Goal: Task Accomplishment & Management: Use online tool/utility

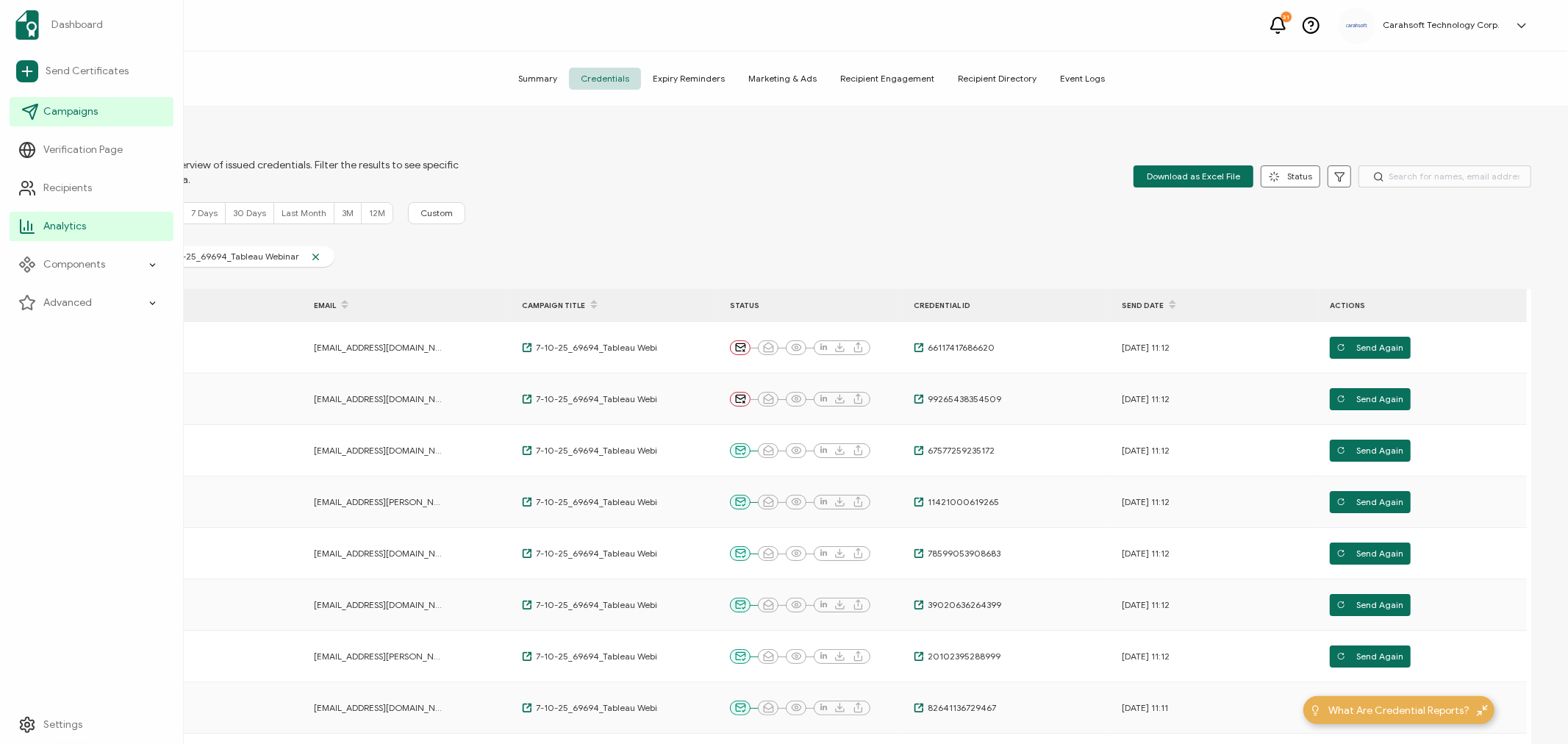
drag, startPoint x: 0, startPoint y: 0, endPoint x: 60, endPoint y: 115, distance: 129.7
click at [60, 115] on span "Campaigns" at bounding box center [71, 112] width 54 height 15
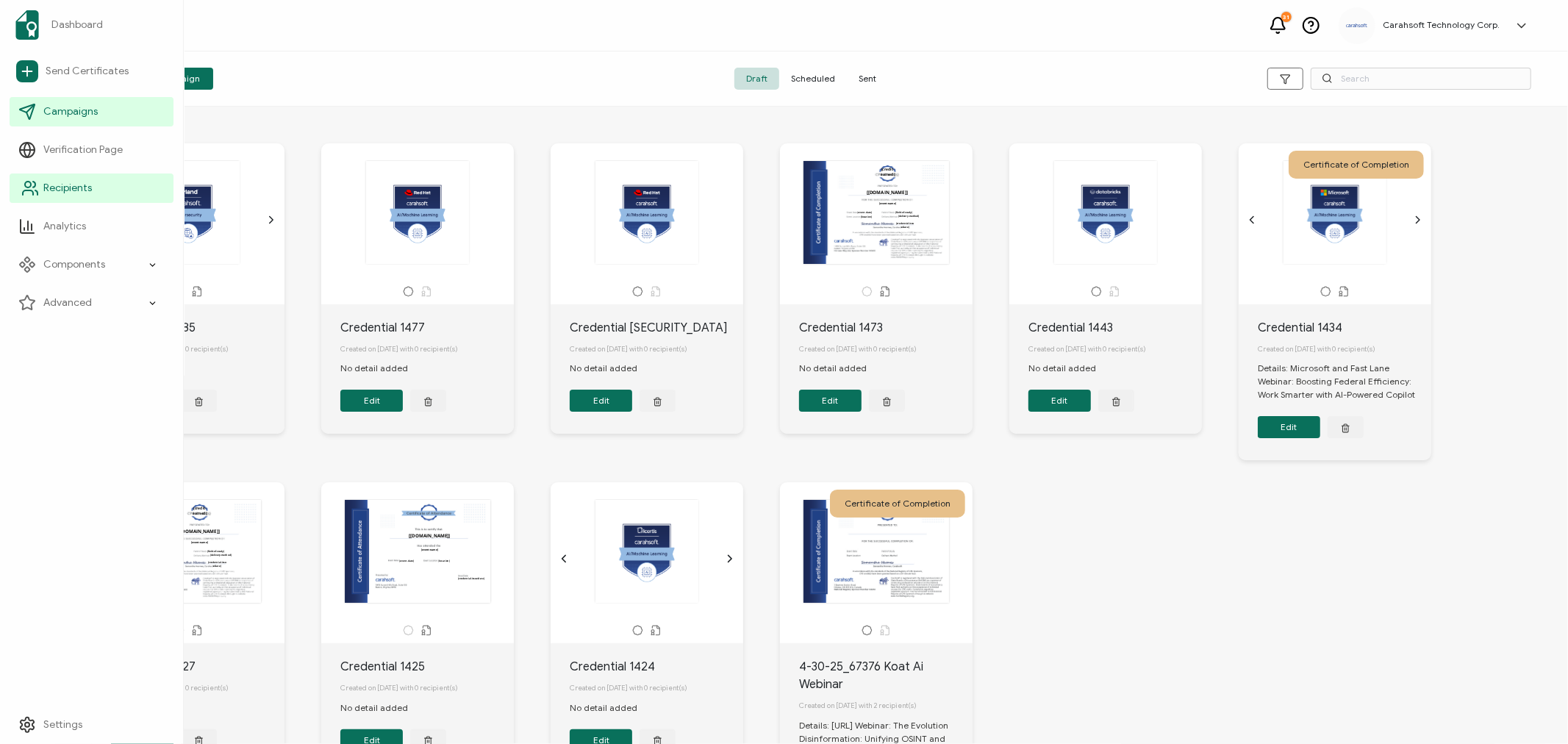
click at [60, 178] on link "Recipients" at bounding box center [91, 188] width 164 height 29
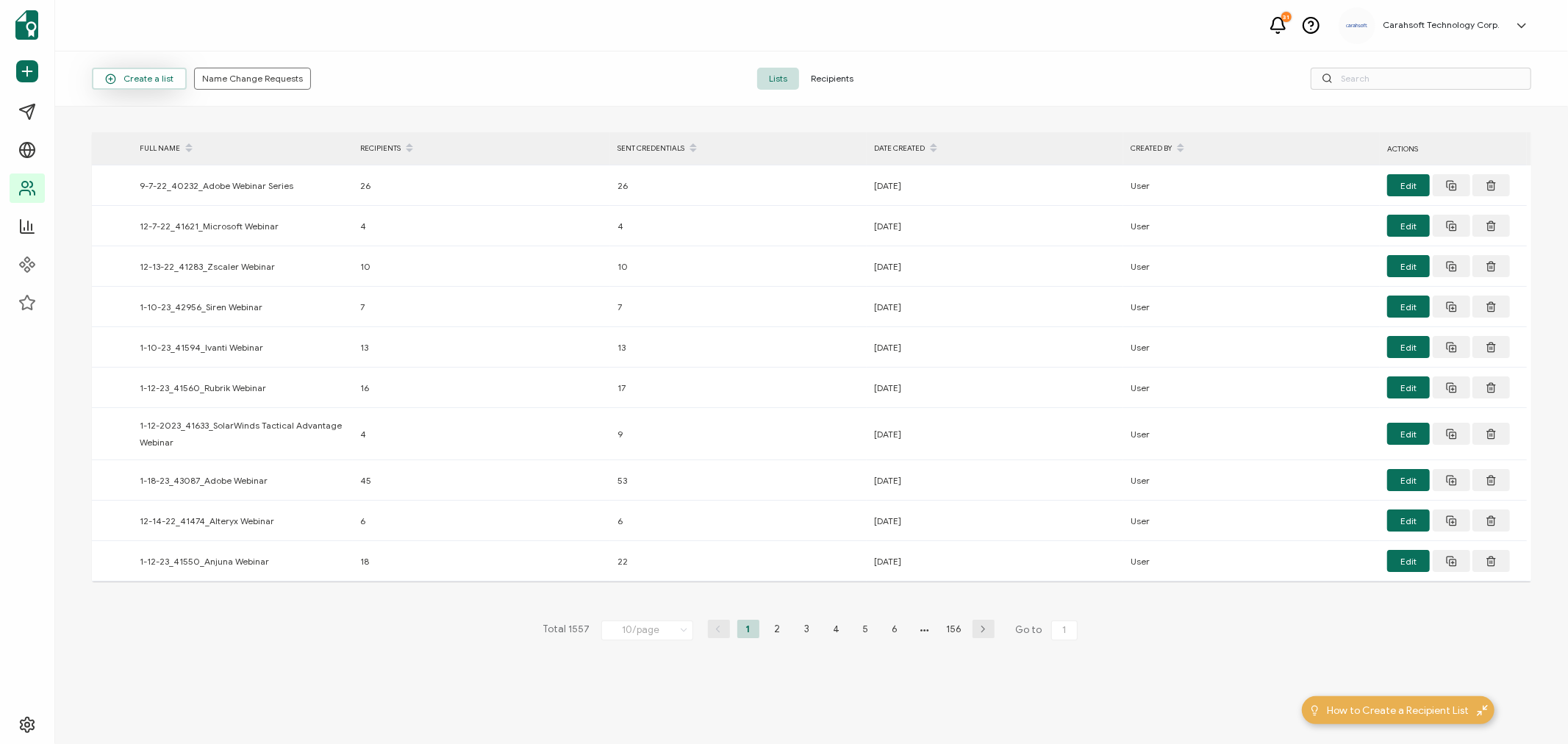
click at [149, 75] on span "Create a list" at bounding box center [139, 79] width 69 height 11
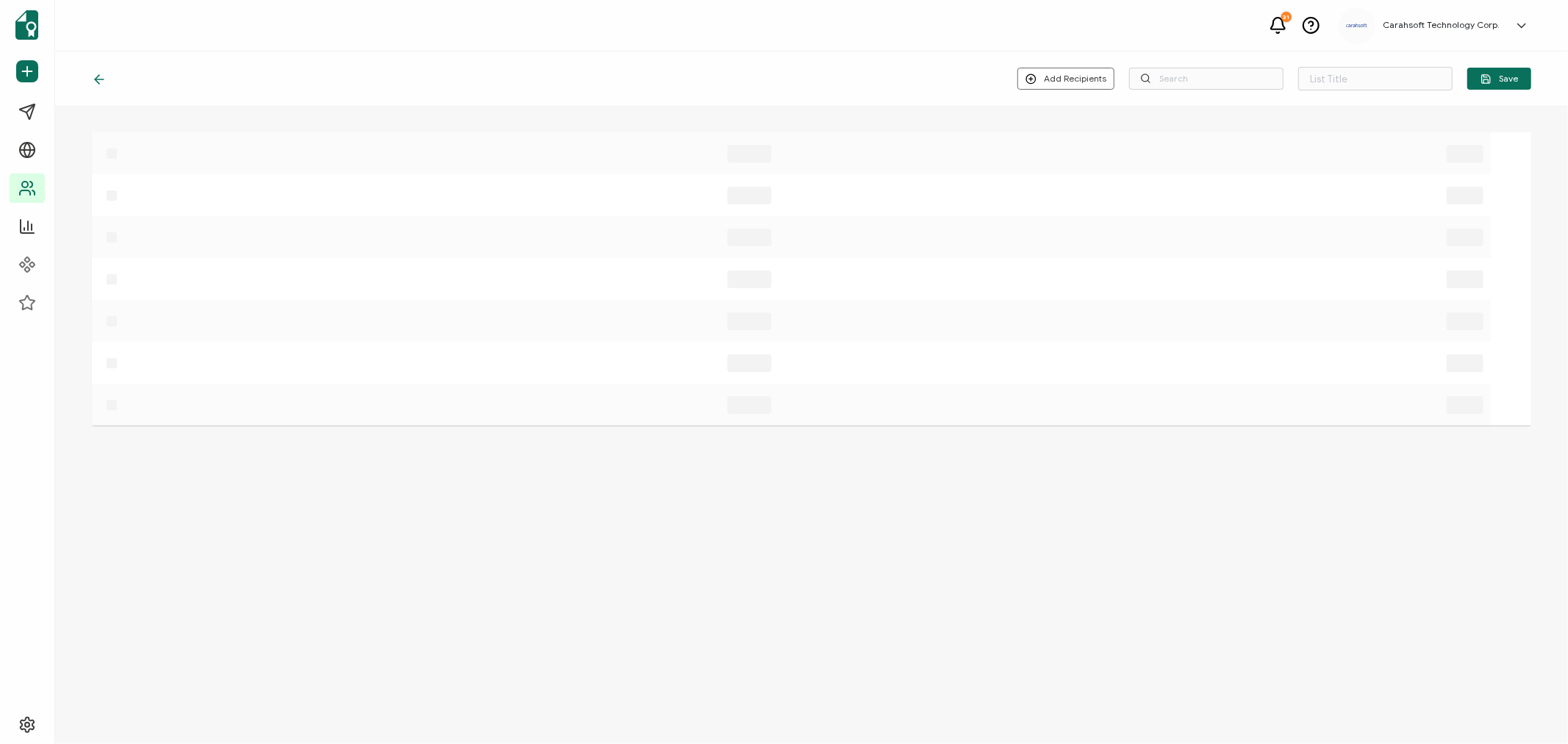
type input "List 1558"
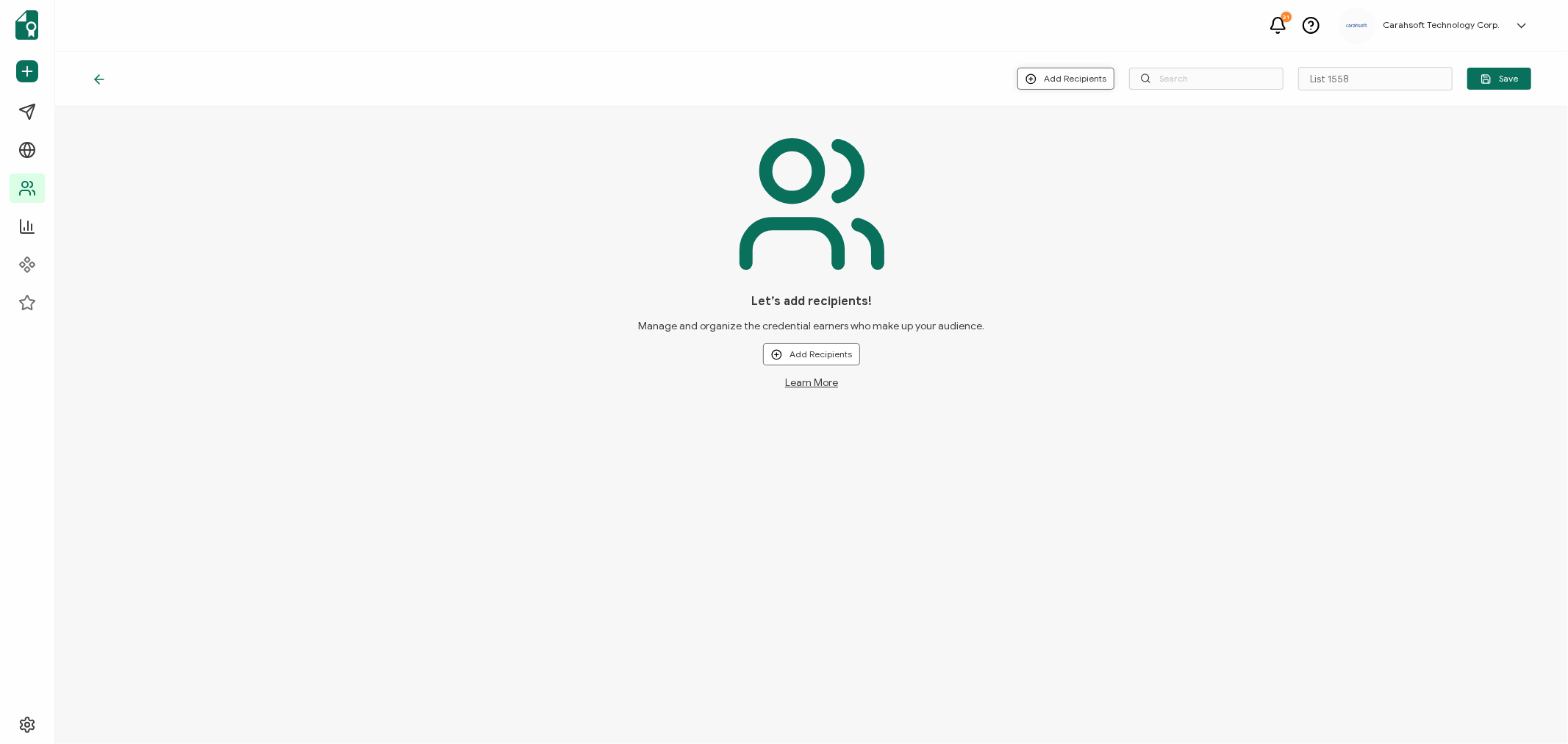
click at [1067, 74] on button "Add Recipients" at bounding box center [1066, 78] width 97 height 22
click at [1081, 114] on span "Upload New Recipients" at bounding box center [1100, 117] width 95 height 11
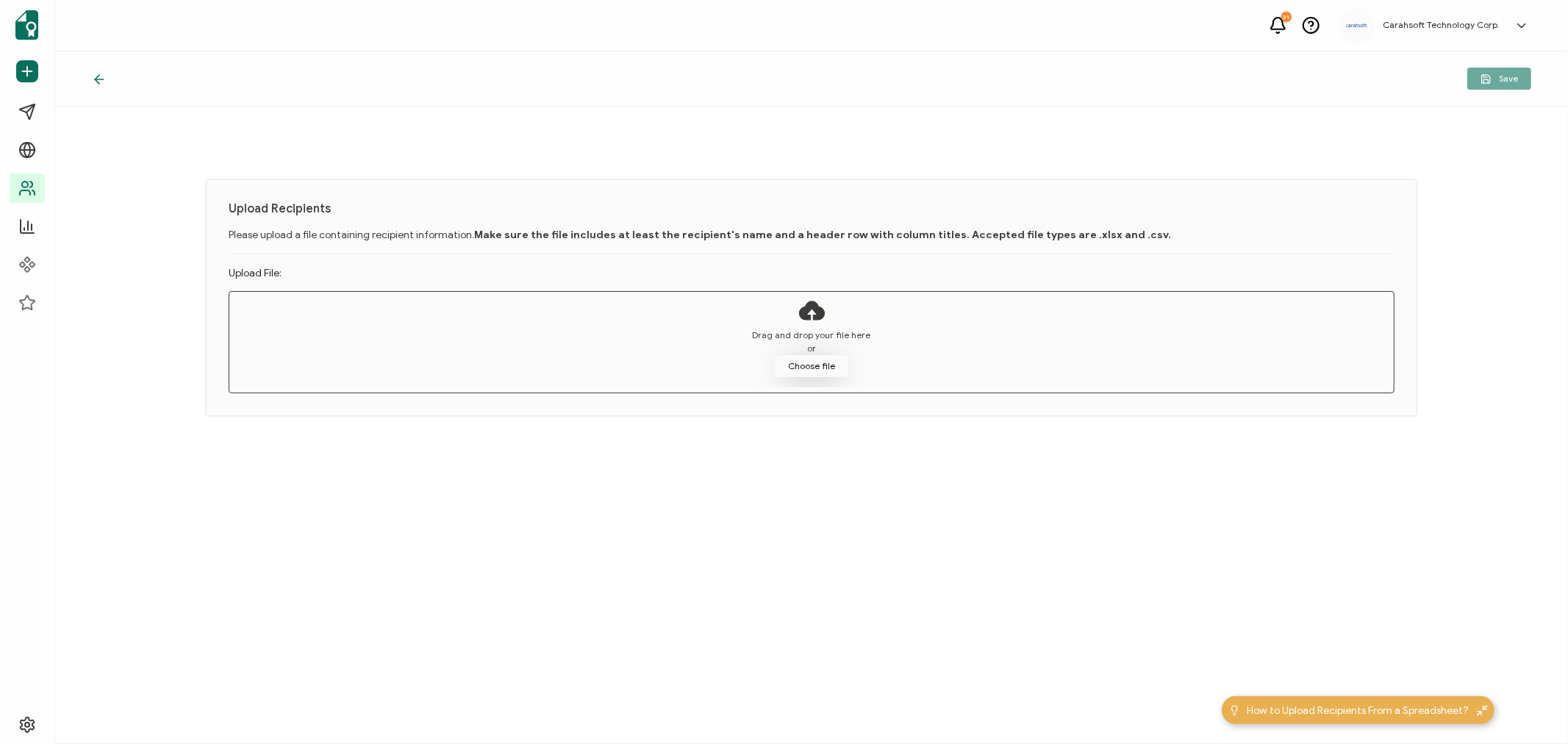
click at [813, 358] on button "Choose file" at bounding box center [812, 366] width 74 height 22
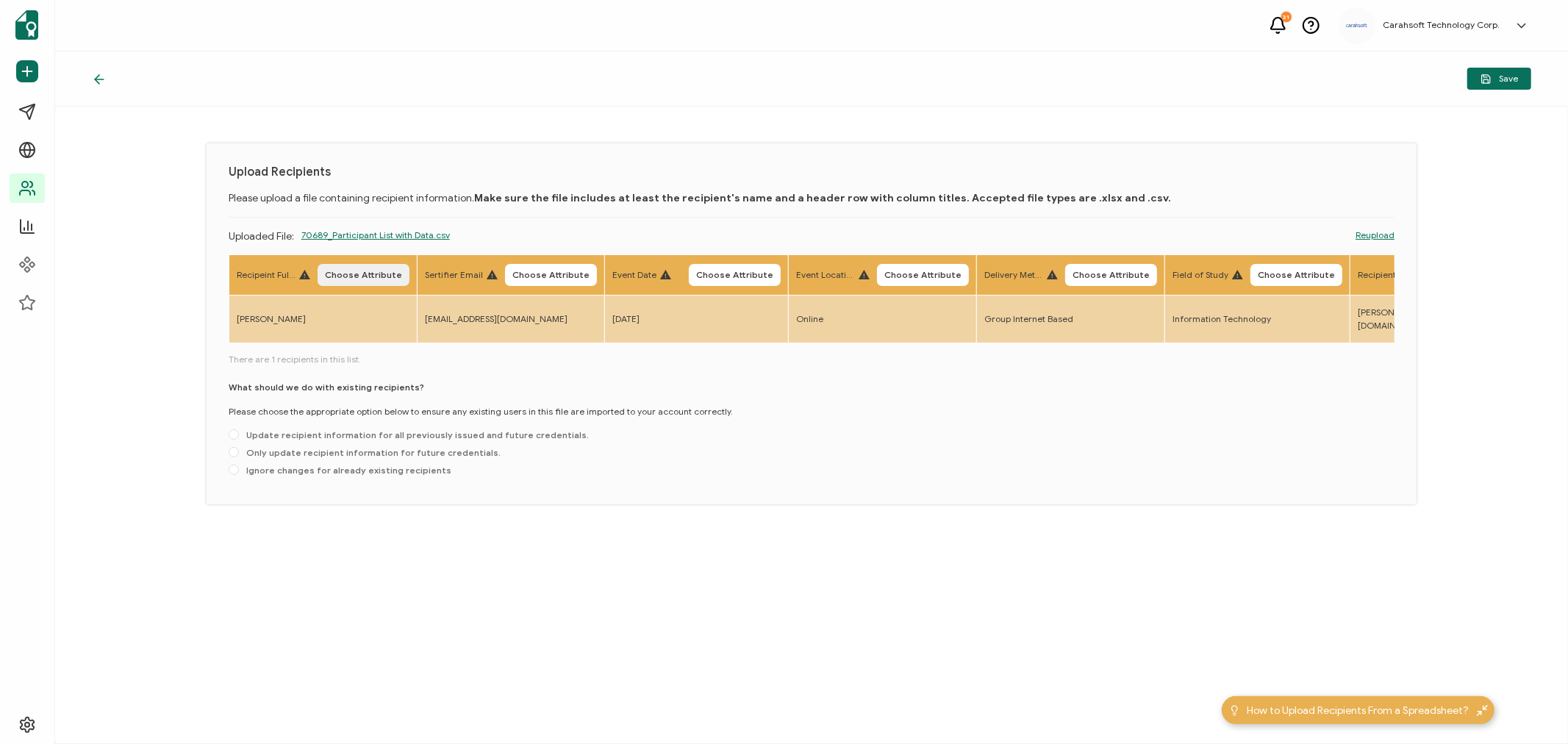
click at [348, 271] on span "Choose Attribute" at bounding box center [363, 275] width 77 height 9
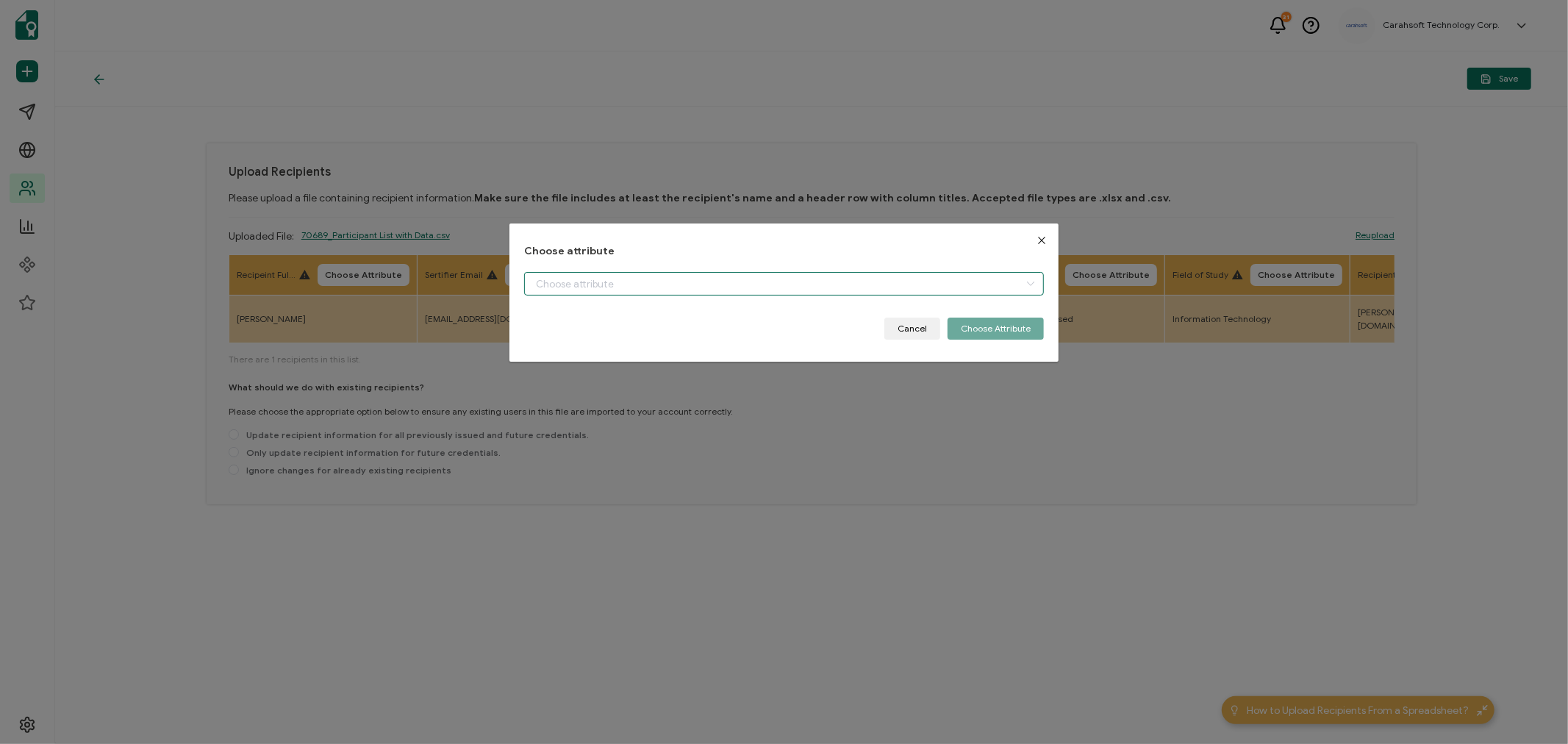
click at [583, 280] on input "dialog" at bounding box center [783, 283] width 519 height 23
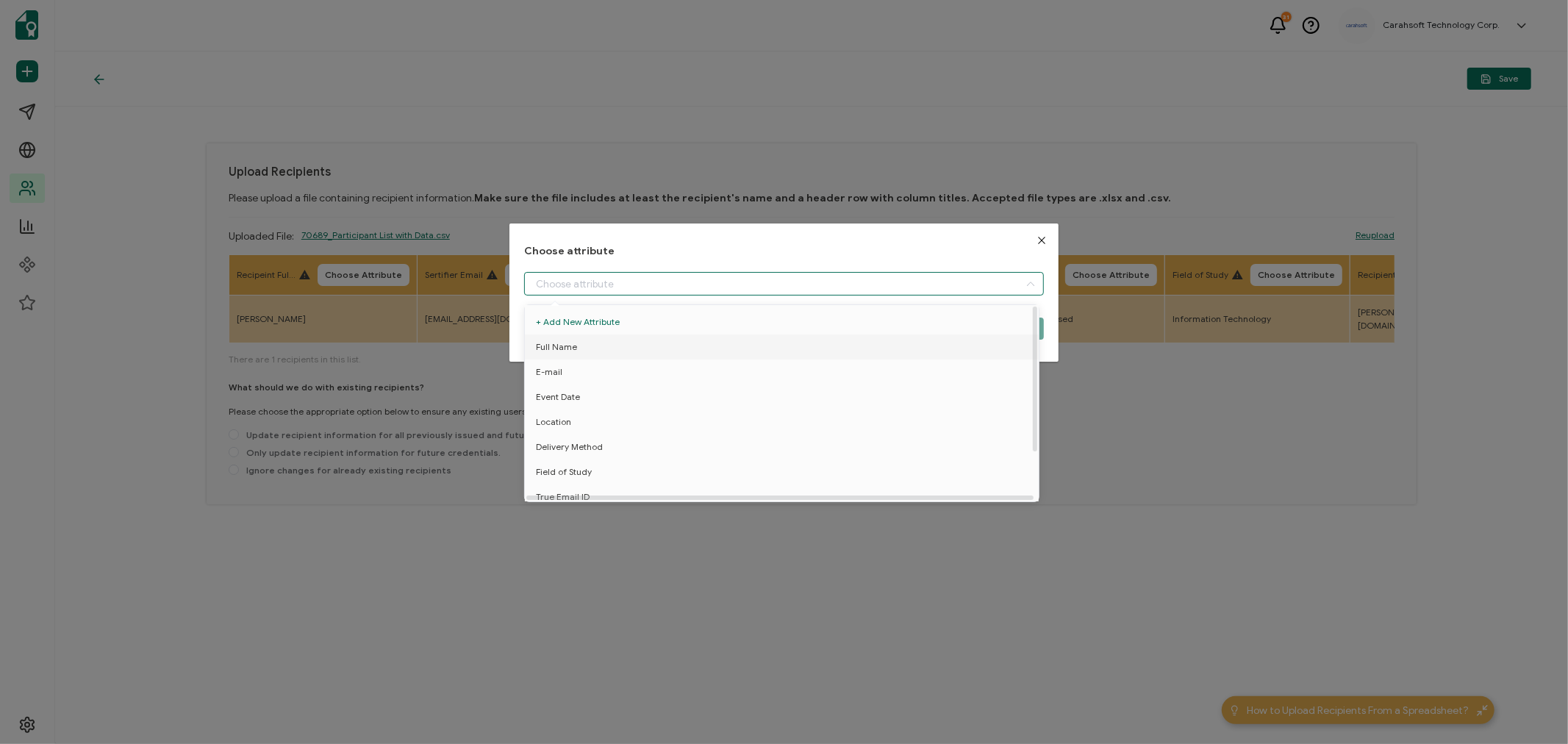
click at [572, 345] on span "Full Name" at bounding box center [556, 347] width 41 height 25
type input "Full Name"
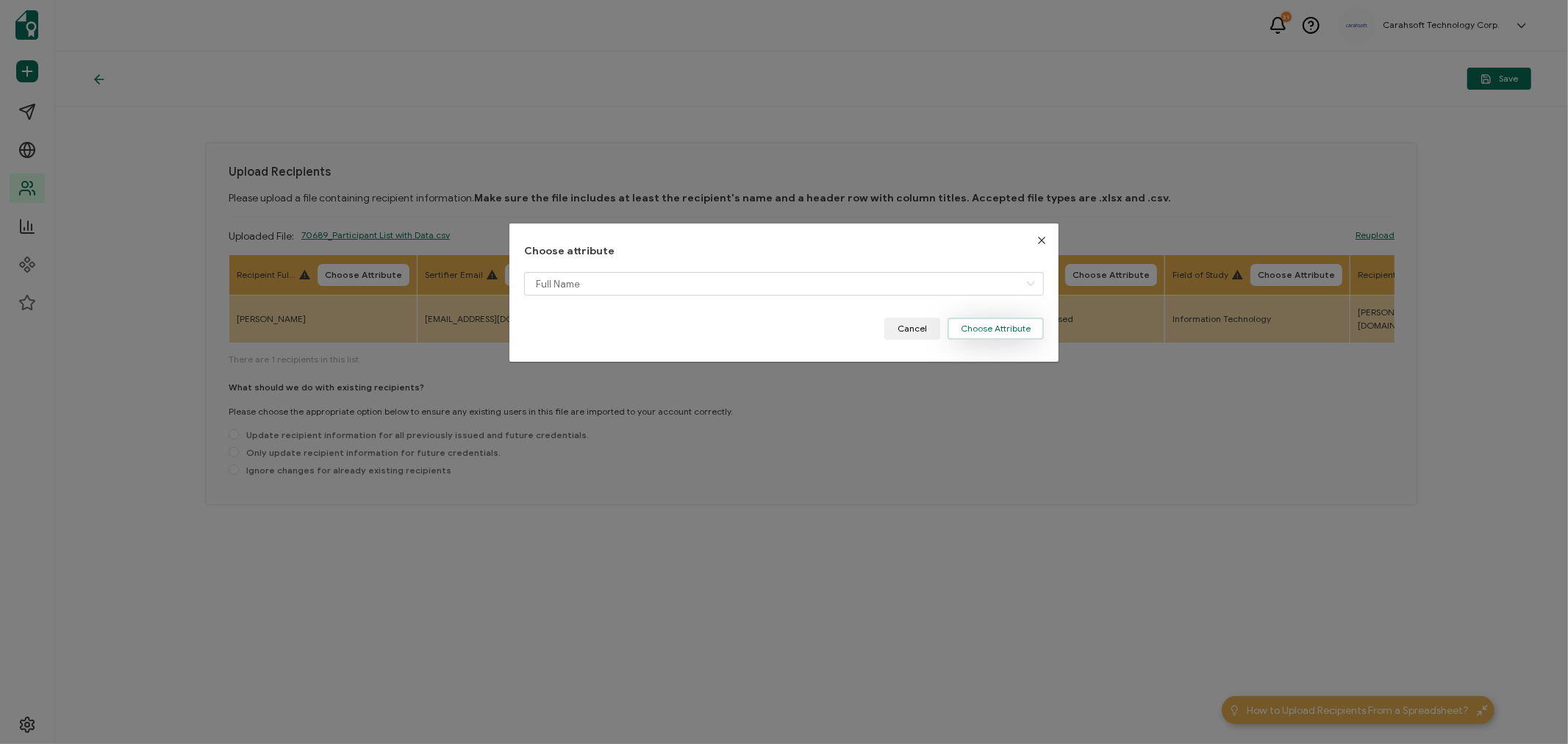
click at [991, 325] on button "Choose Attribute" at bounding box center [996, 328] width 96 height 22
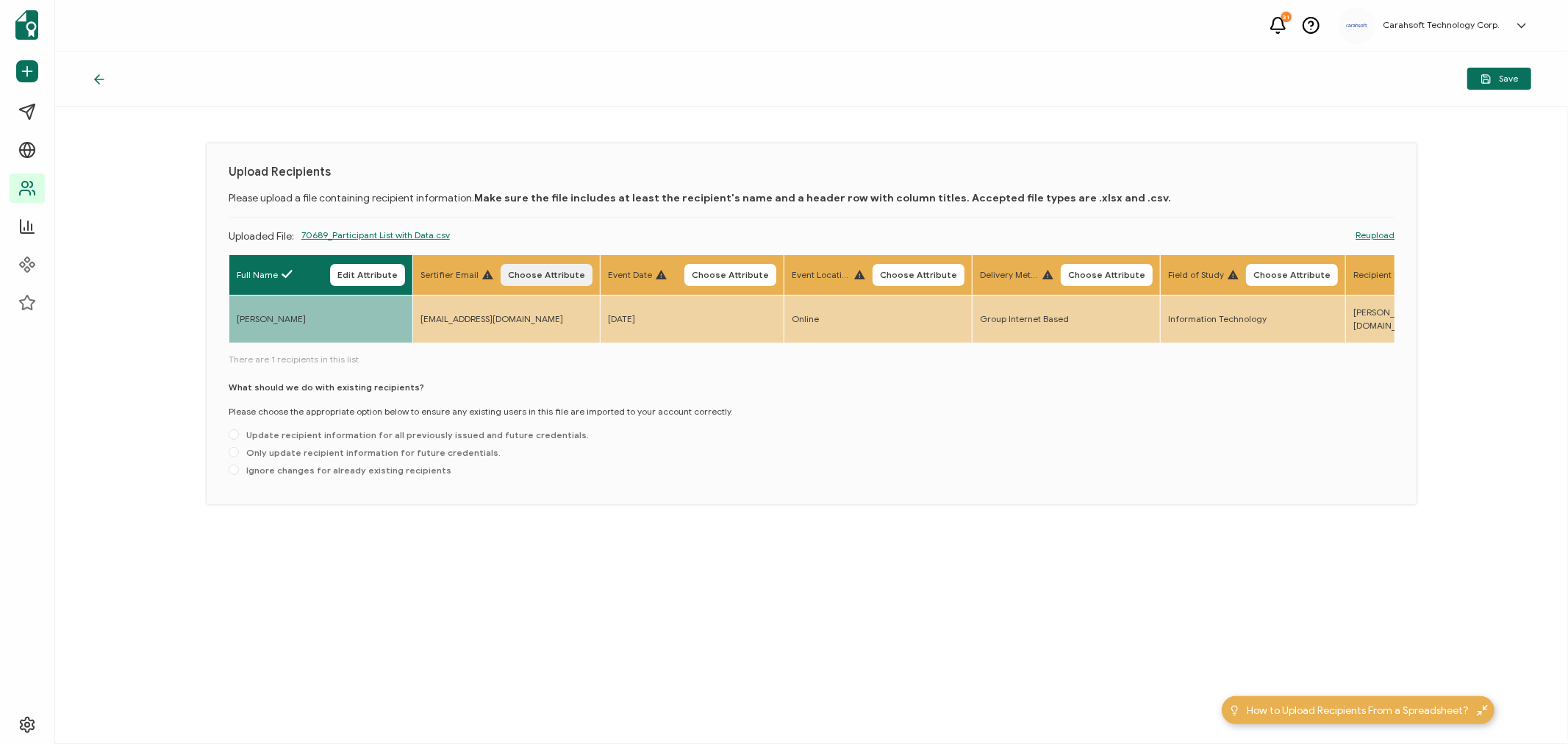
click at [559, 272] on span "Choose Attribute" at bounding box center [547, 275] width 77 height 9
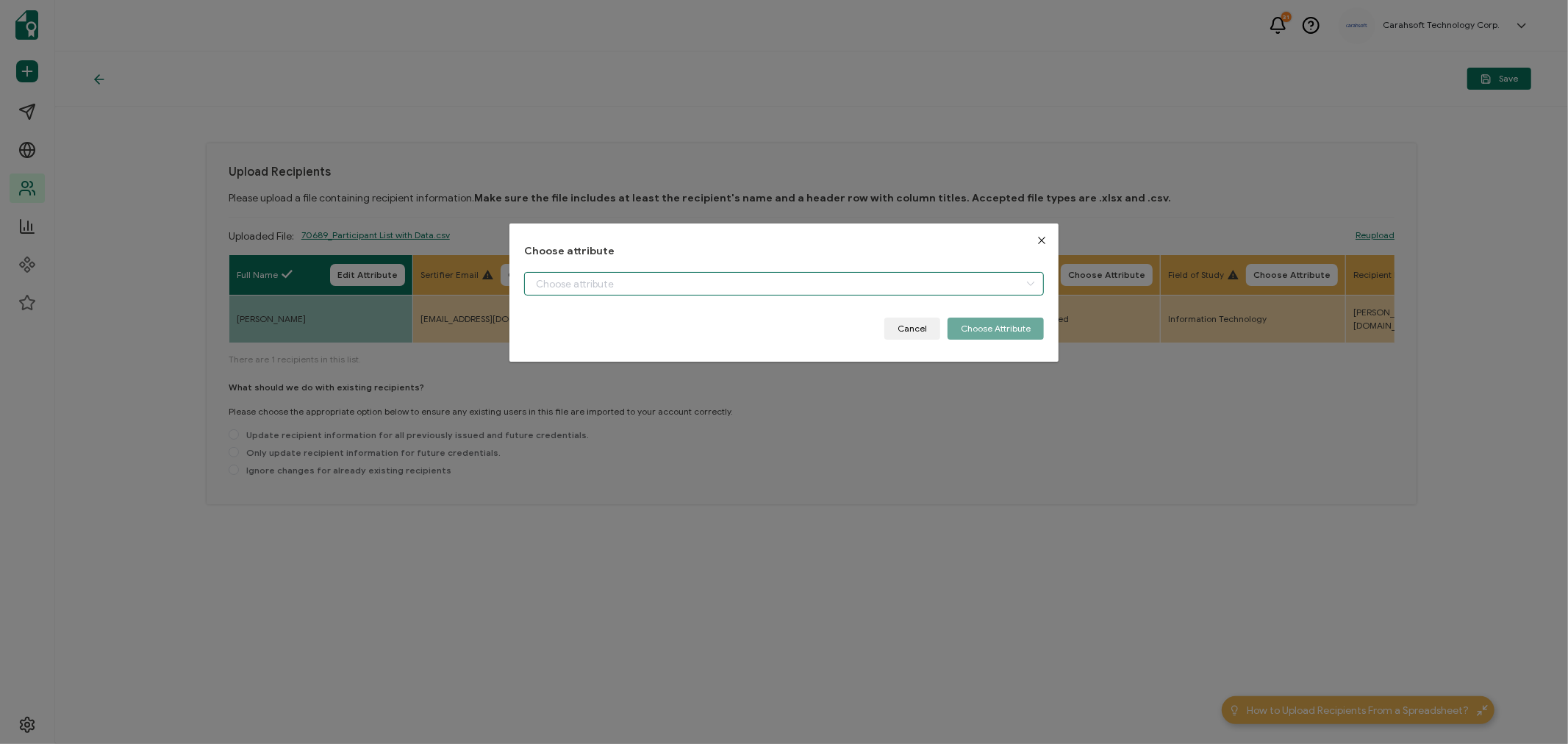
click at [577, 277] on input "dialog" at bounding box center [783, 283] width 519 height 23
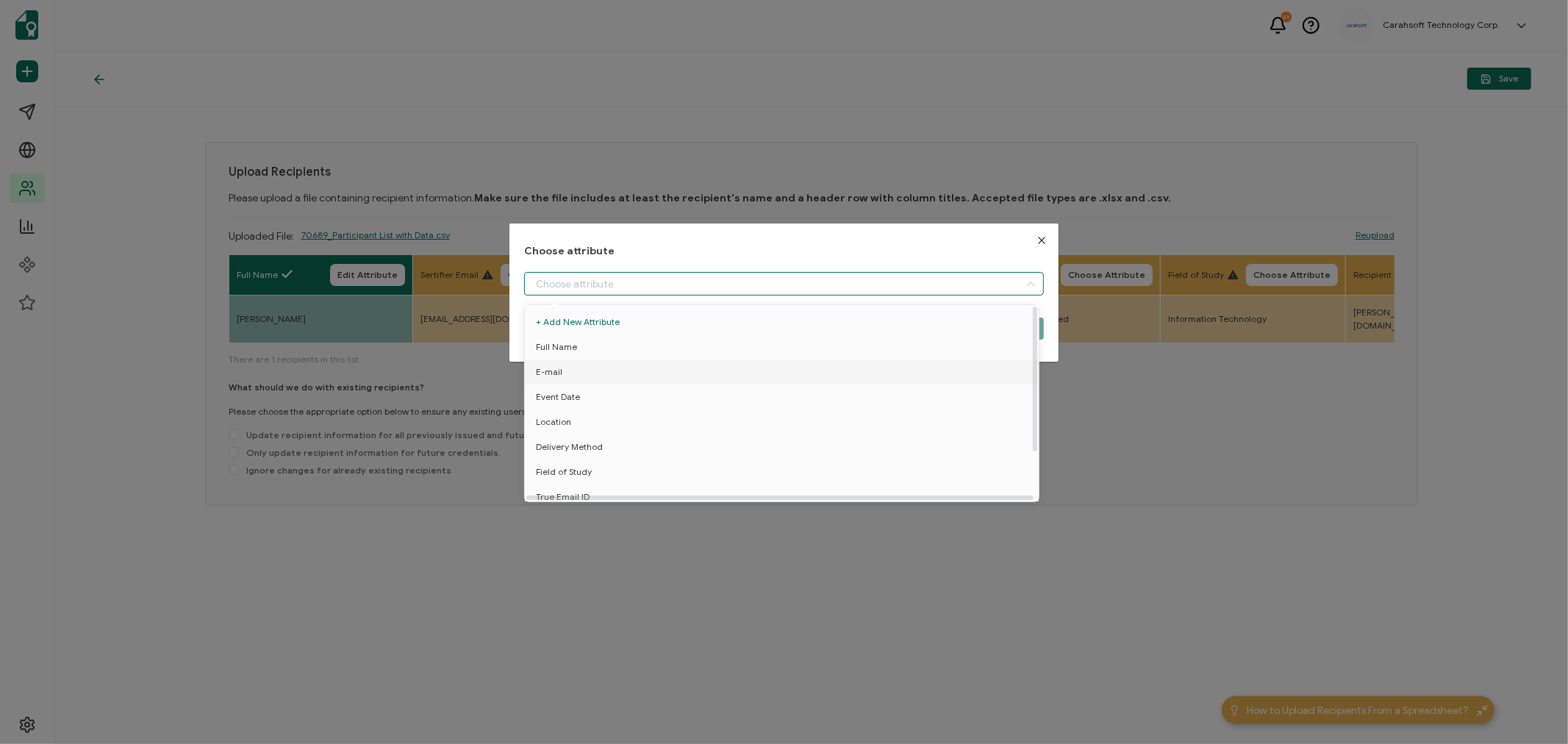
click at [577, 371] on li "E-mail" at bounding box center [784, 372] width 526 height 25
type input "E-mail"
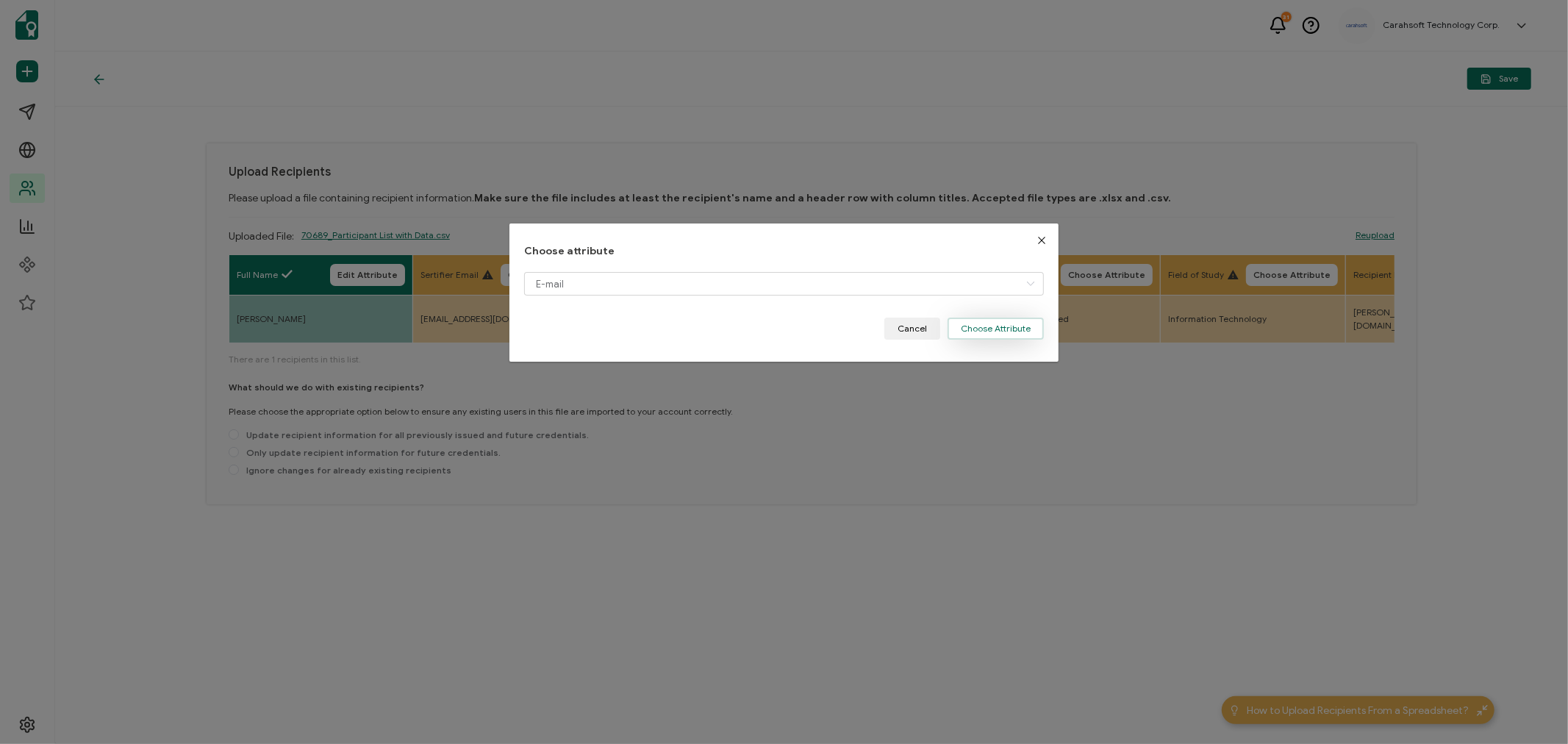
click at [983, 331] on button "Choose Attribute" at bounding box center [996, 328] width 96 height 22
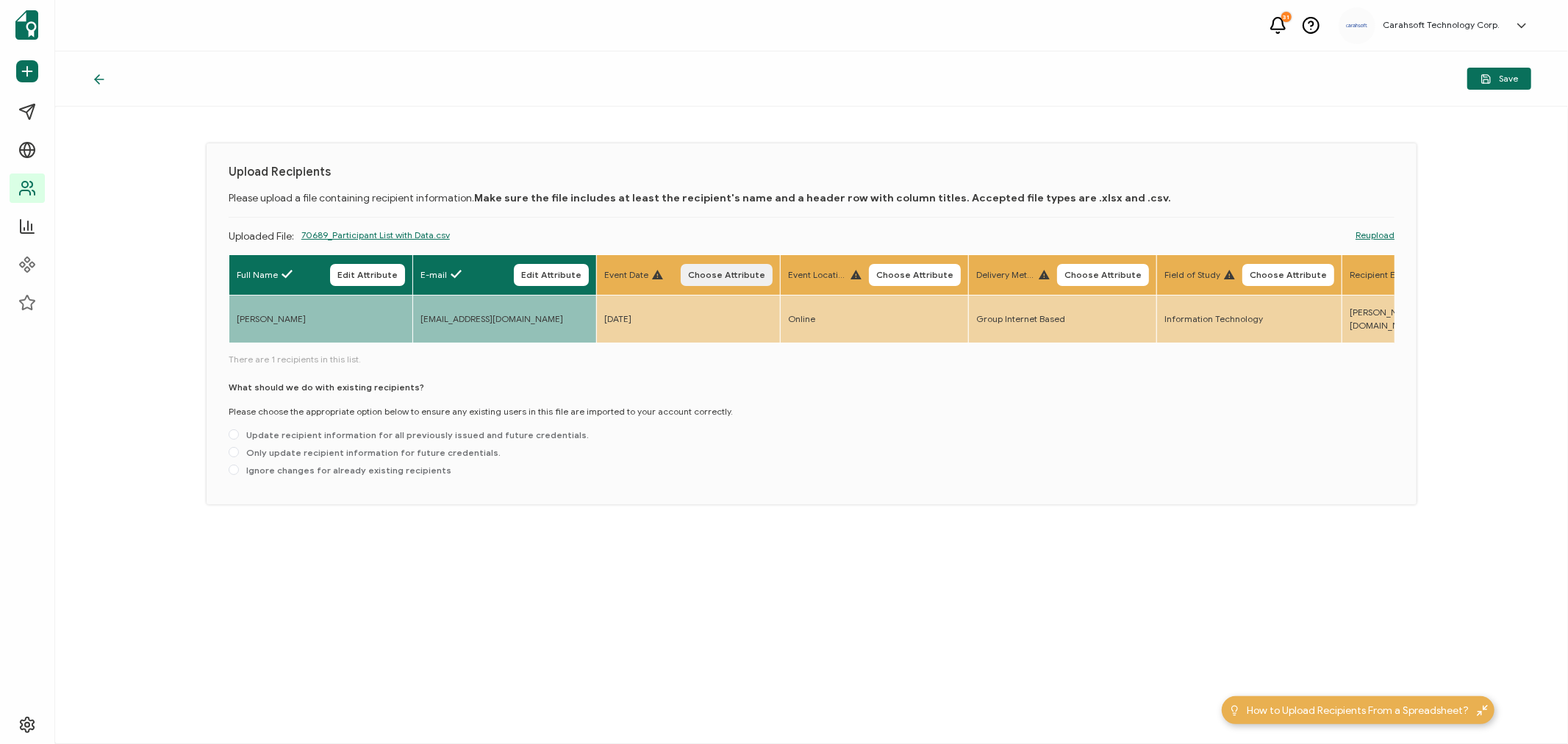
click at [724, 271] on span "Choose Attribute" at bounding box center [727, 275] width 77 height 9
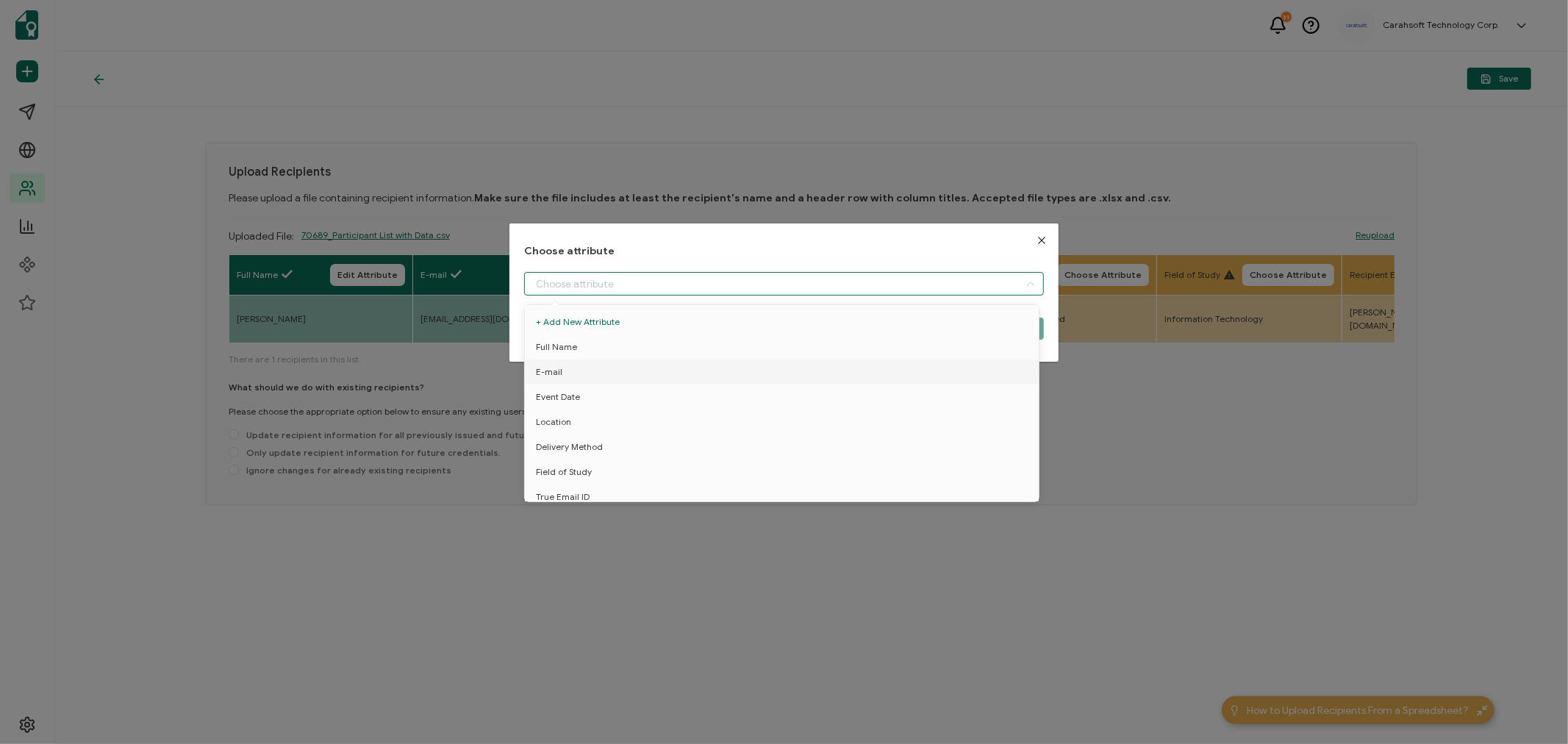
click at [640, 280] on input "dialog" at bounding box center [783, 283] width 519 height 23
click at [590, 395] on li "Event Date" at bounding box center [784, 396] width 526 height 25
type input "Event Date"
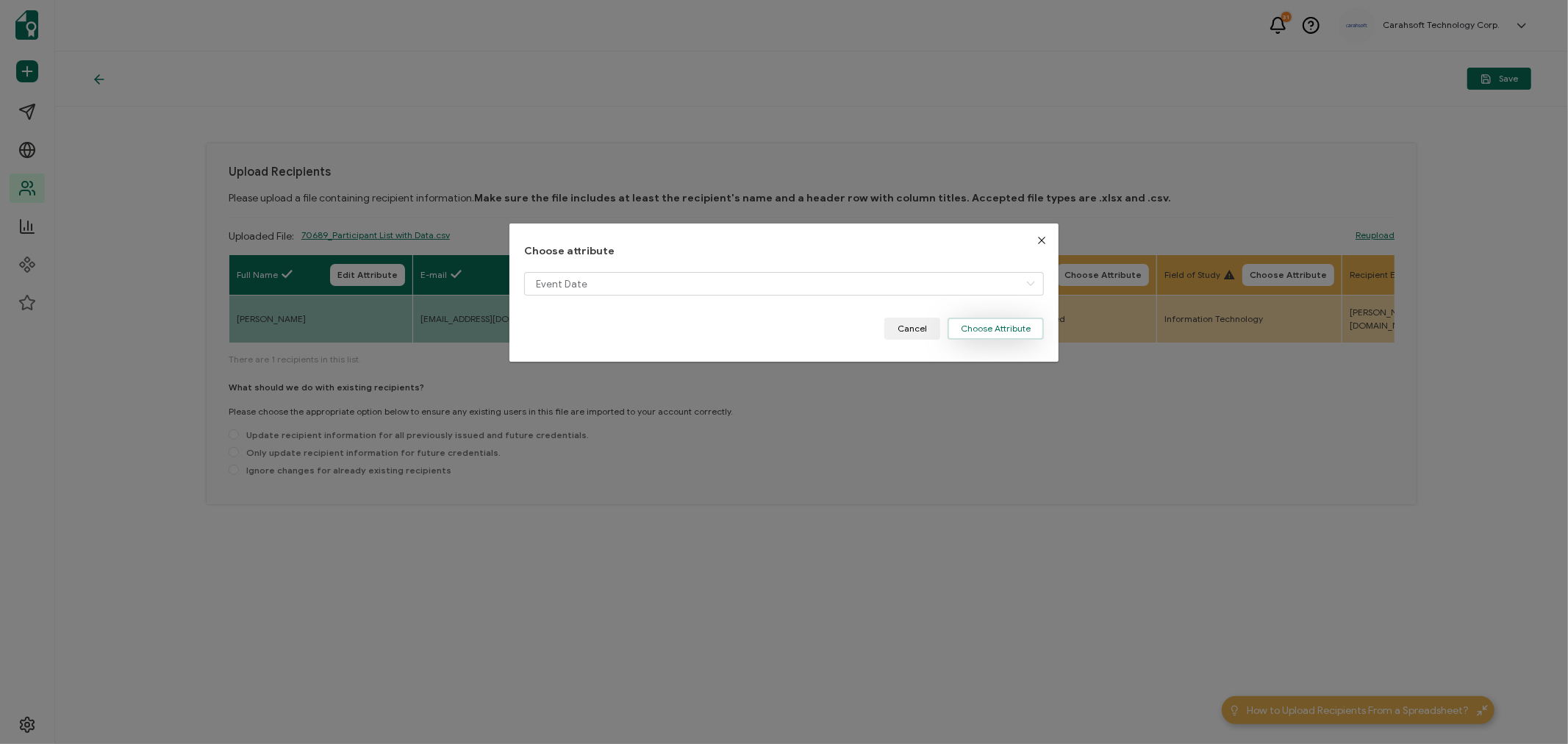
click at [974, 329] on button "Choose Attribute" at bounding box center [996, 328] width 96 height 22
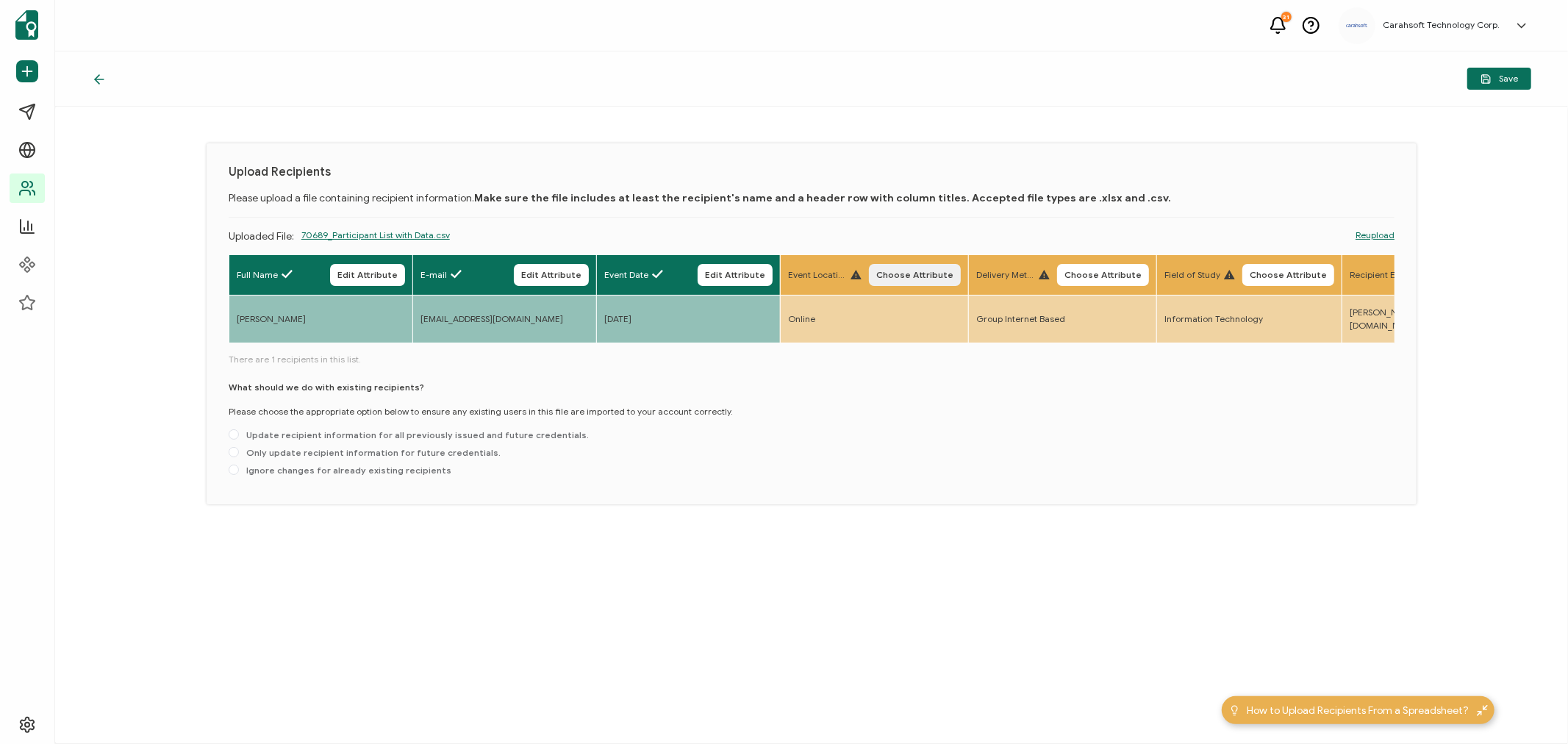
click at [926, 274] on span "Choose Attribute" at bounding box center [914, 275] width 77 height 9
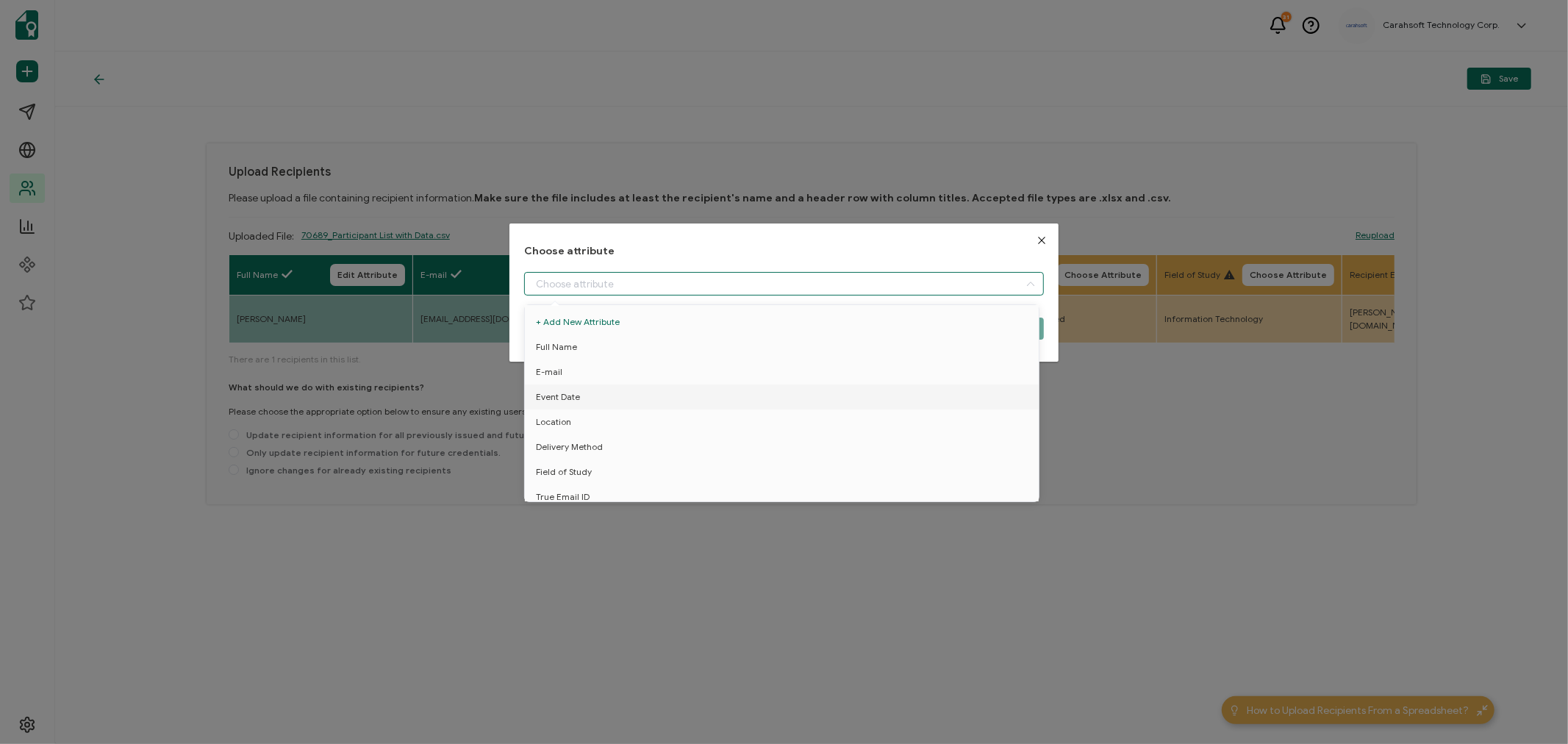
click at [696, 283] on input "dialog" at bounding box center [783, 283] width 519 height 23
click at [562, 417] on span "Location" at bounding box center [553, 421] width 35 height 25
type input "Location"
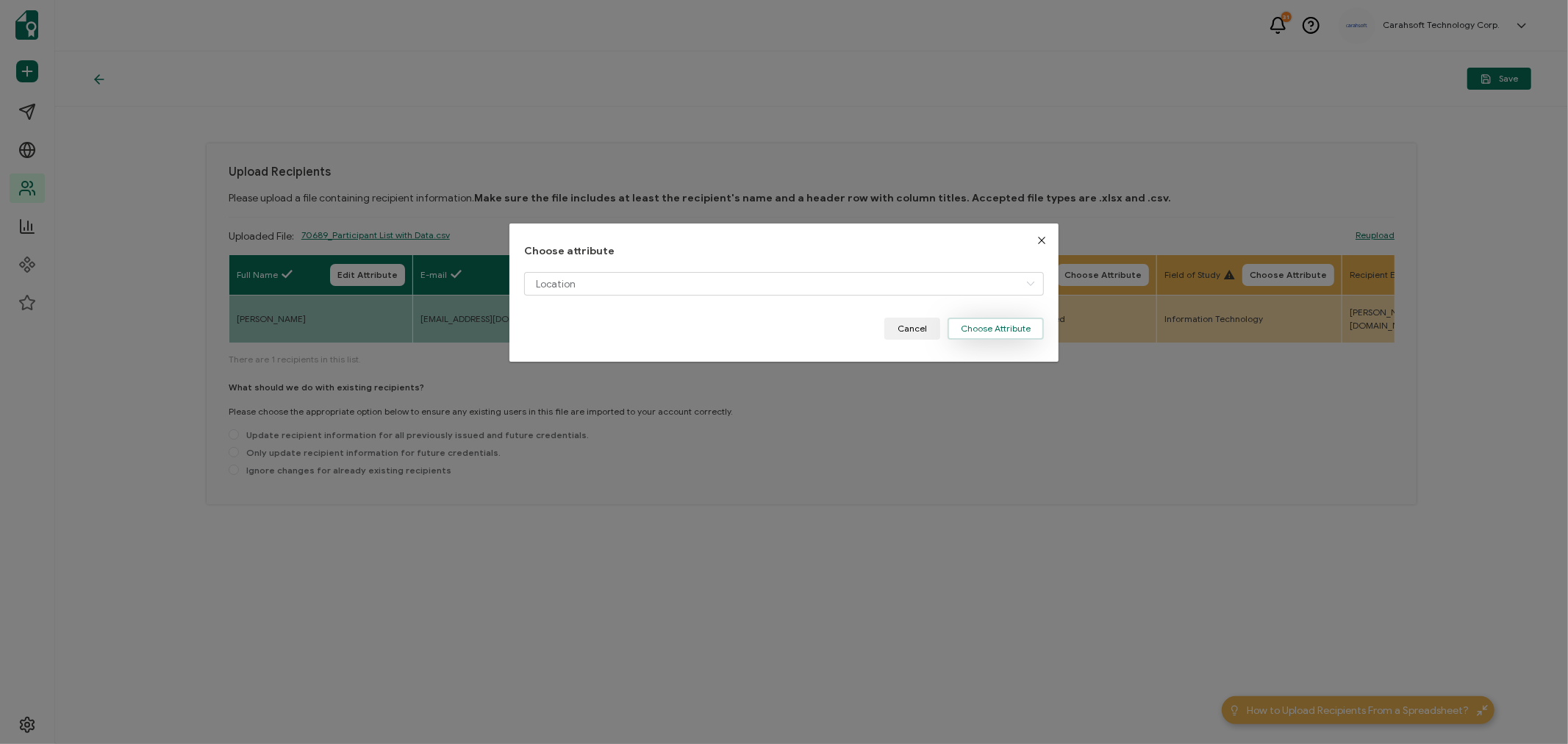
click at [987, 329] on button "Choose Attribute" at bounding box center [996, 328] width 96 height 22
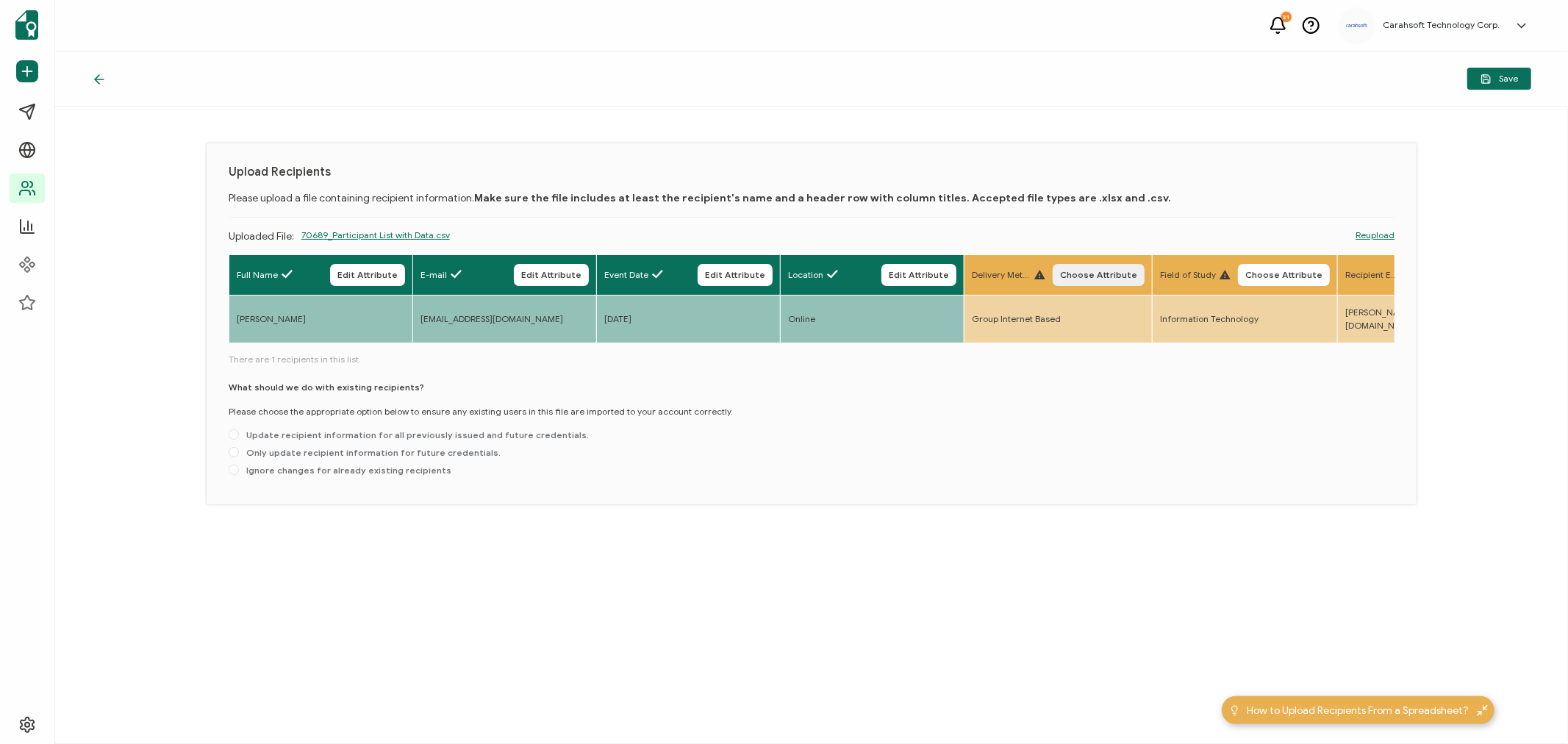
click at [1101, 277] on span "Choose Attribute" at bounding box center [1098, 275] width 77 height 9
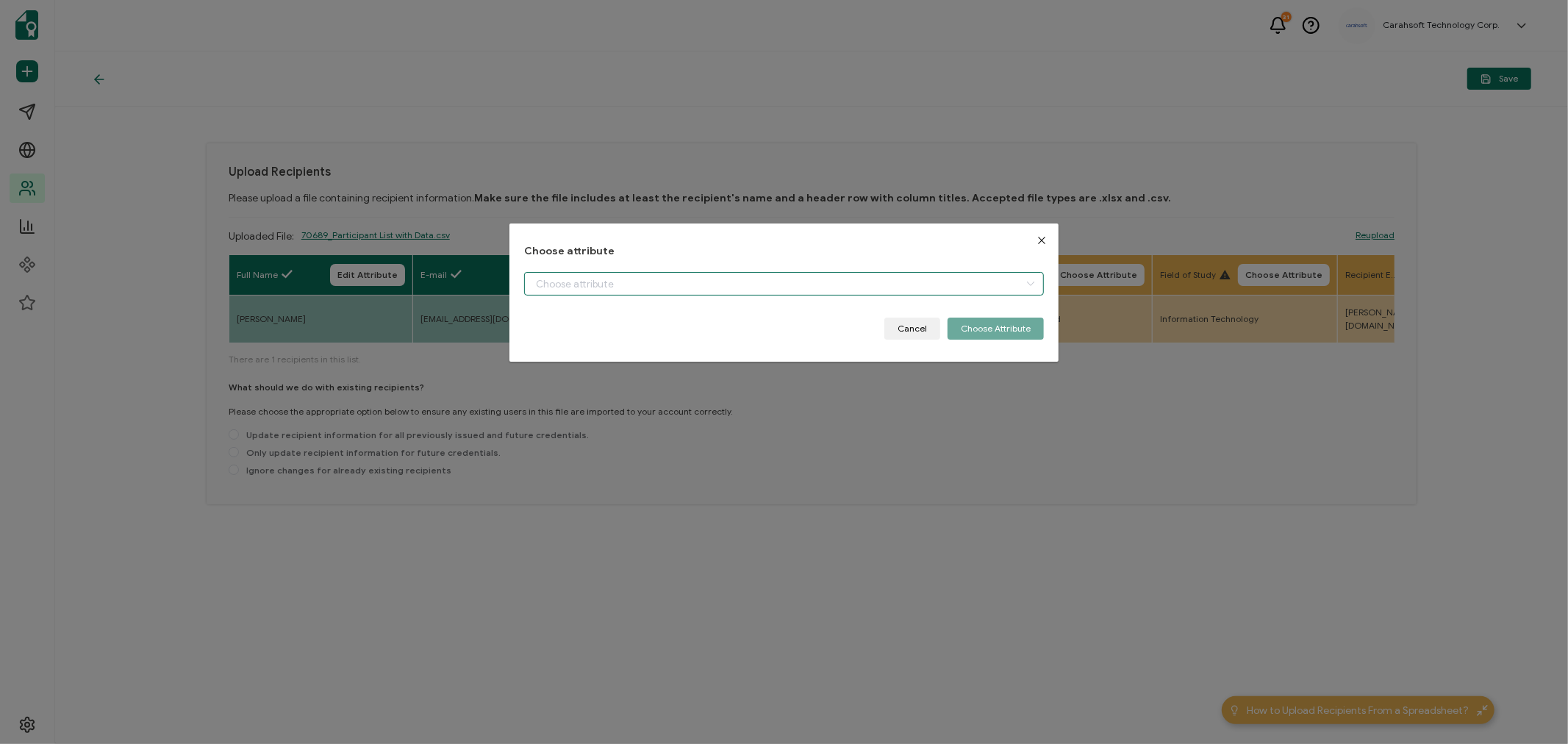
click at [712, 282] on input "dialog" at bounding box center [783, 283] width 519 height 23
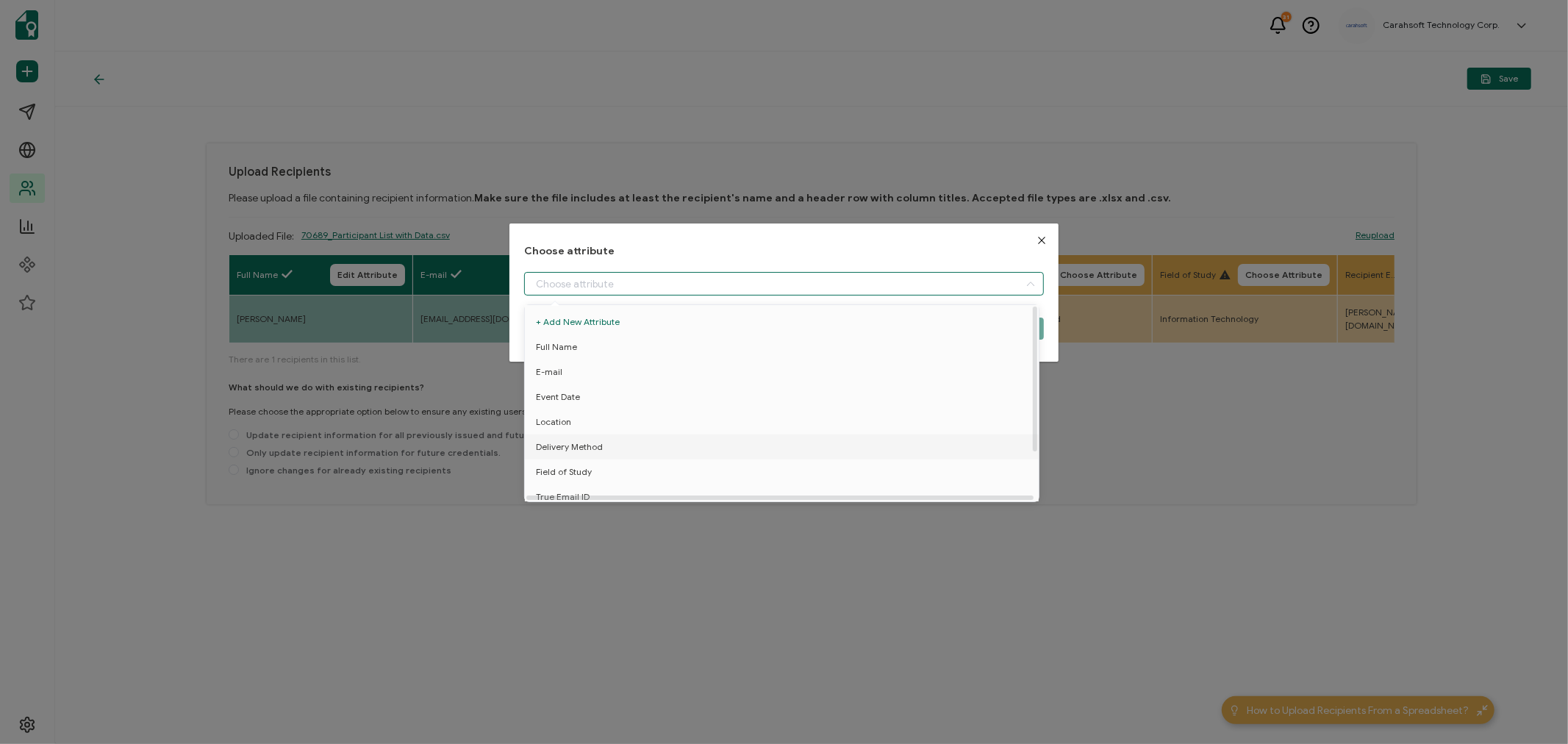
click at [566, 446] on span "Delivery Method" at bounding box center [569, 446] width 67 height 25
type input "Delivery Method"
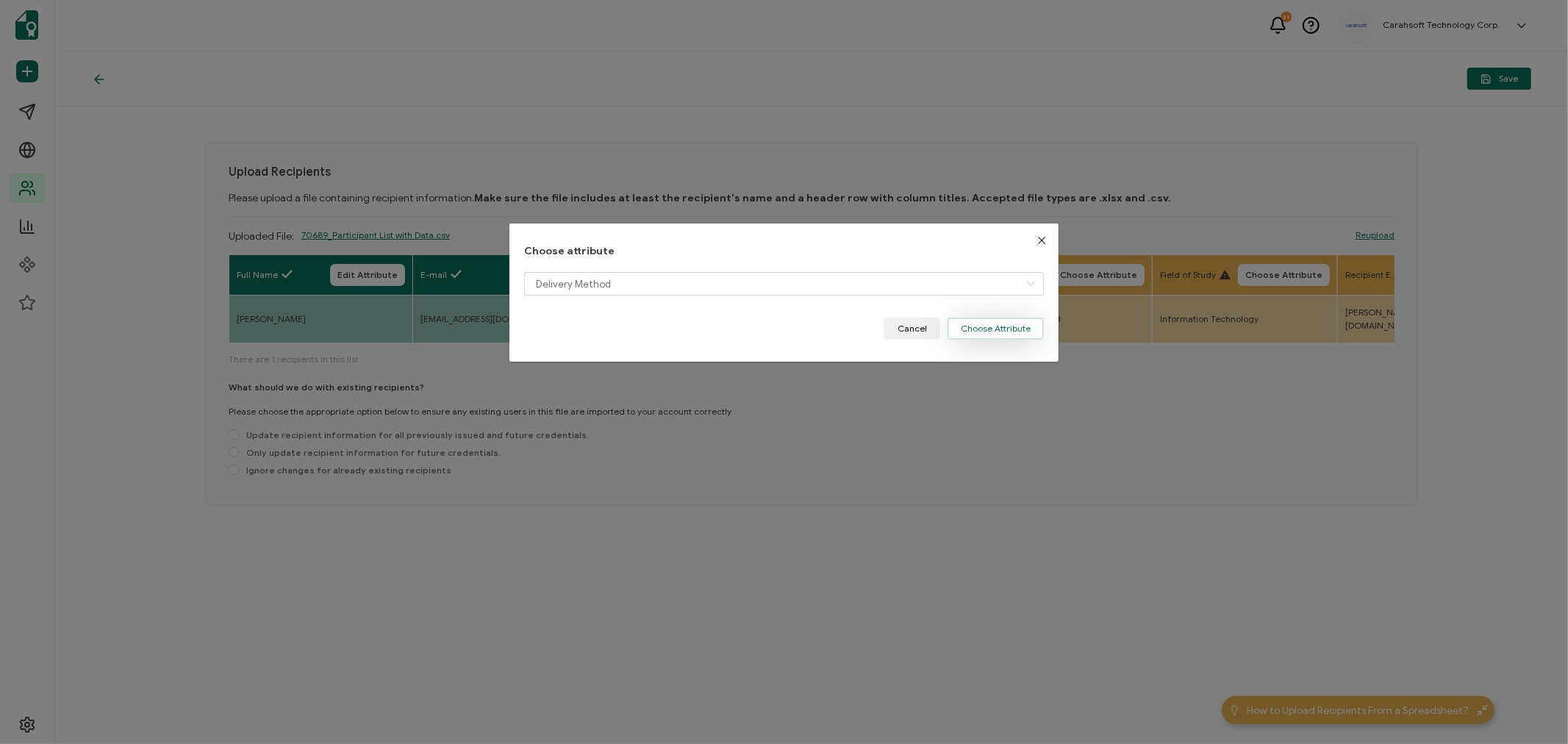
click at [1012, 320] on button "Choose Attribute" at bounding box center [996, 328] width 96 height 22
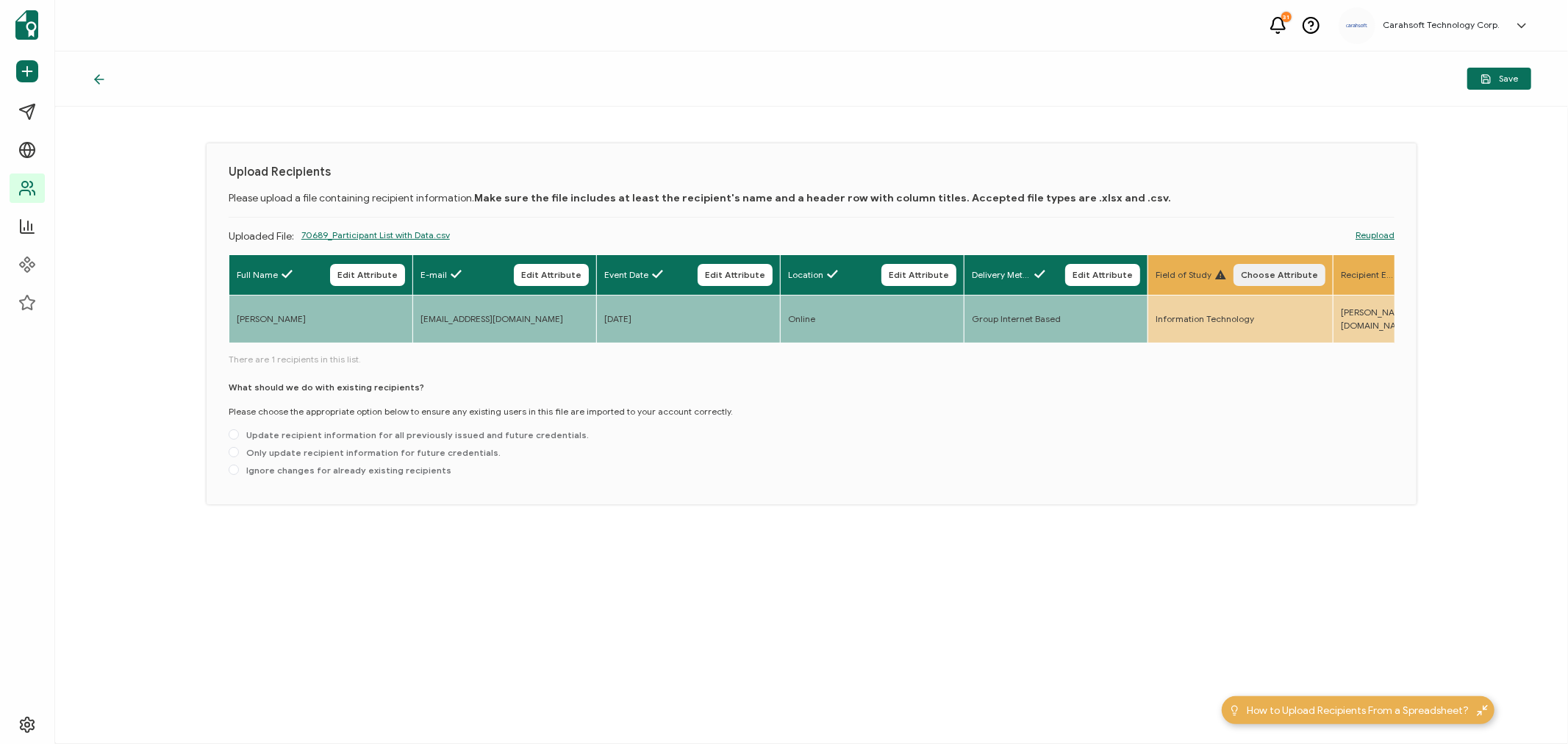
click at [1265, 271] on span "Choose Attribute" at bounding box center [1279, 275] width 77 height 9
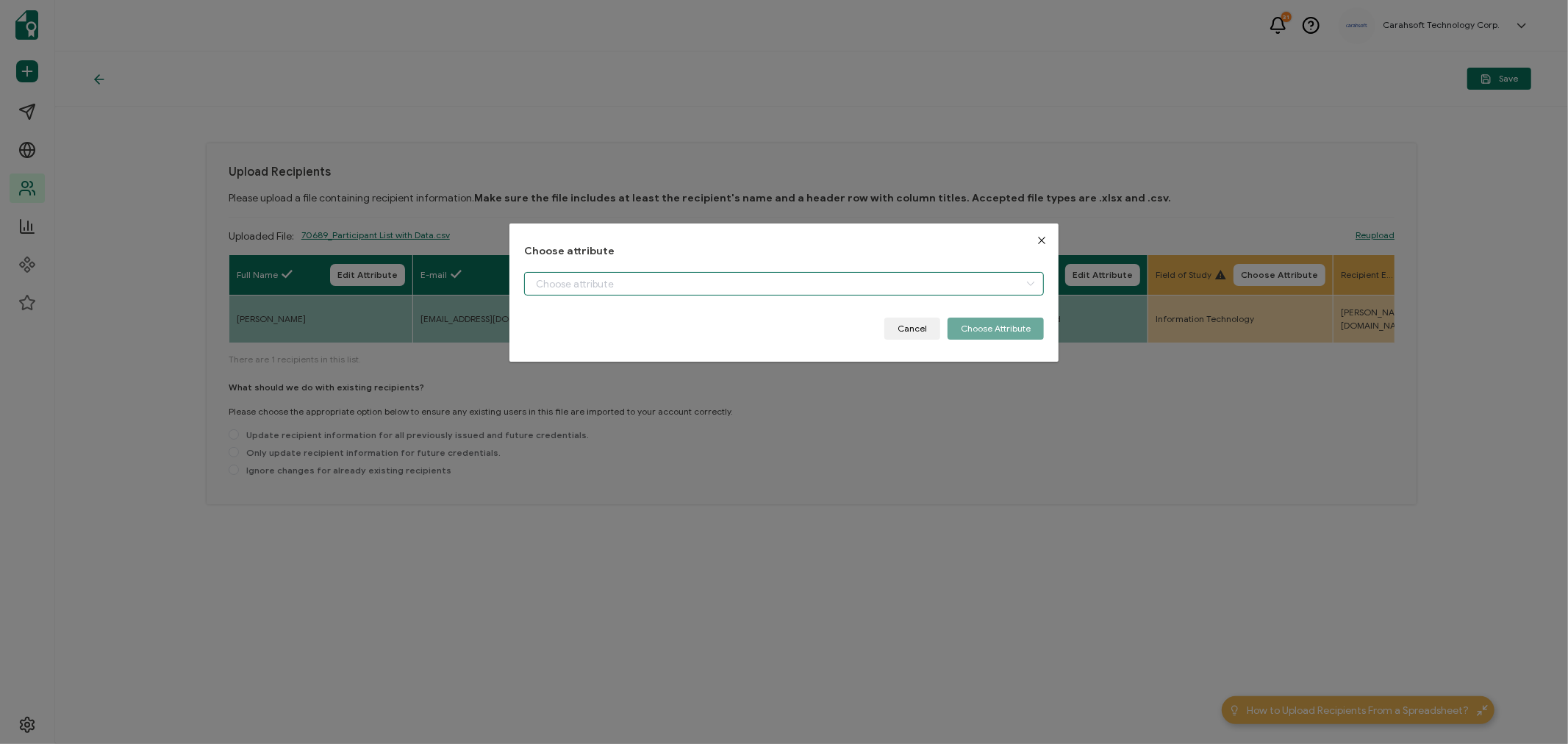
click at [702, 284] on input "dialog" at bounding box center [783, 283] width 519 height 23
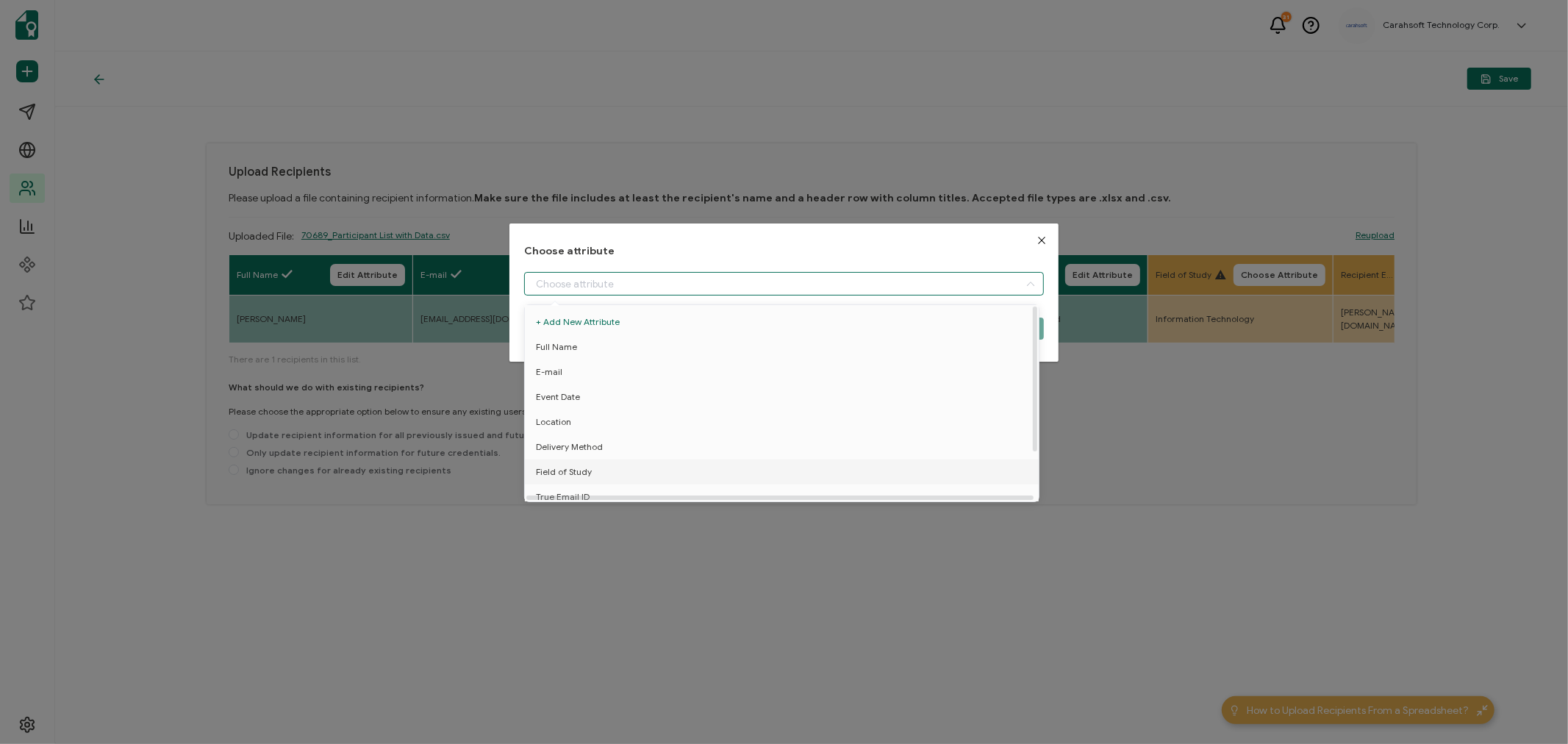
click at [590, 461] on li "Field of Study" at bounding box center [784, 471] width 526 height 25
type input "Field of Study"
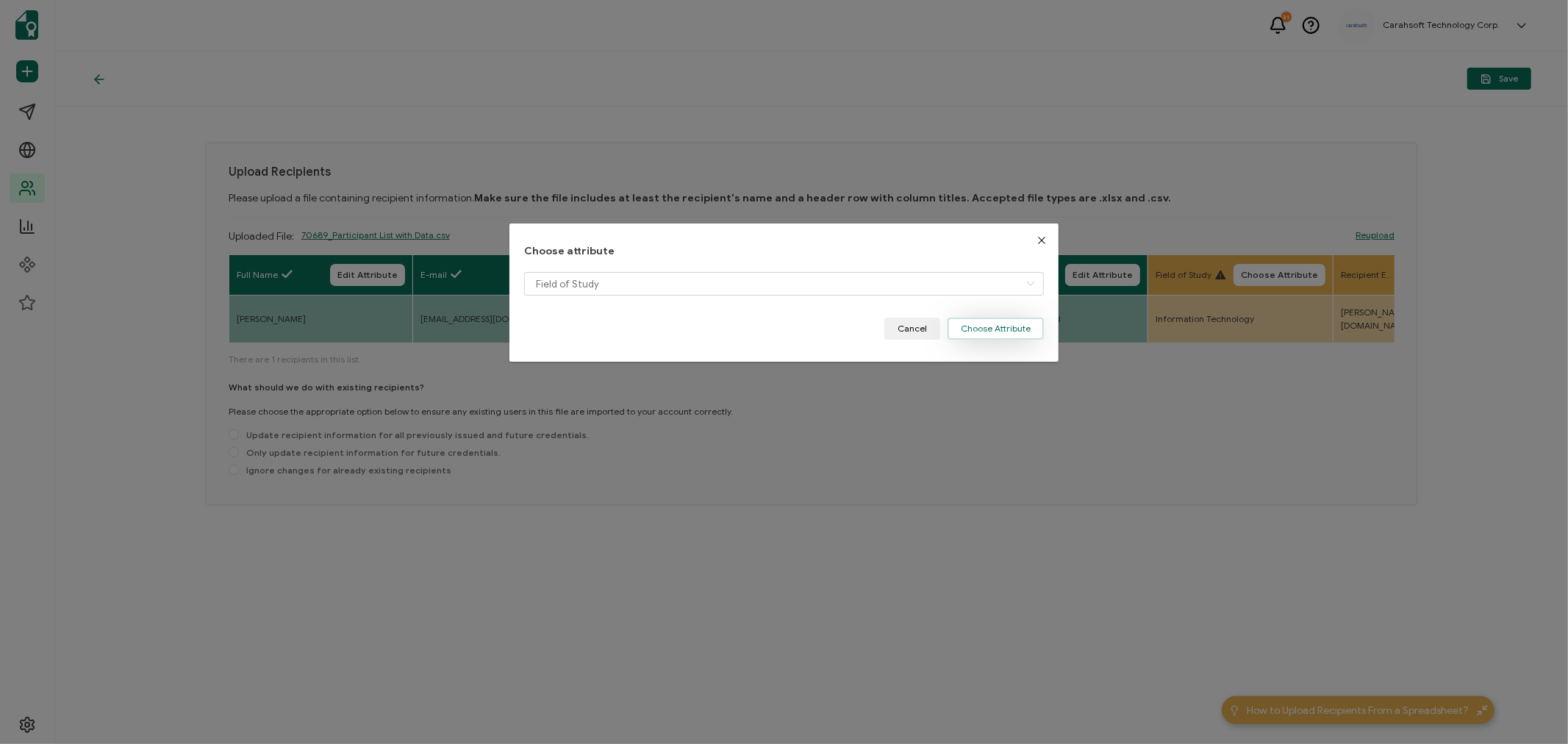
click at [979, 329] on button "Choose Attribute" at bounding box center [996, 328] width 96 height 22
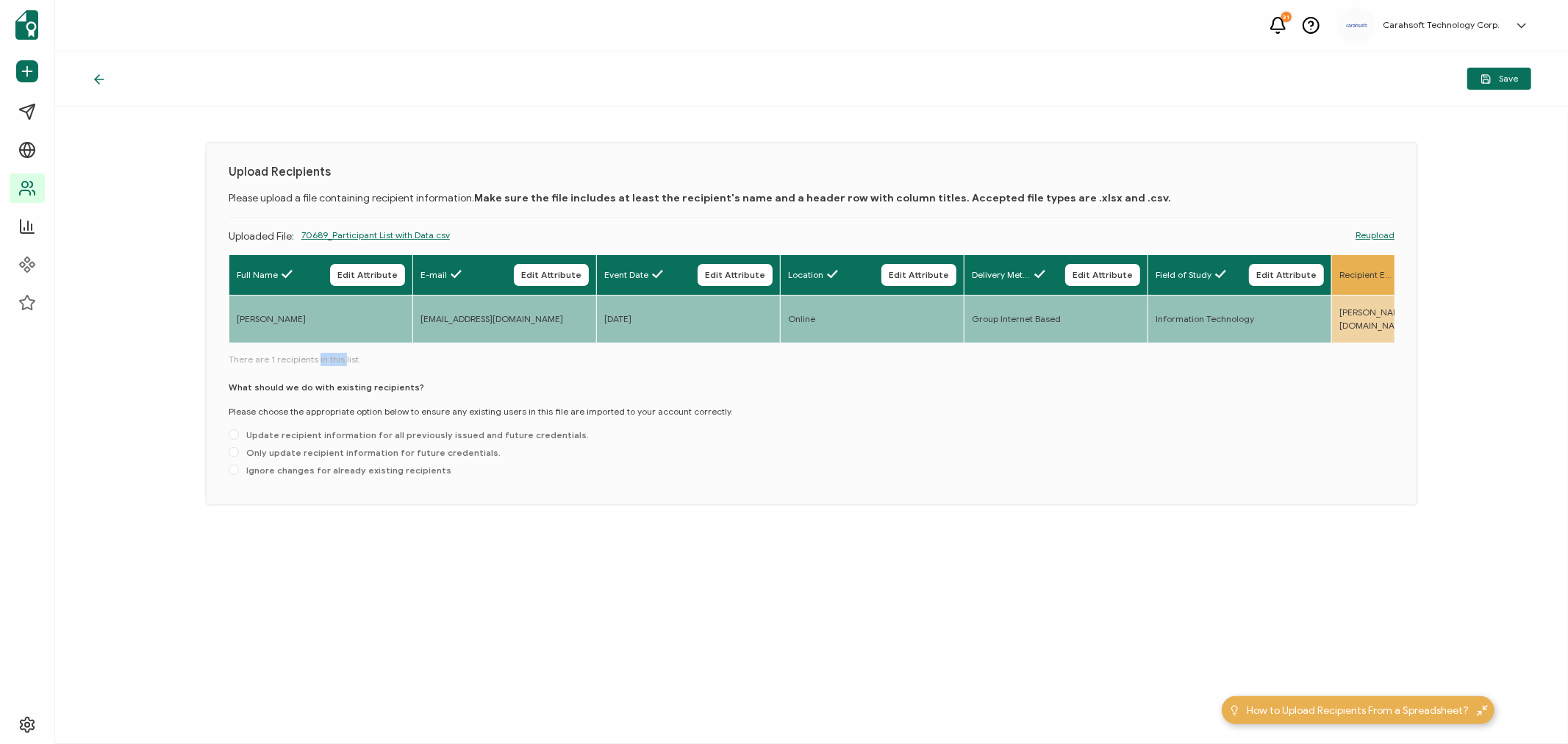
drag, startPoint x: 314, startPoint y: 349, endPoint x: 349, endPoint y: 351, distance: 35.1
click at [349, 351] on div "Full Name Edit Attribute E-mail Edit Attribute Event Date Edit Attribute Locati…" at bounding box center [811, 368] width 1166 height 228
drag, startPoint x: 349, startPoint y: 348, endPoint x: 384, endPoint y: 348, distance: 35.0
click at [384, 345] on div "Full Name Edit Attribute E-mail Edit Attribute Event Date Edit Attribute Locati…" at bounding box center [811, 299] width 1166 height 91
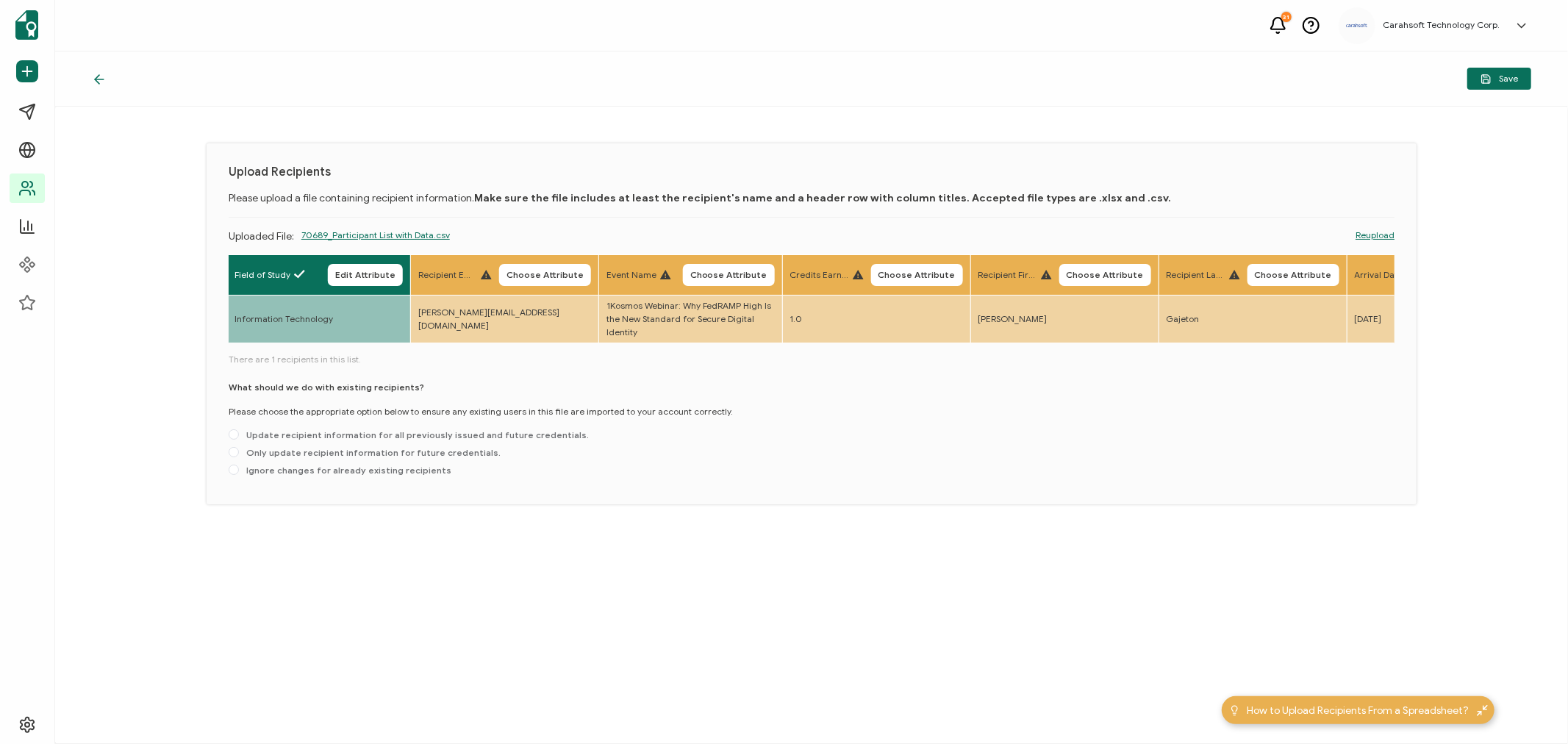
scroll to position [0, 932]
click at [534, 271] on span "Choose Attribute" at bounding box center [534, 275] width 77 height 9
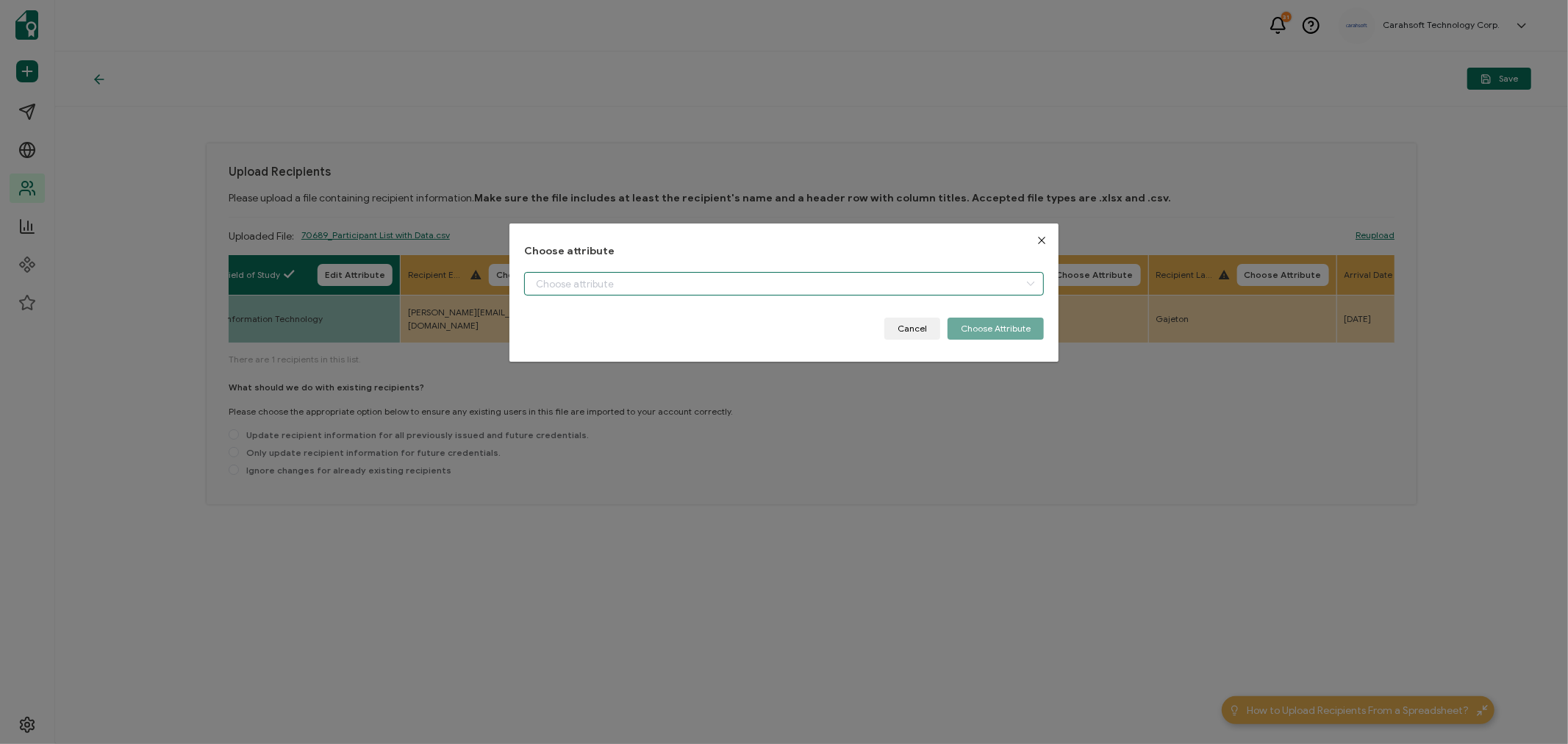
click at [556, 282] on input "dialog" at bounding box center [783, 283] width 519 height 23
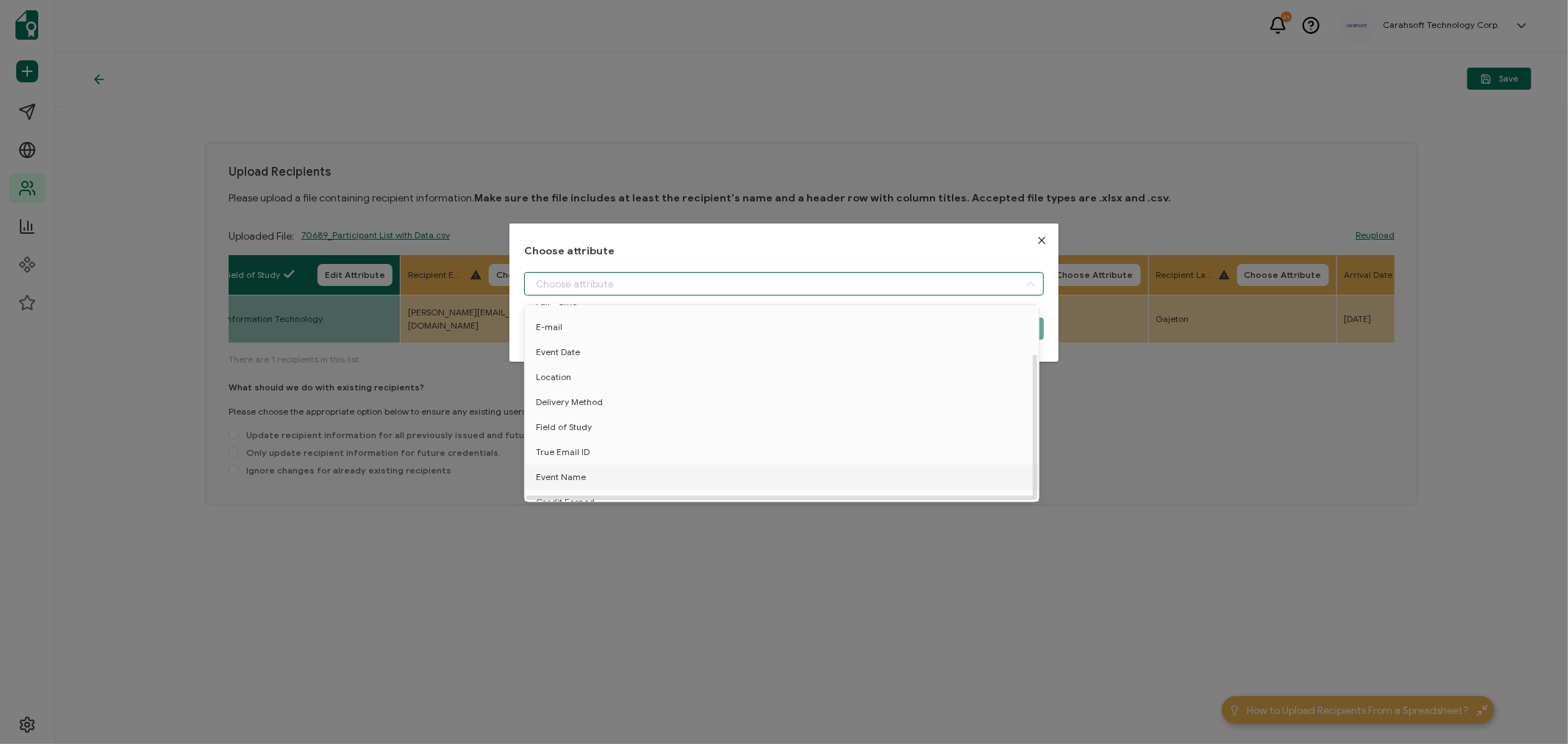
scroll to position [64, 0]
click at [555, 430] on span "True Email ID" at bounding box center [562, 439] width 54 height 25
type input "True Email ID"
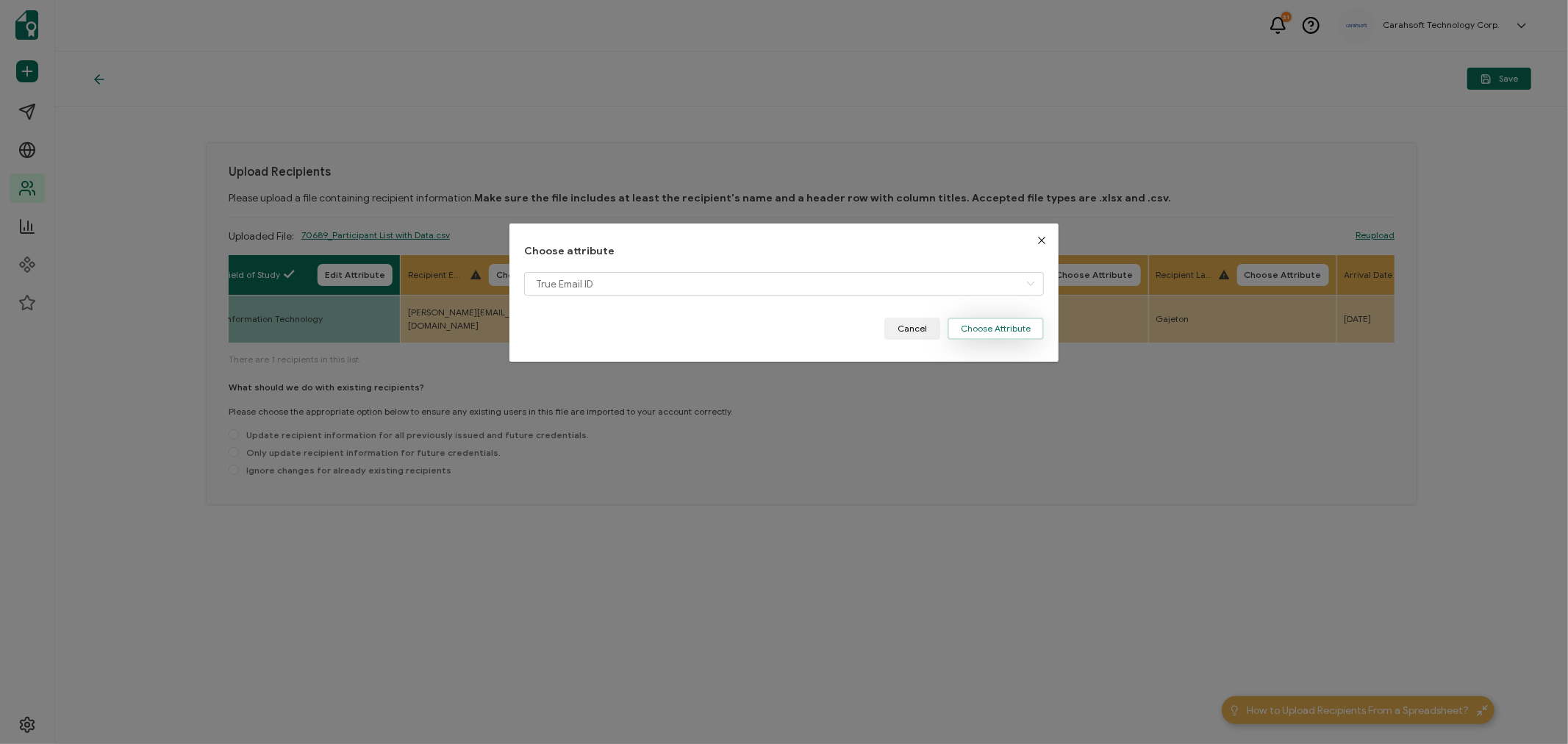
click at [996, 329] on button "Choose Attribute" at bounding box center [996, 328] width 96 height 22
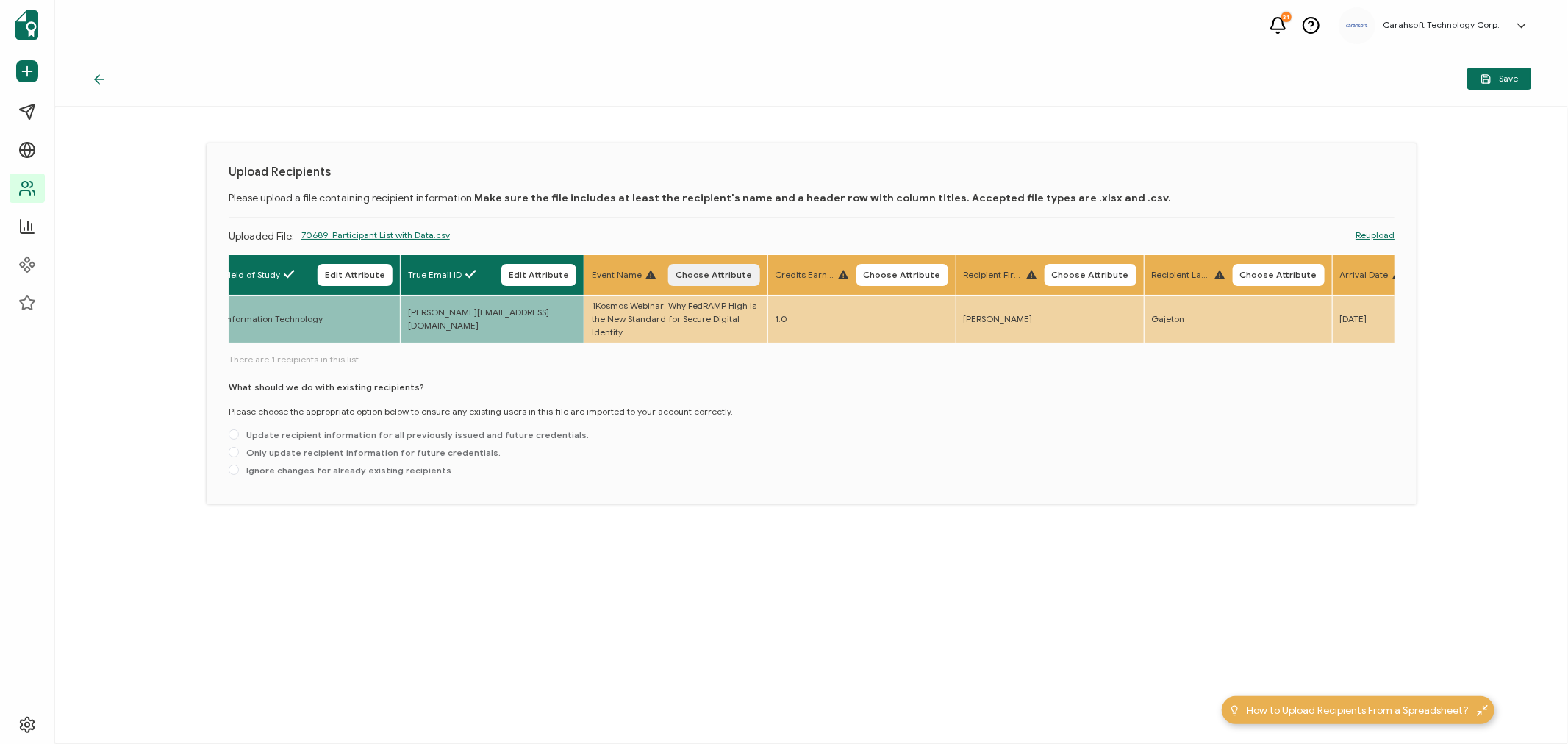
click at [724, 280] on span "Choose Attribute" at bounding box center [714, 275] width 77 height 9
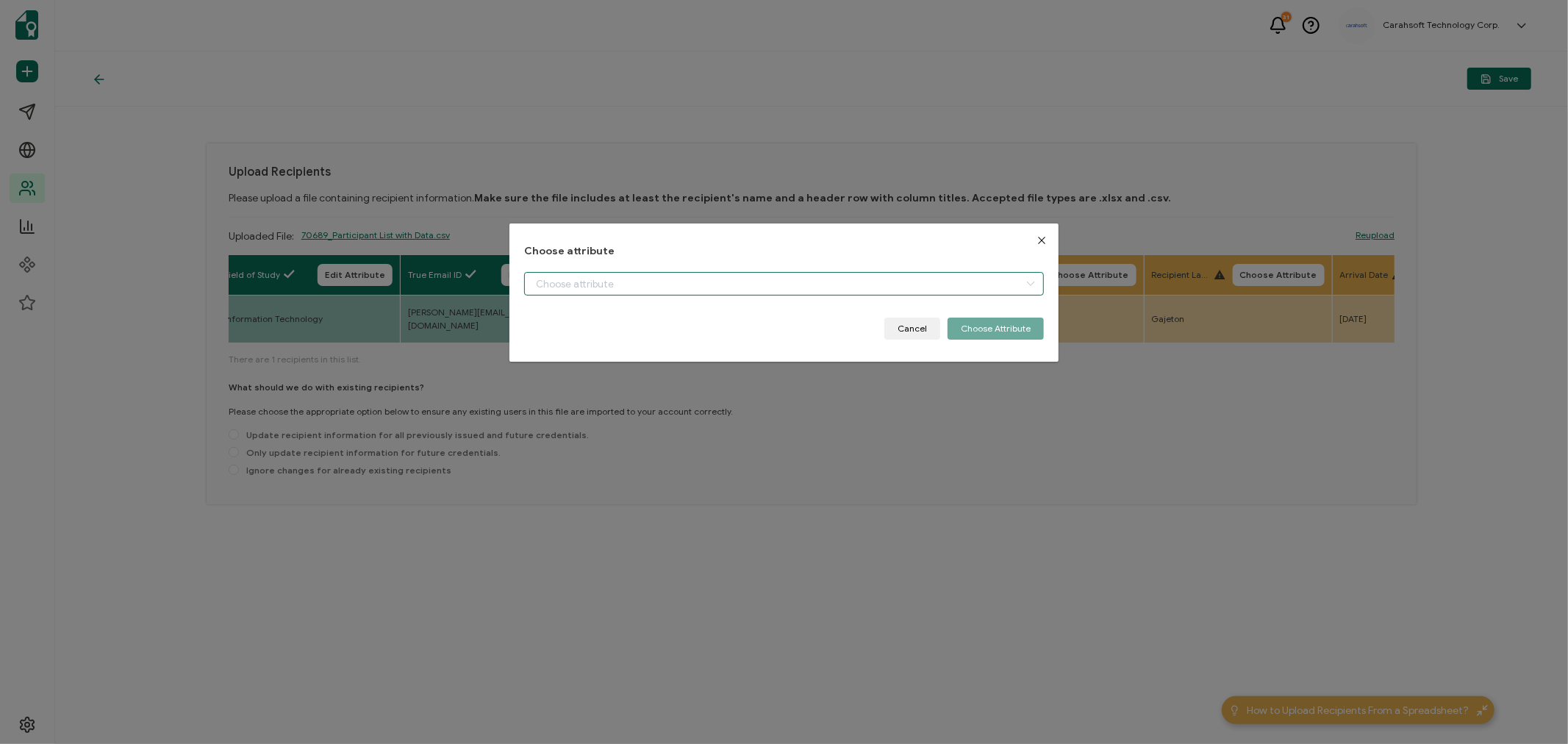
click at [557, 292] on input "dialog" at bounding box center [783, 283] width 519 height 23
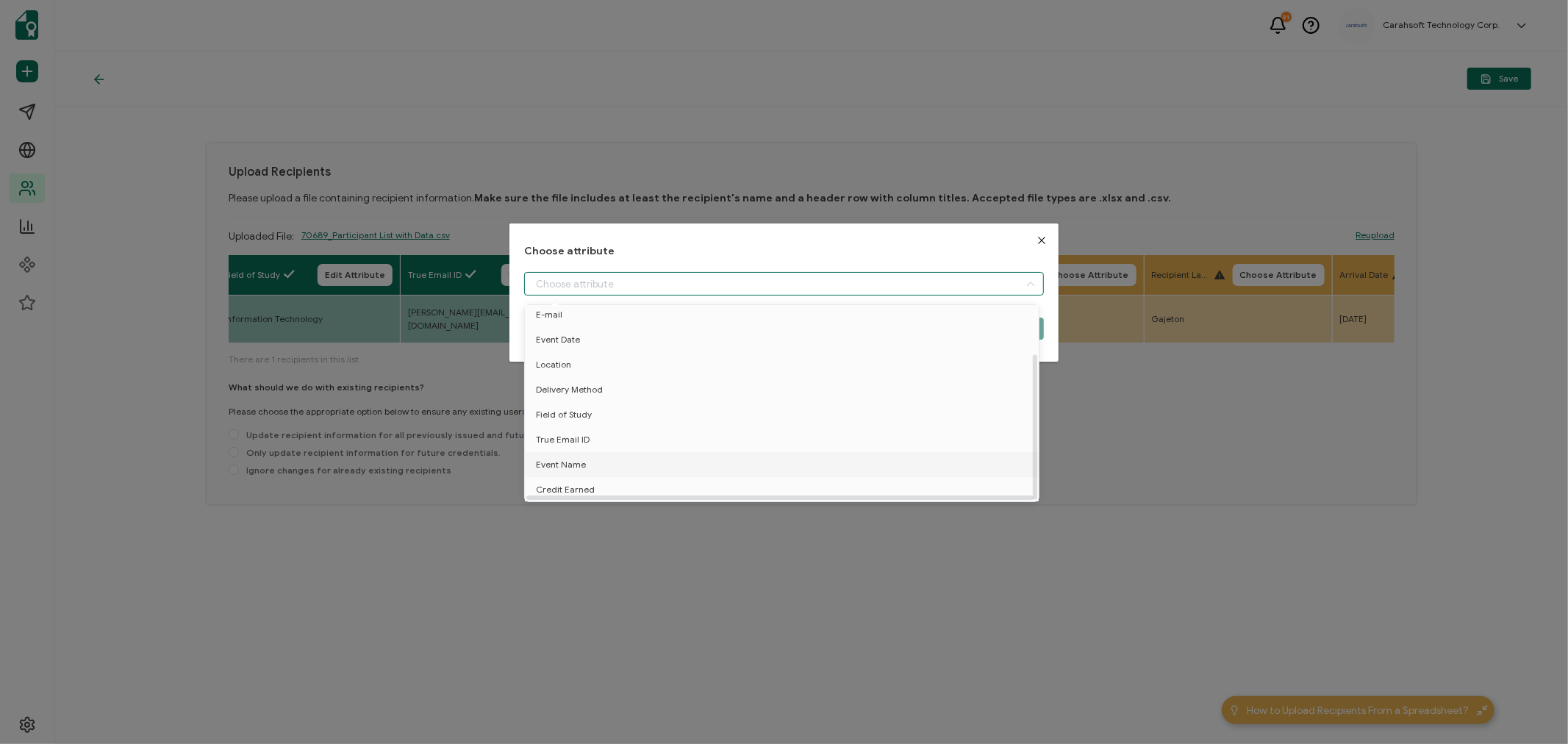
click at [577, 453] on span "Event Name" at bounding box center [561, 464] width 50 height 25
type input "Event Name"
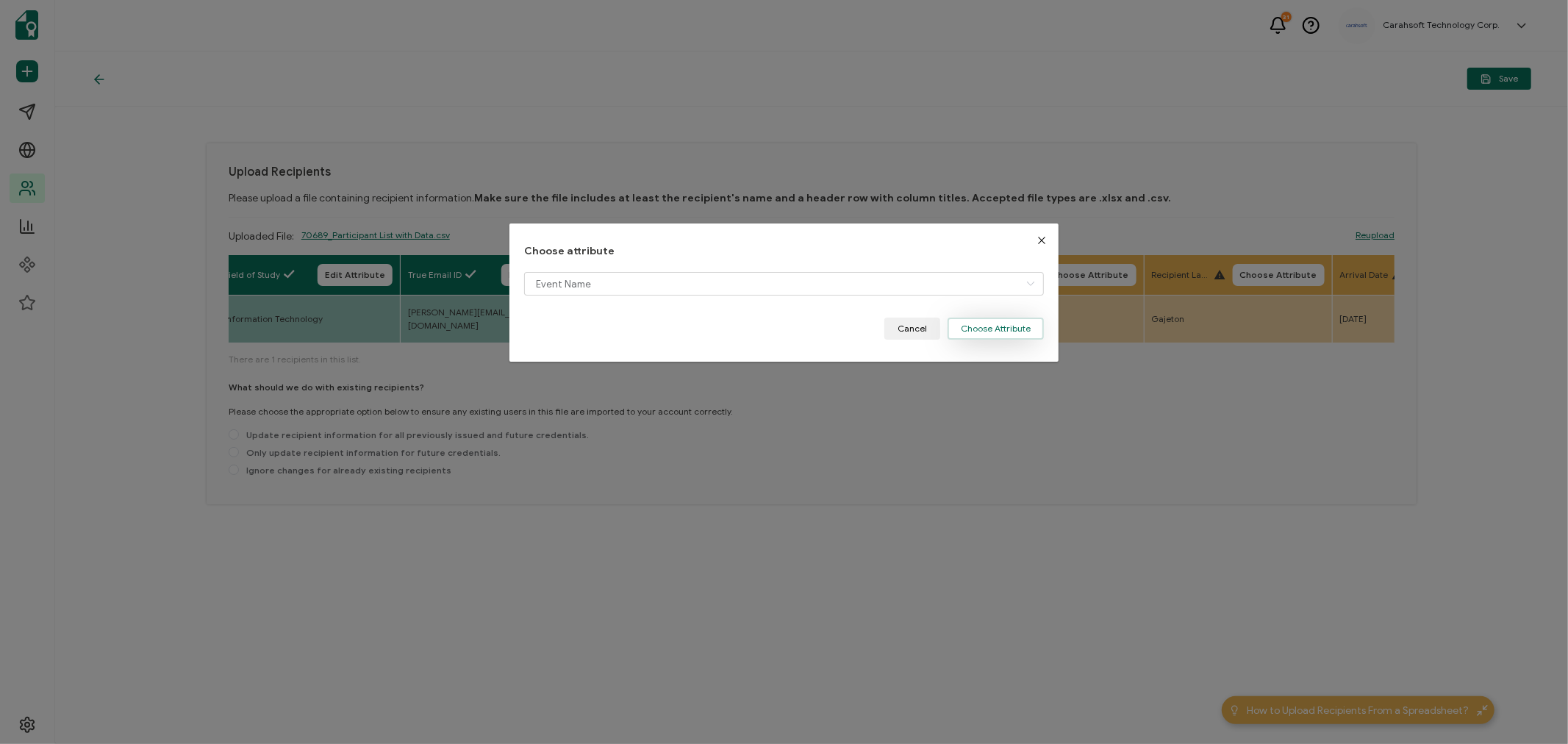
click at [1003, 320] on button "Choose Attribute" at bounding box center [996, 328] width 96 height 22
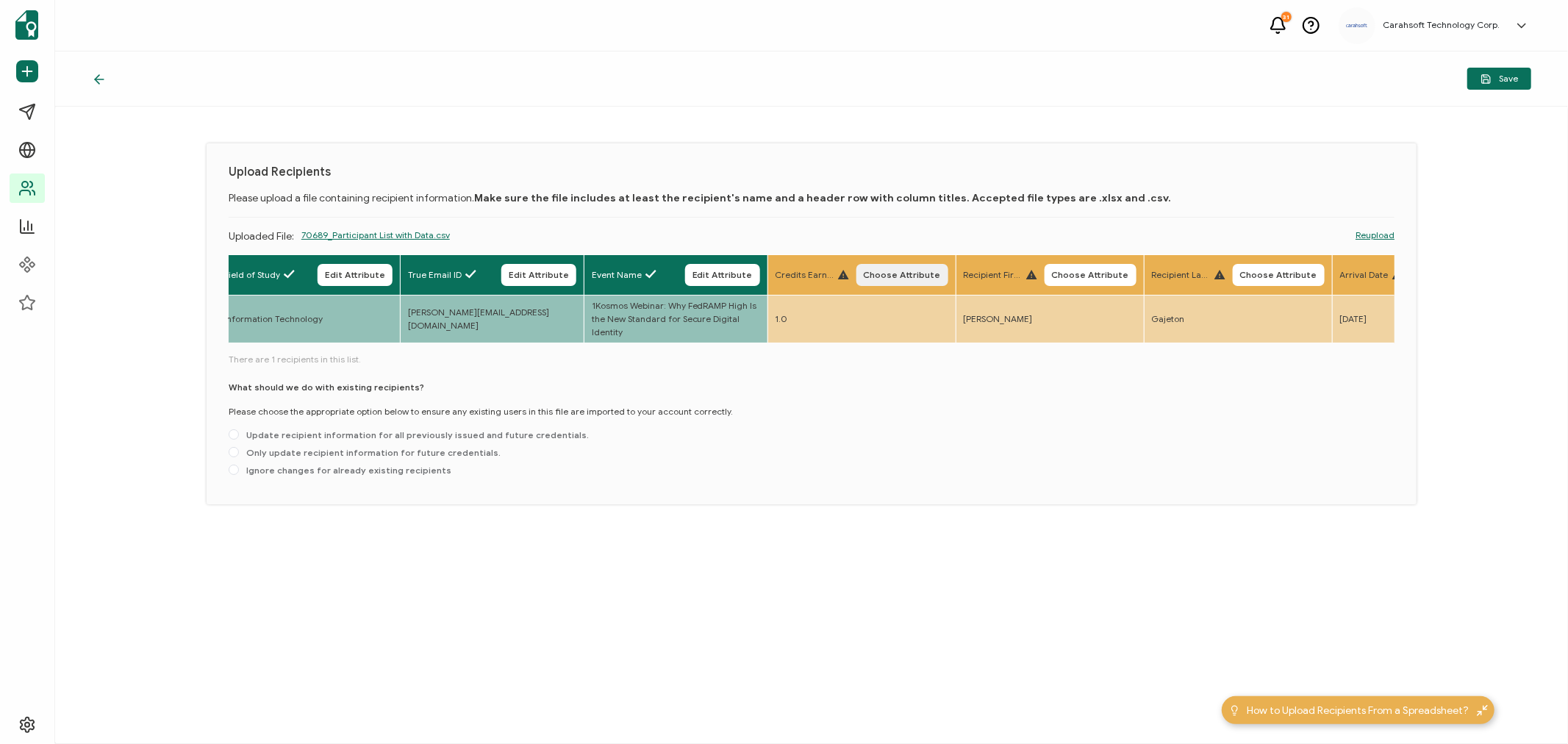
click at [914, 272] on span "Choose Attribute" at bounding box center [902, 275] width 77 height 9
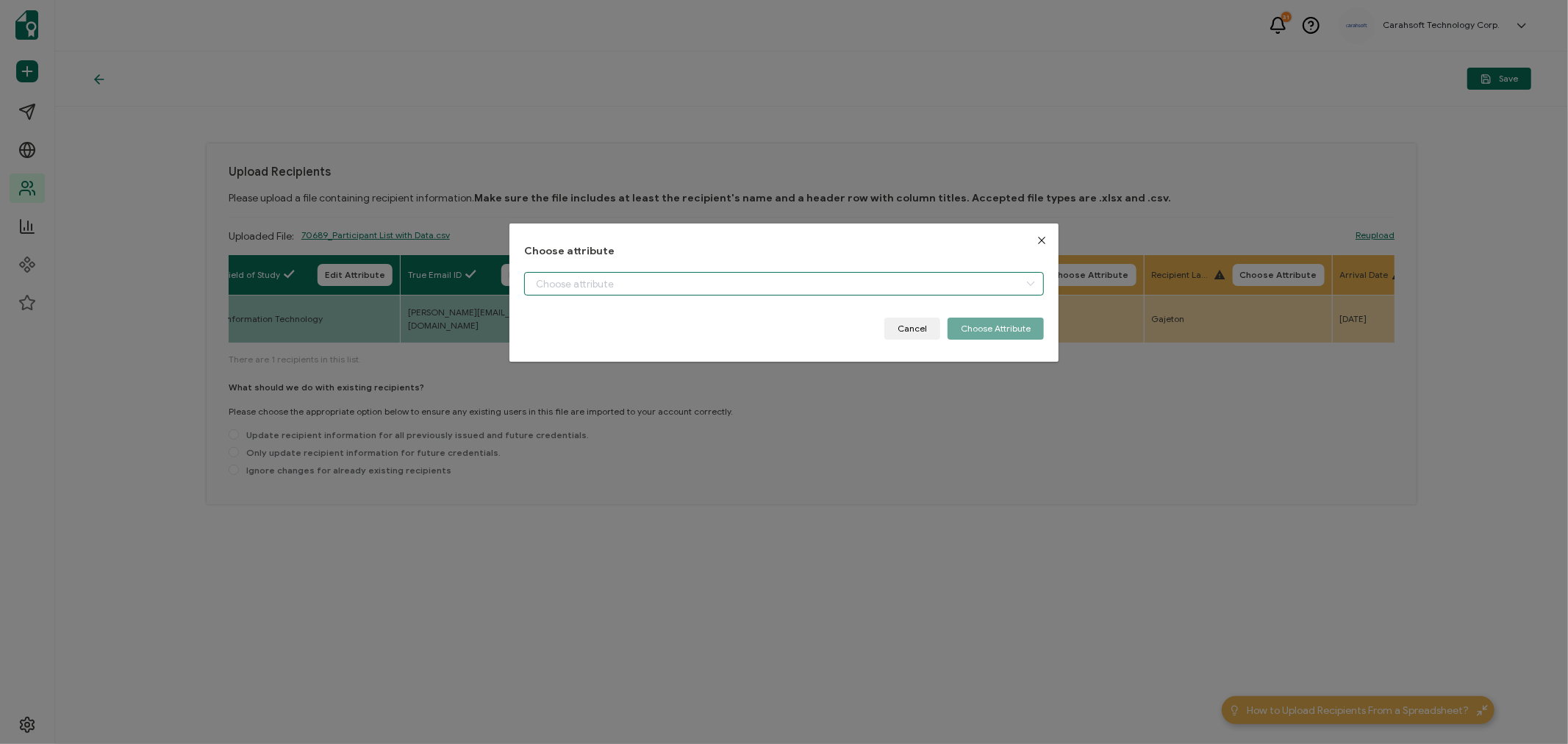
click at [657, 284] on input "dialog" at bounding box center [783, 283] width 519 height 23
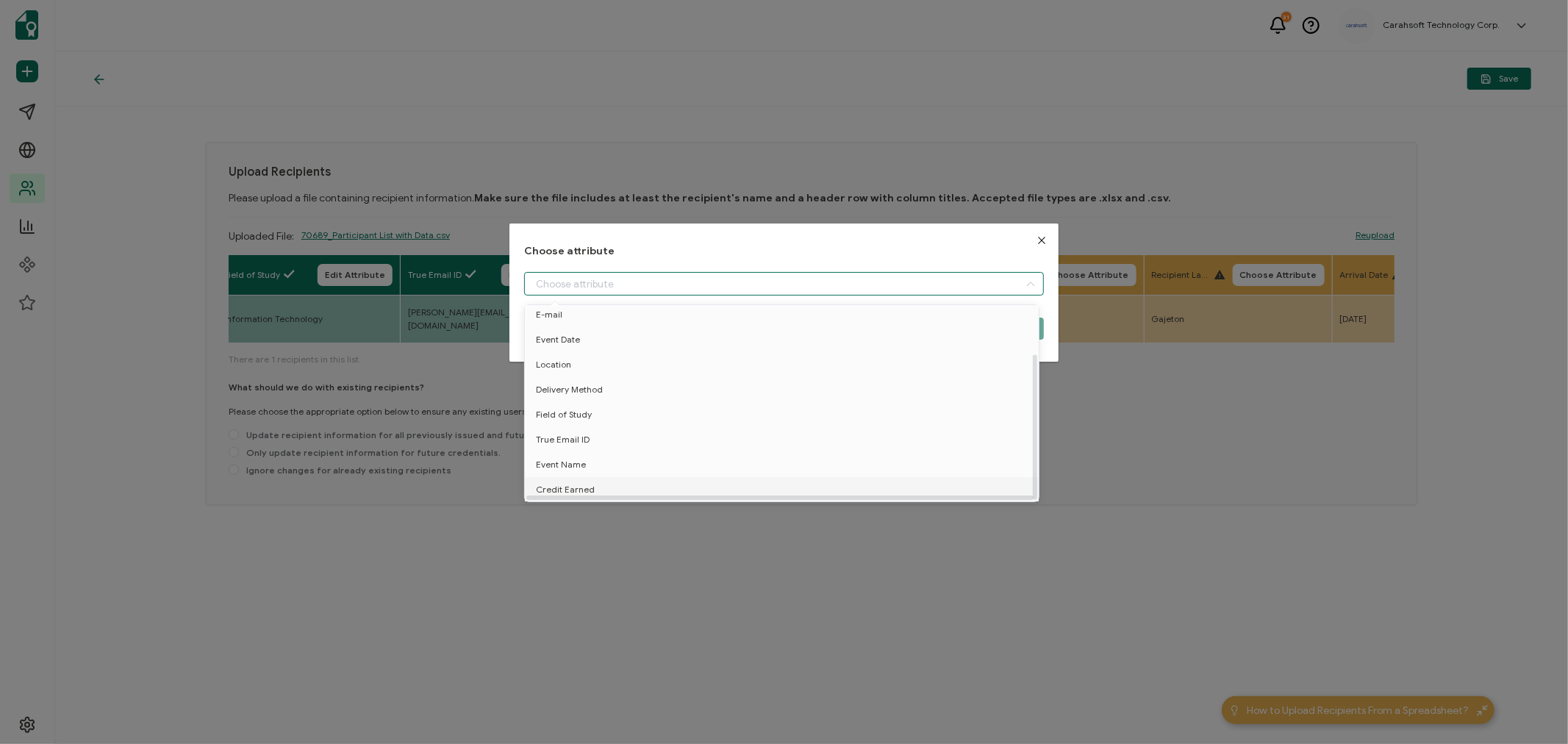
click at [568, 483] on span "Credit Earned" at bounding box center [565, 489] width 59 height 25
type input "Credit Earned"
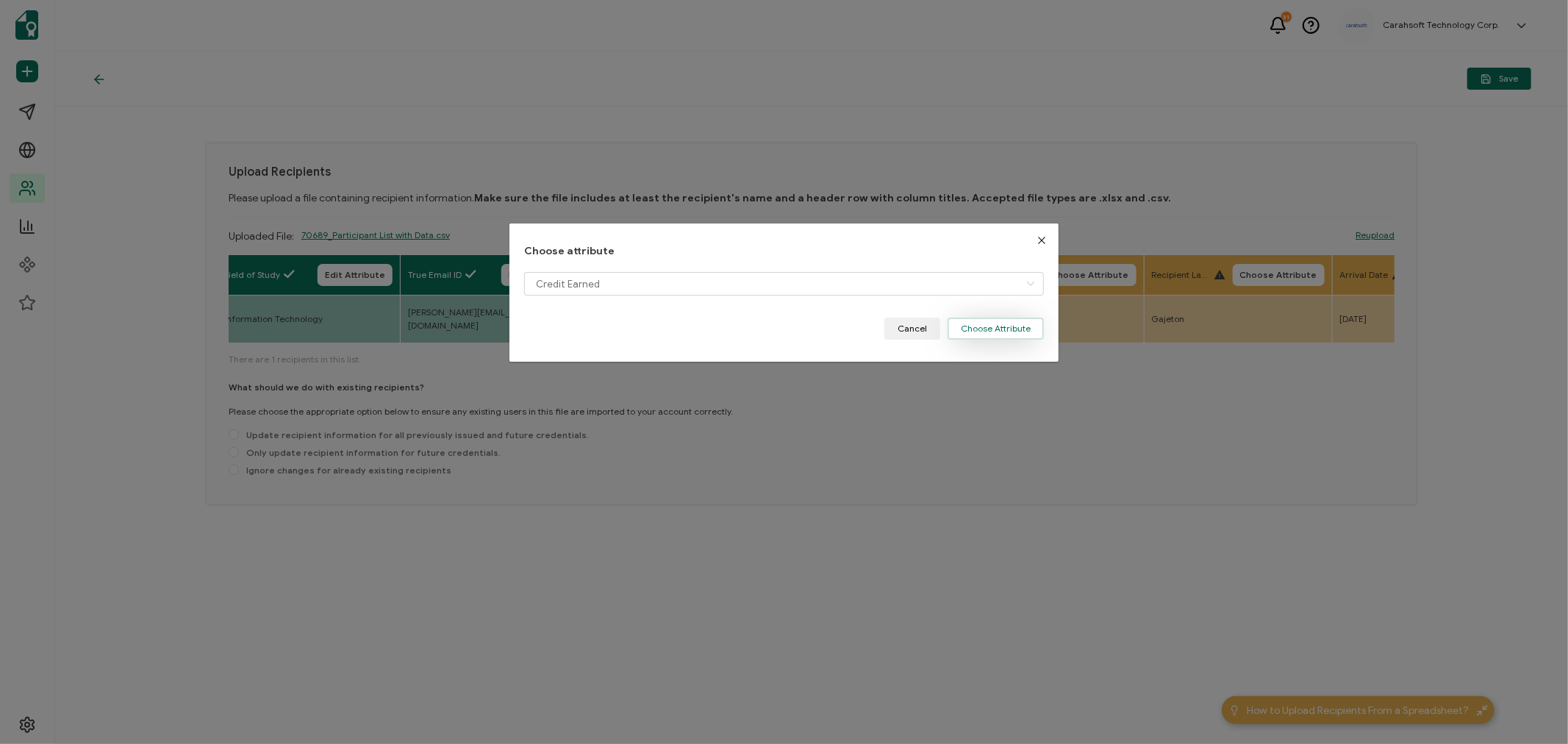
click at [975, 334] on button "Choose Attribute" at bounding box center [996, 328] width 96 height 22
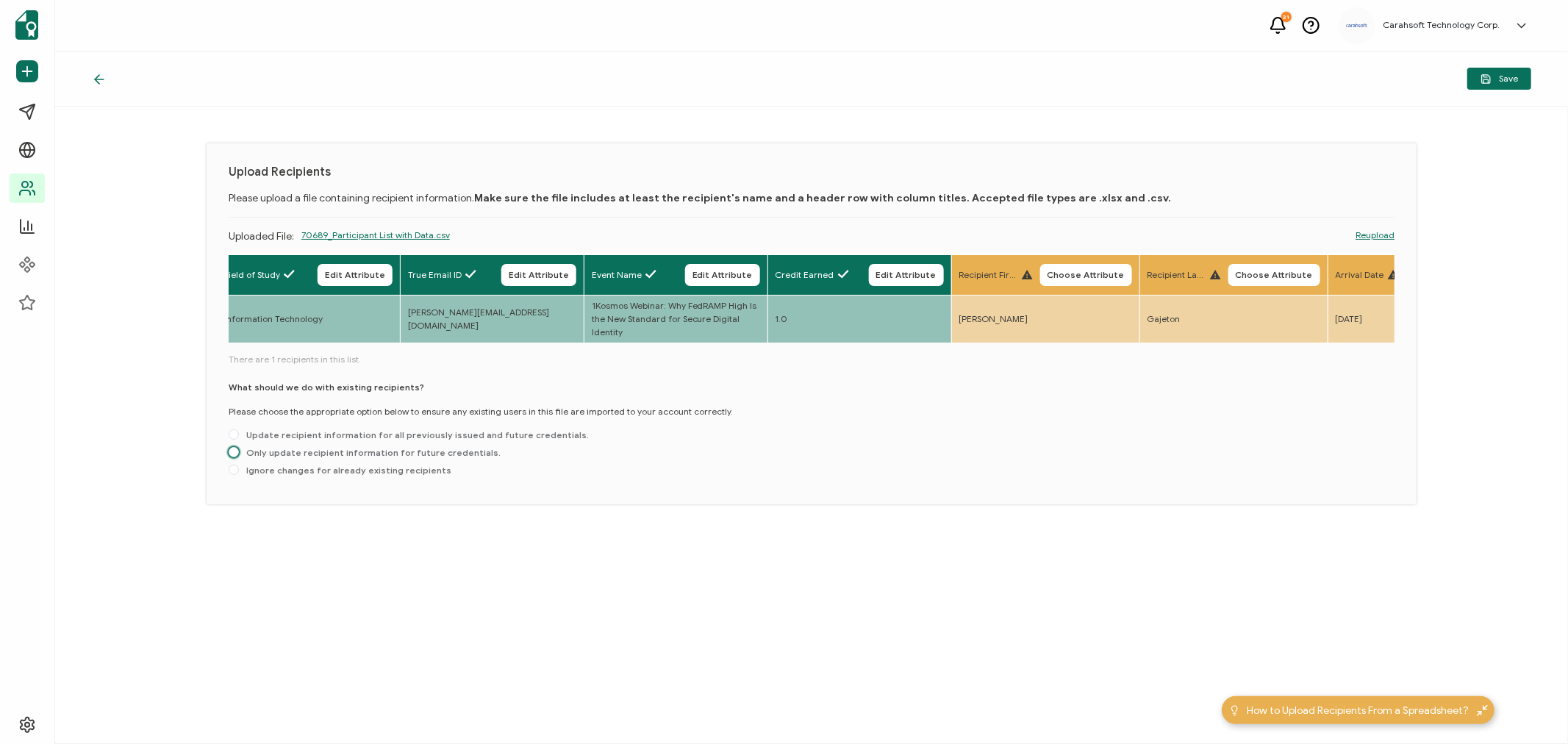
click at [263, 454] on span "Only update recipient information for future credentials." at bounding box center [369, 452] width 262 height 11
click at [239, 454] on input "Only update recipient information for future credentials." at bounding box center [234, 453] width 11 height 12
radio input "true"
click at [1493, 75] on span "Save" at bounding box center [1499, 79] width 38 height 11
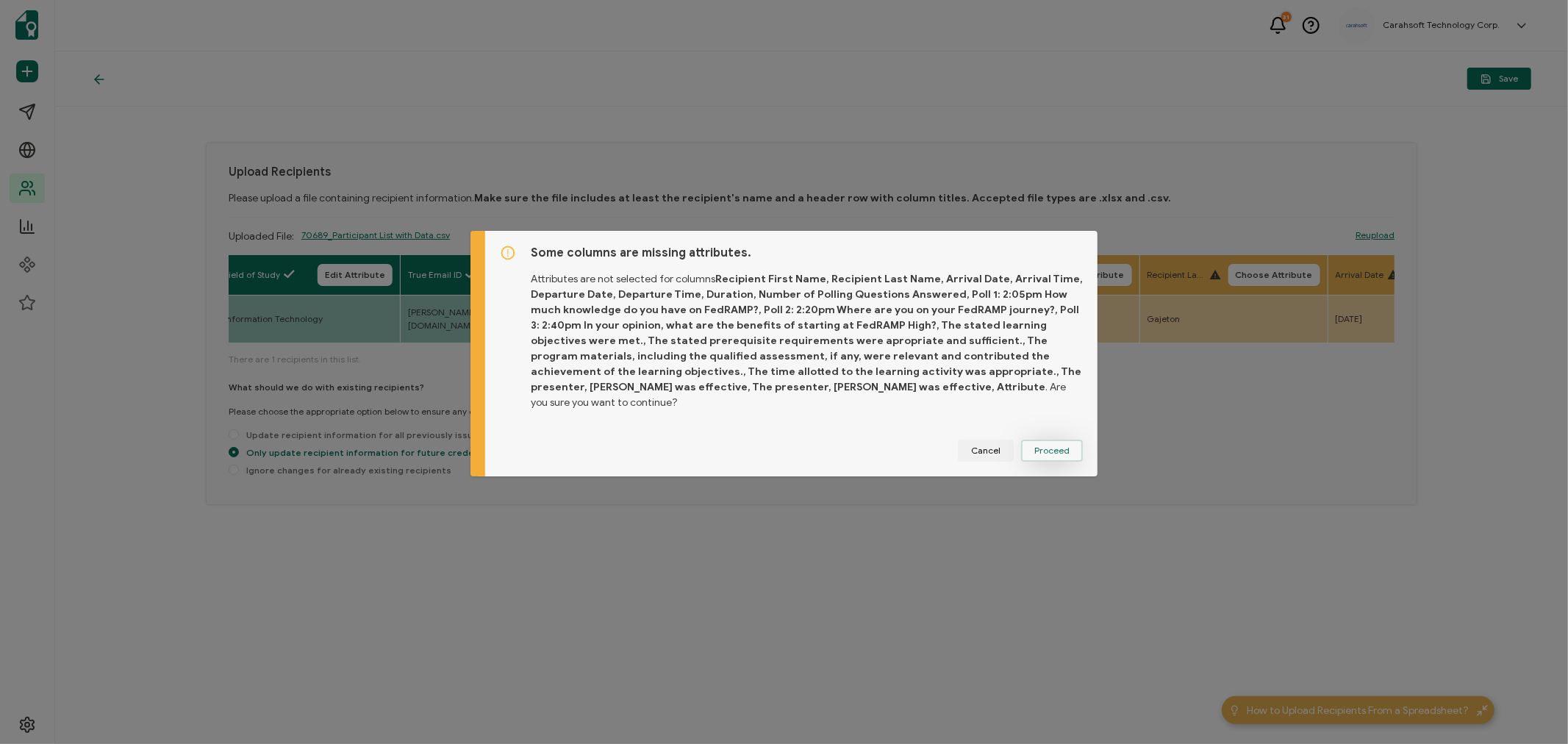
click at [1057, 446] on span "Proceed" at bounding box center [1052, 451] width 35 height 9
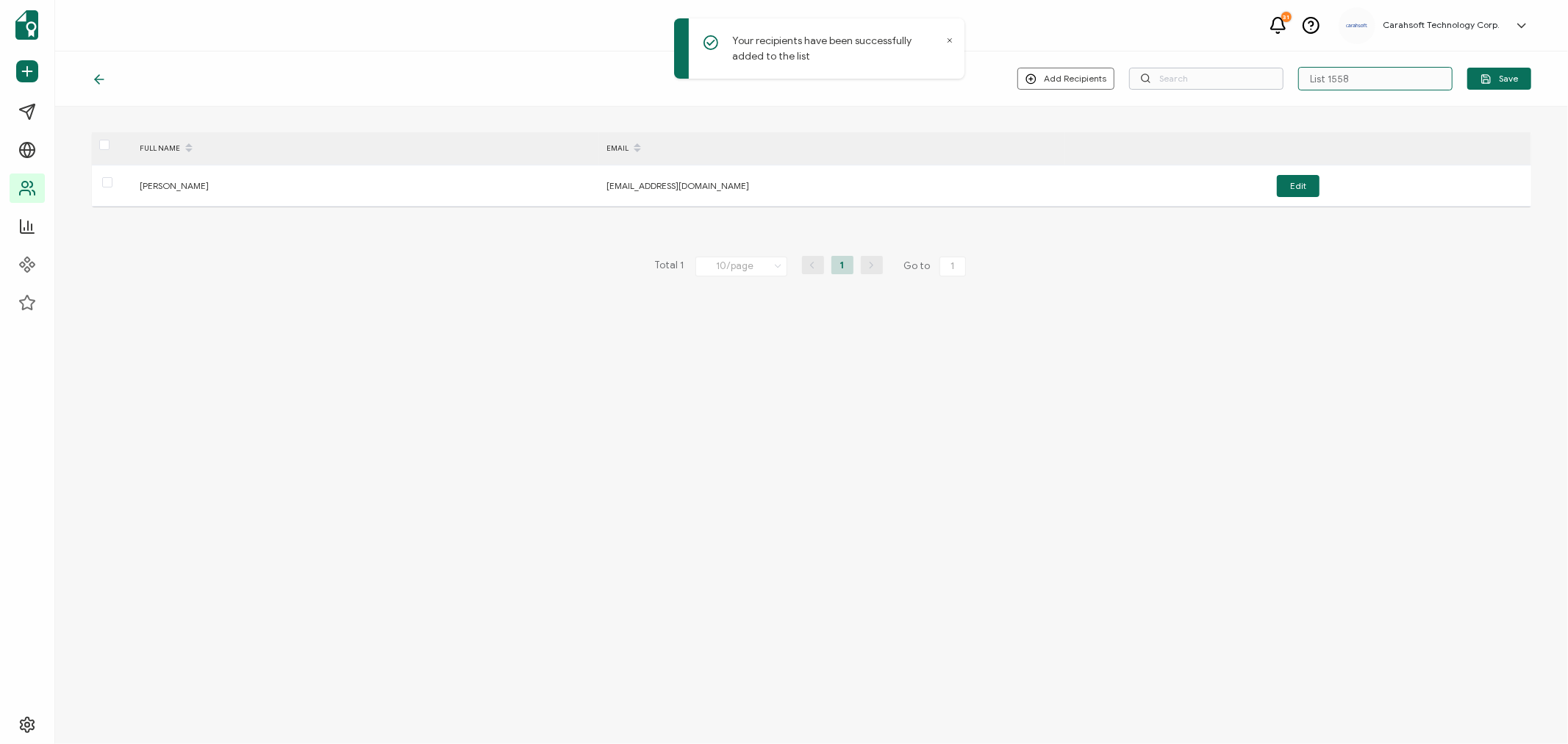
drag, startPoint x: 1370, startPoint y: 75, endPoint x: 1155, endPoint y: 69, distance: 215.1
click at [1155, 69] on div "Add Recipients Upload New Recipients Import from Recipients List 1558 Save" at bounding box center [1275, 78] width 514 height 23
type input "7-31-25_70689_1Kosmos Webinar"
click at [1505, 78] on span "Save" at bounding box center [1499, 79] width 38 height 11
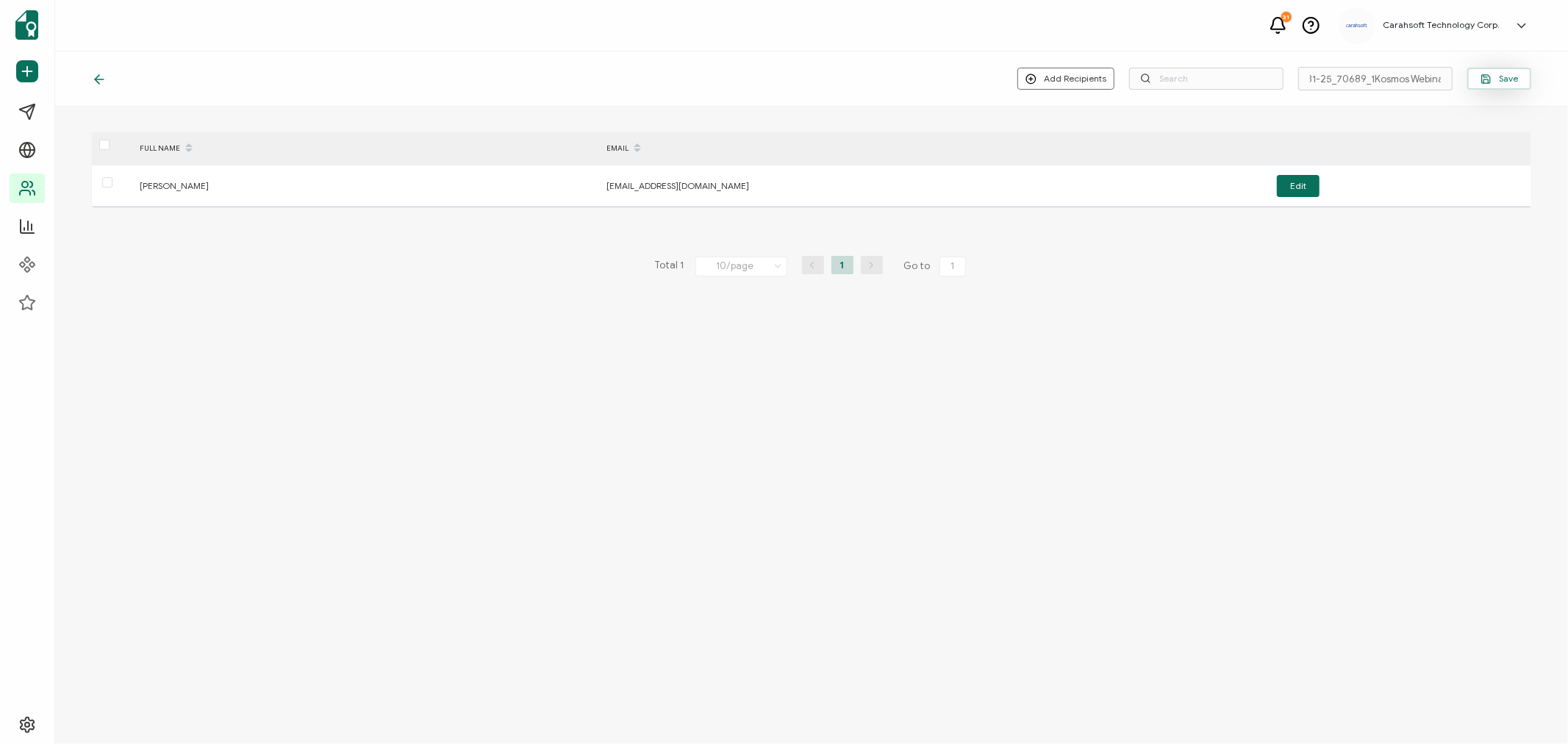
scroll to position [0, 0]
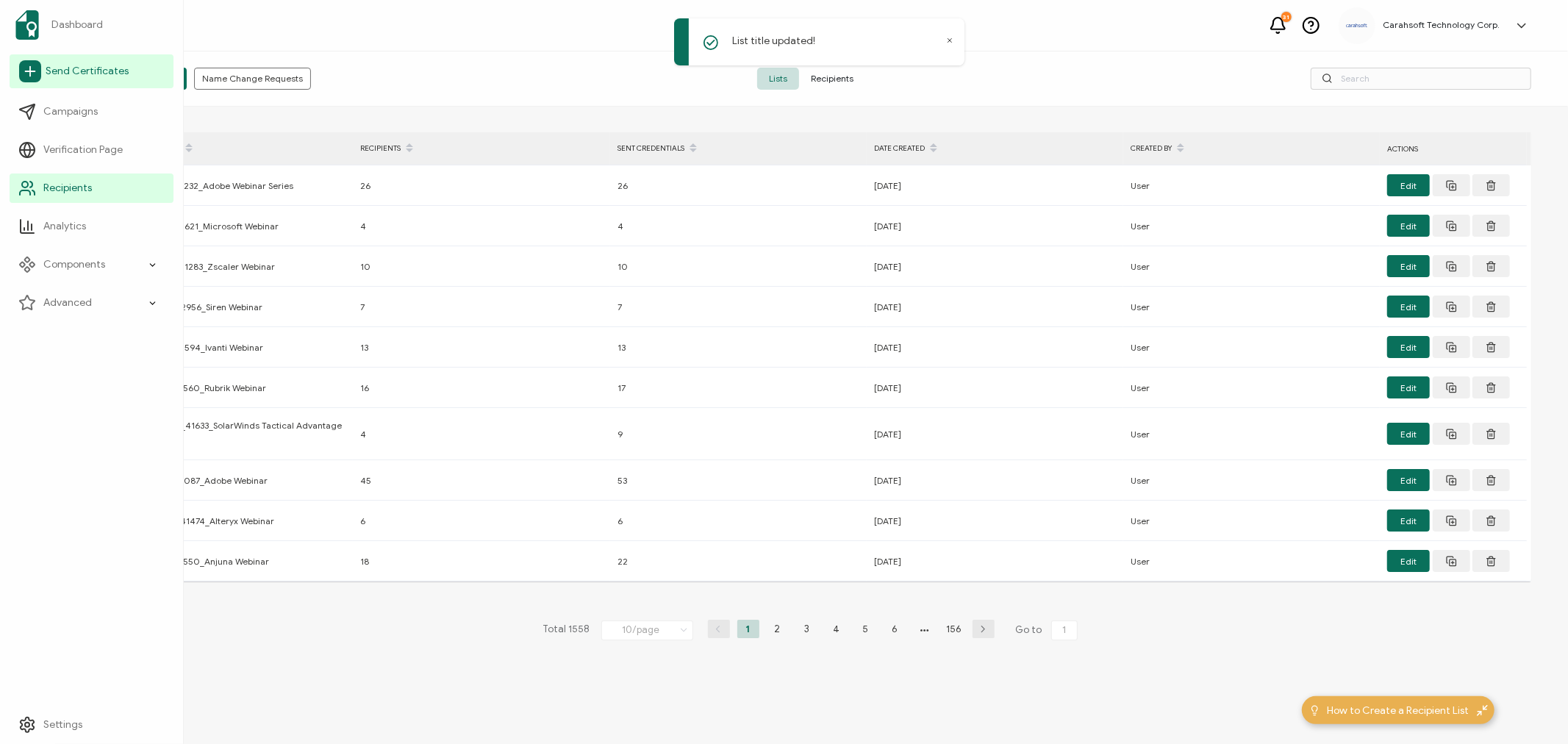
click at [32, 69] on icon at bounding box center [29, 71] width 22 height 22
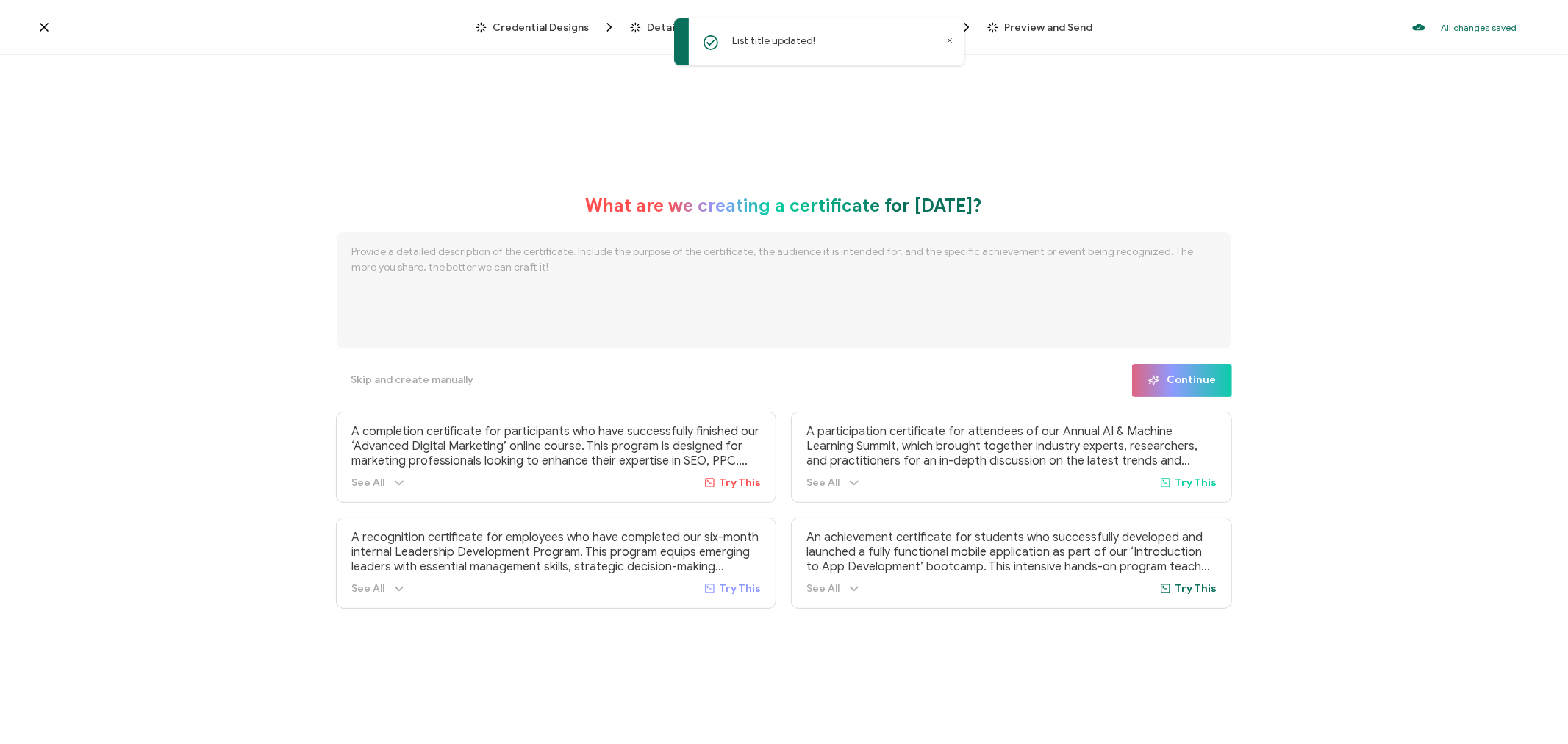
click at [541, 23] on span "Credential Designs" at bounding box center [541, 27] width 96 height 11
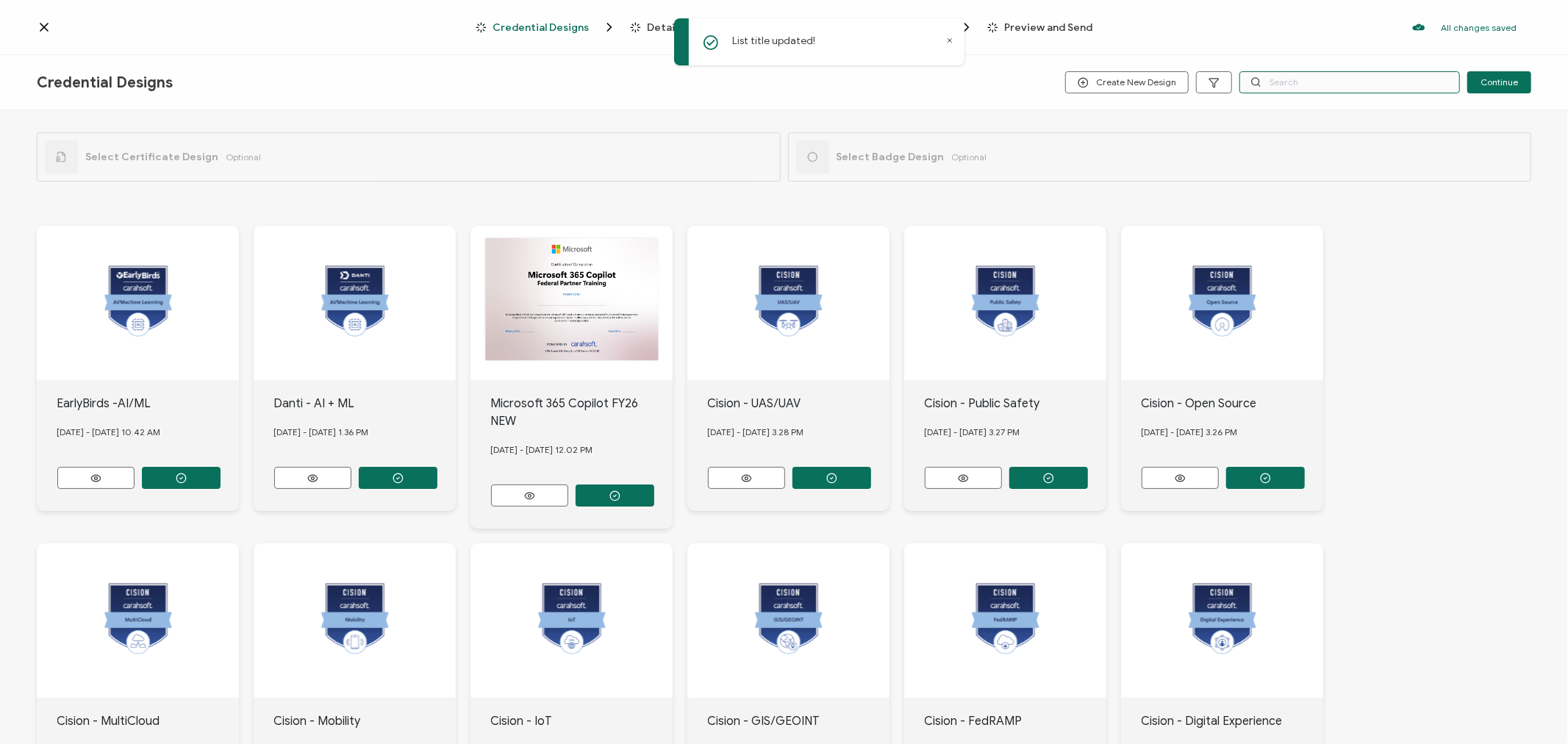
click at [1365, 84] on input "text" at bounding box center [1349, 82] width 221 height 22
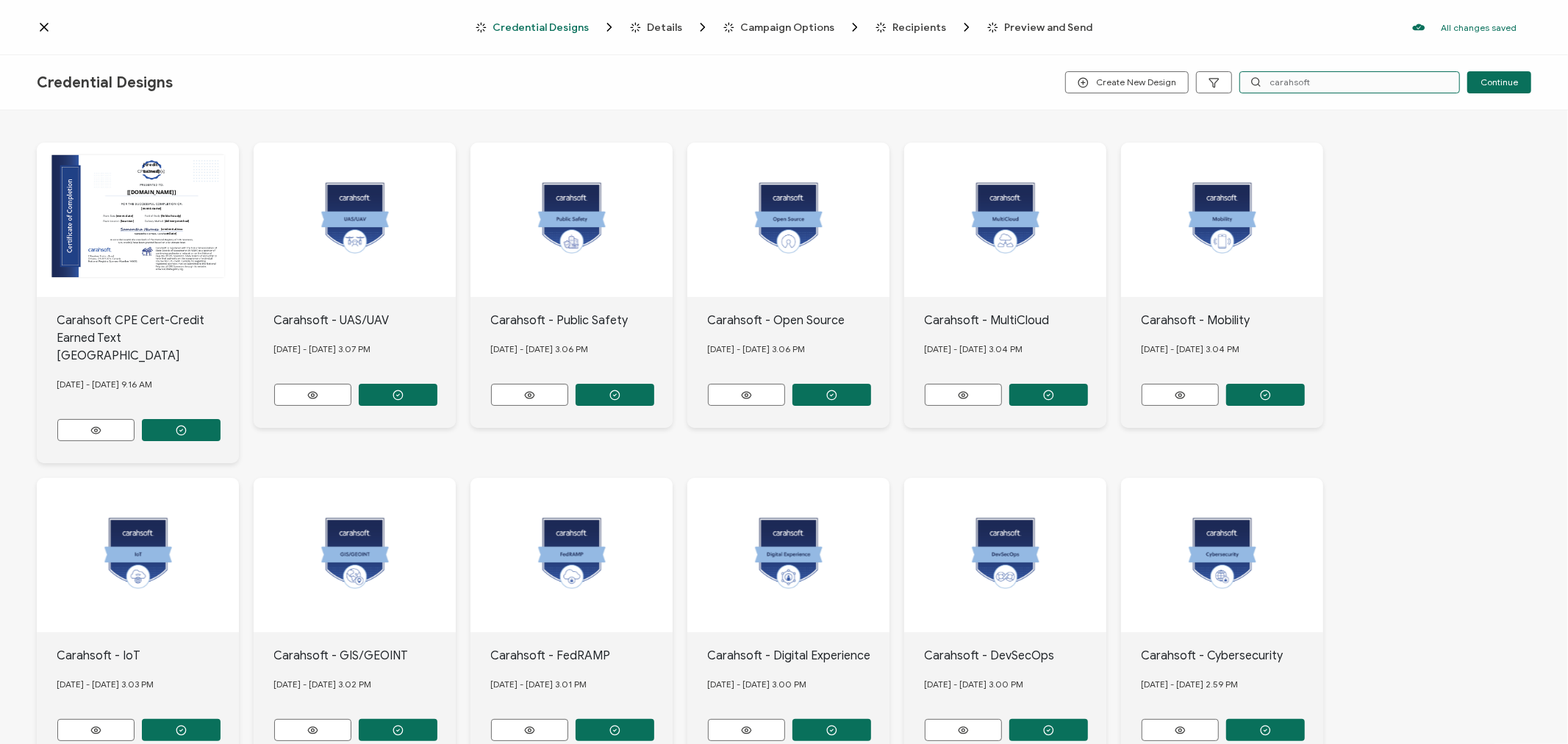
scroll to position [164, 0]
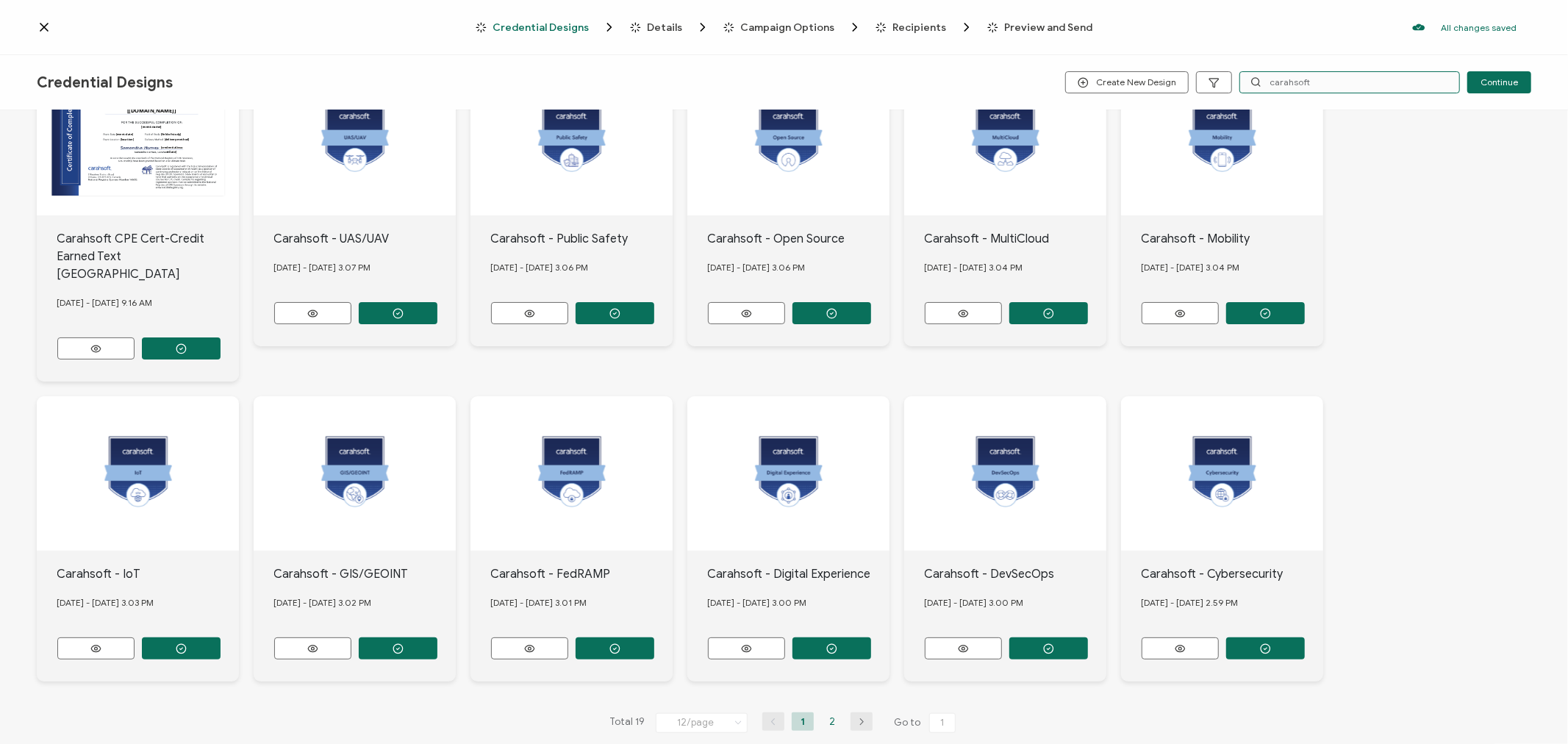
type input "carahsoft"
click at [831, 712] on li "2" at bounding box center [831, 721] width 22 height 18
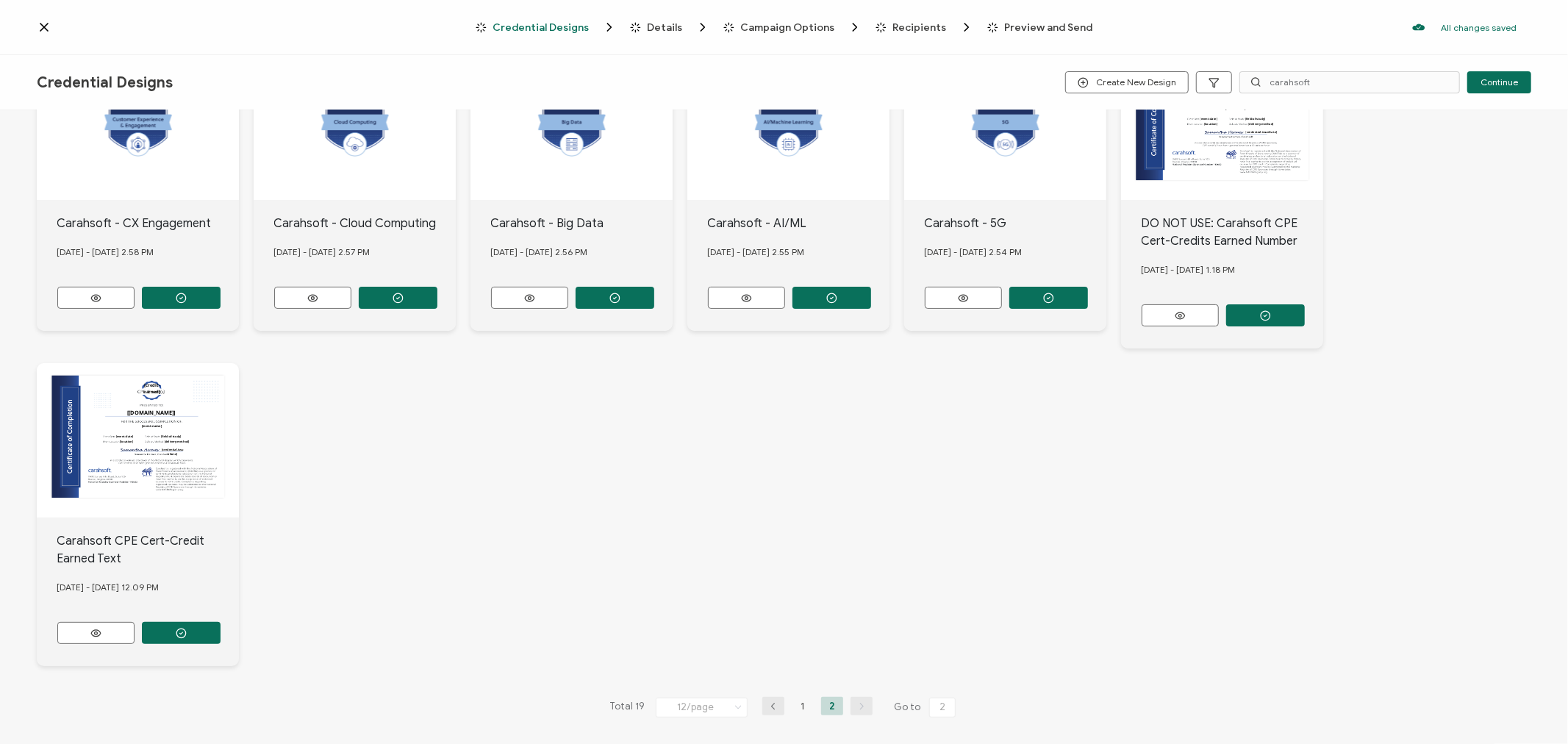
scroll to position [182, 0]
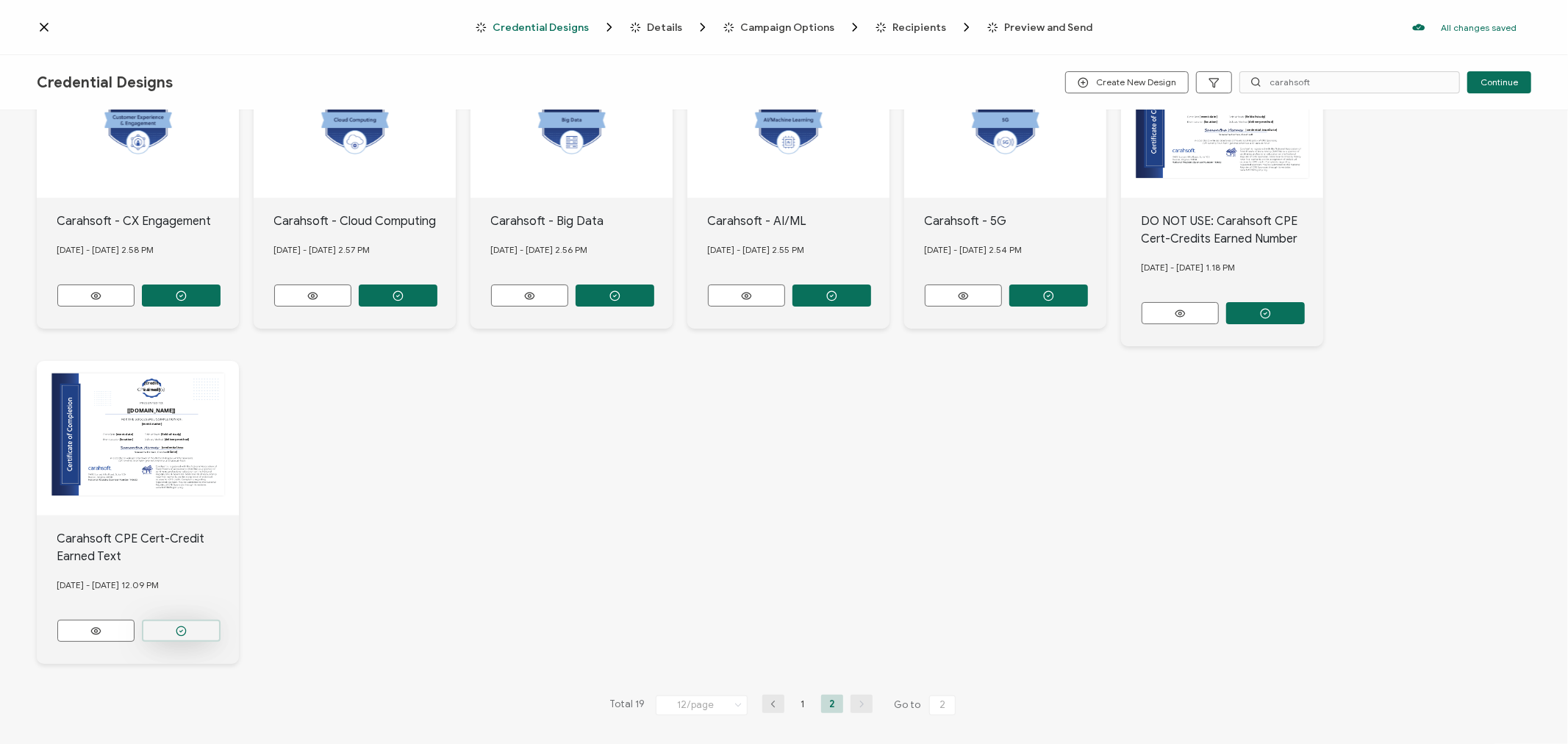
click at [200, 307] on button "button" at bounding box center [181, 295] width 78 height 22
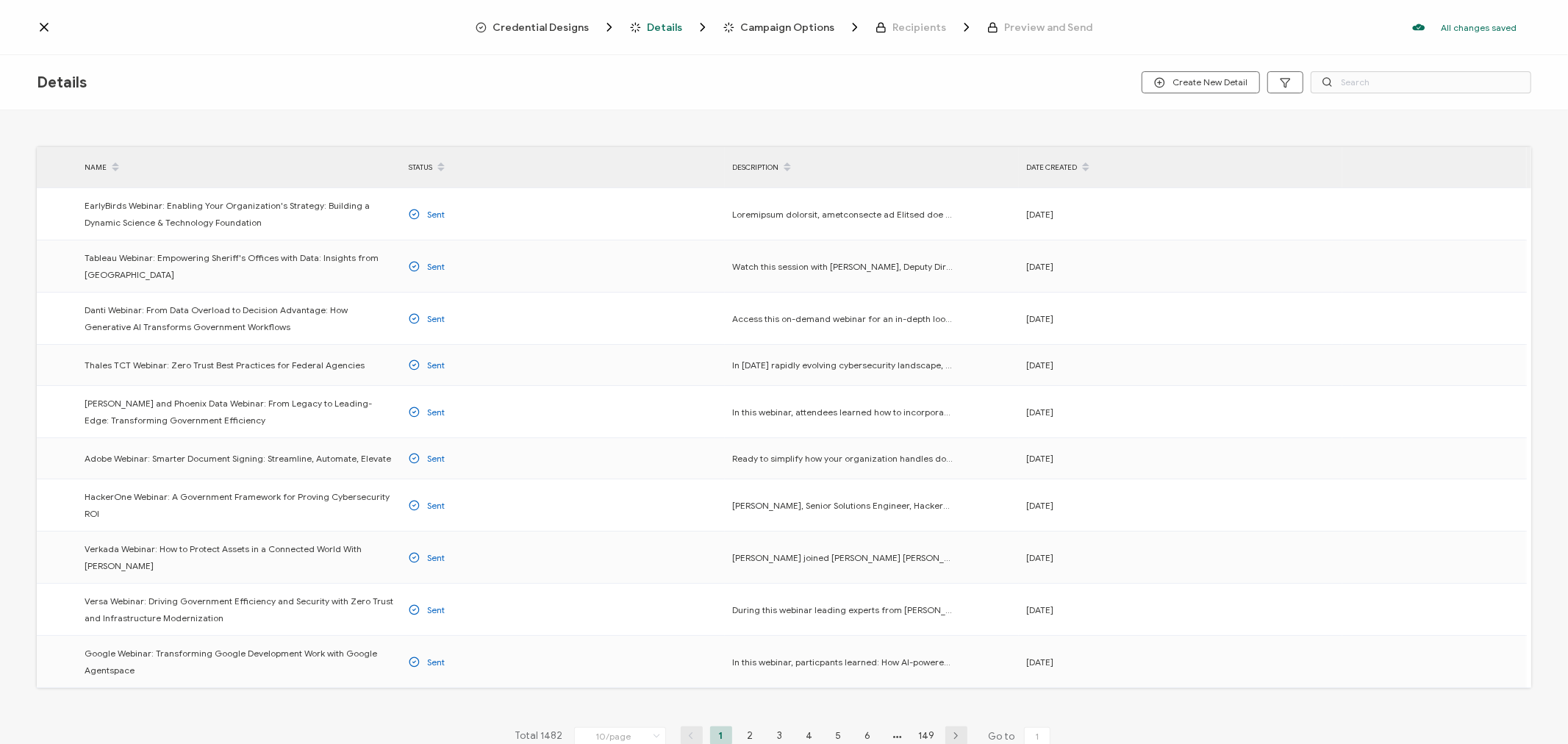
click at [565, 22] on span "Credential Designs" at bounding box center [541, 27] width 96 height 11
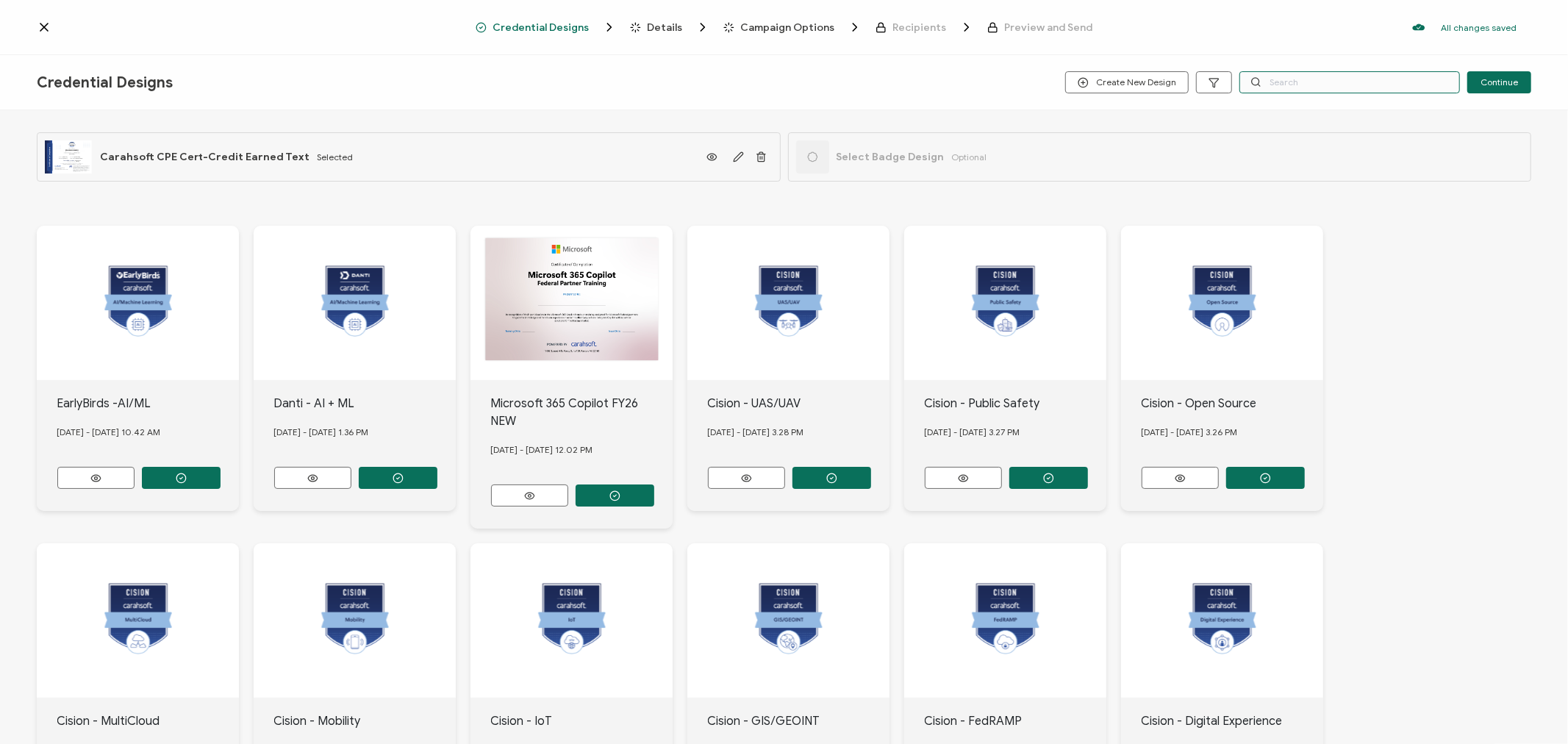
click at [1306, 82] on input "text" at bounding box center [1349, 82] width 221 height 22
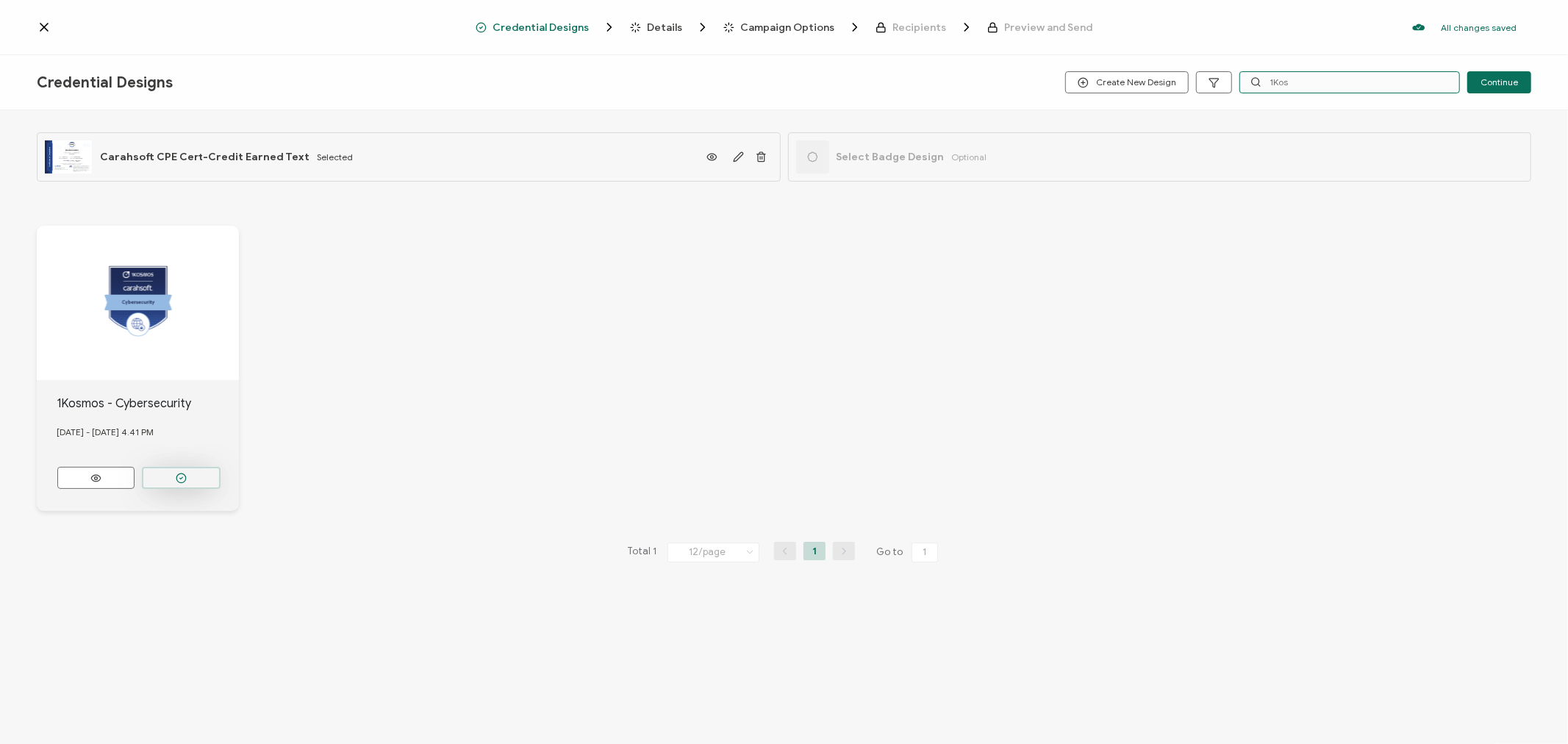
type input "1Kos"
click at [167, 471] on button "button" at bounding box center [181, 477] width 78 height 22
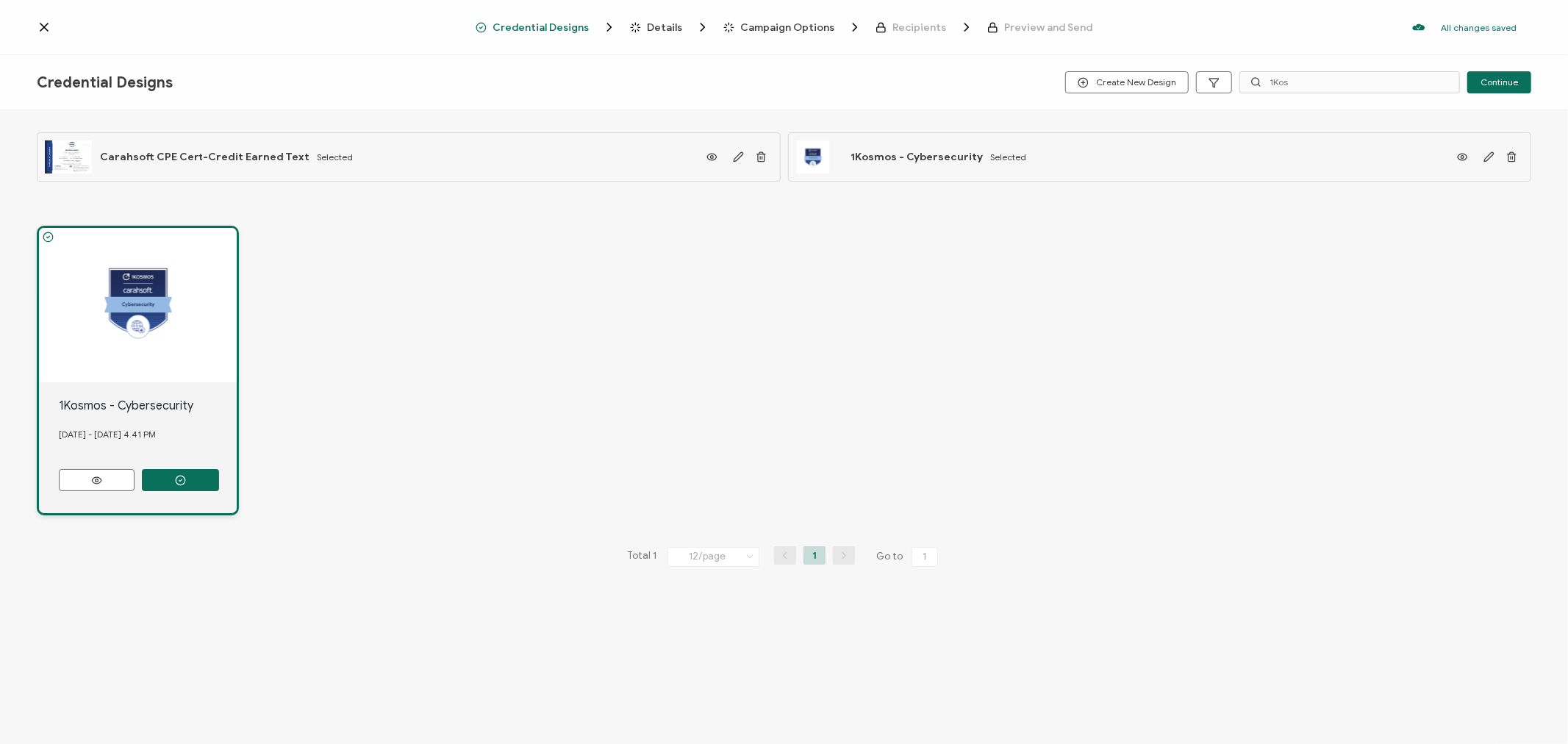
click at [660, 24] on span "Details" at bounding box center [664, 27] width 35 height 11
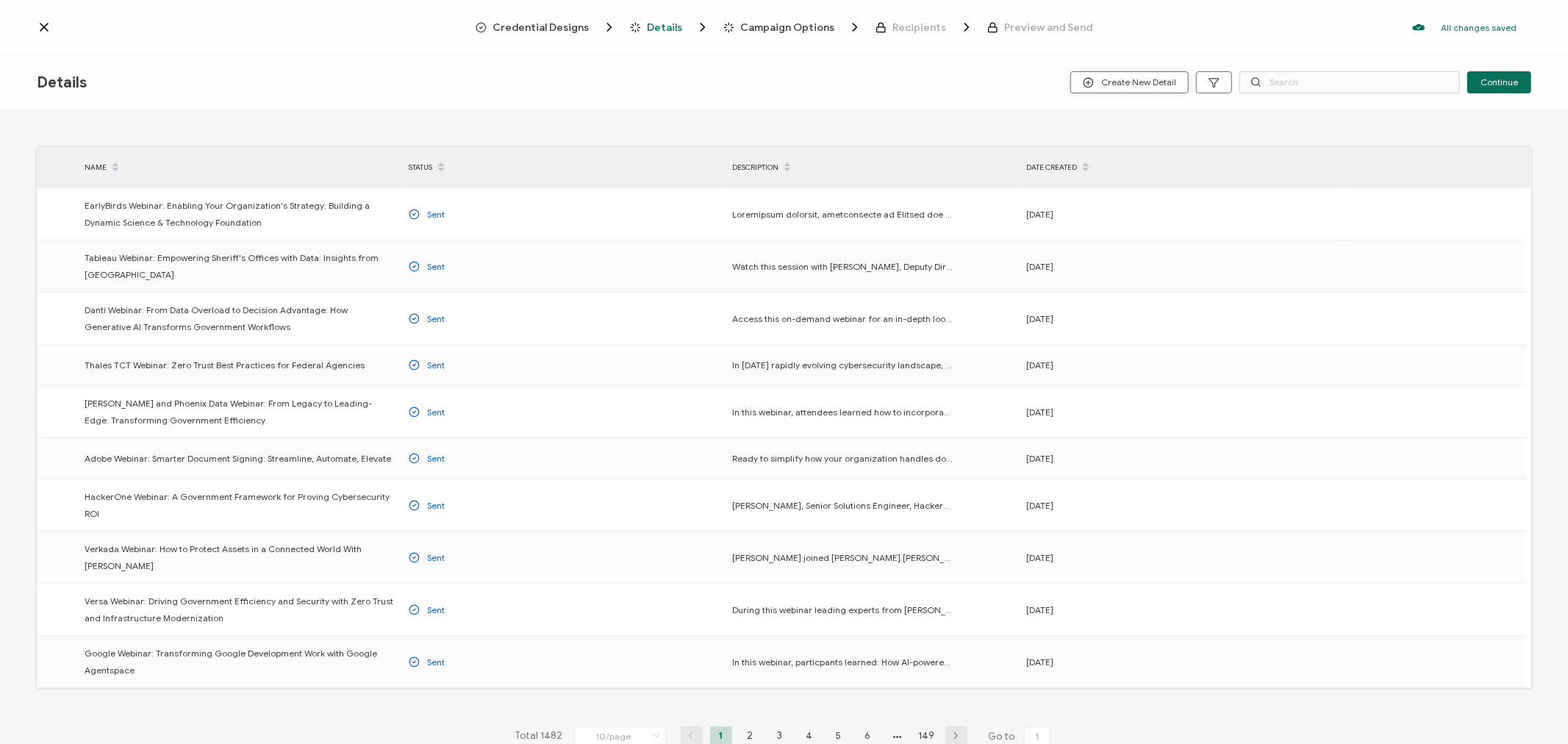
click at [1143, 77] on span "Create New Detail" at bounding box center [1129, 82] width 93 height 11
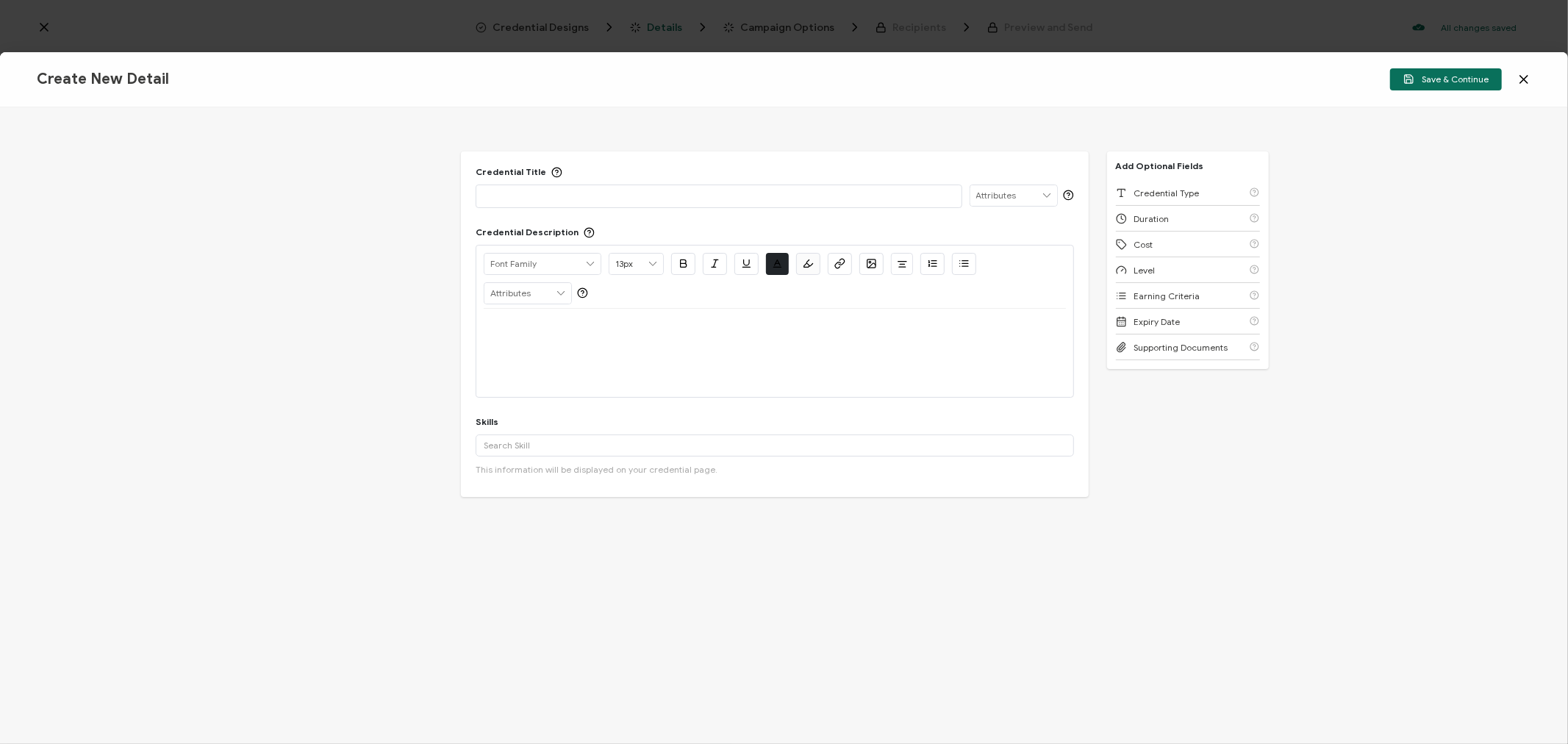
click at [556, 192] on p at bounding box center [718, 196] width 470 height 15
paste div
click at [593, 325] on p at bounding box center [774, 326] width 581 height 14
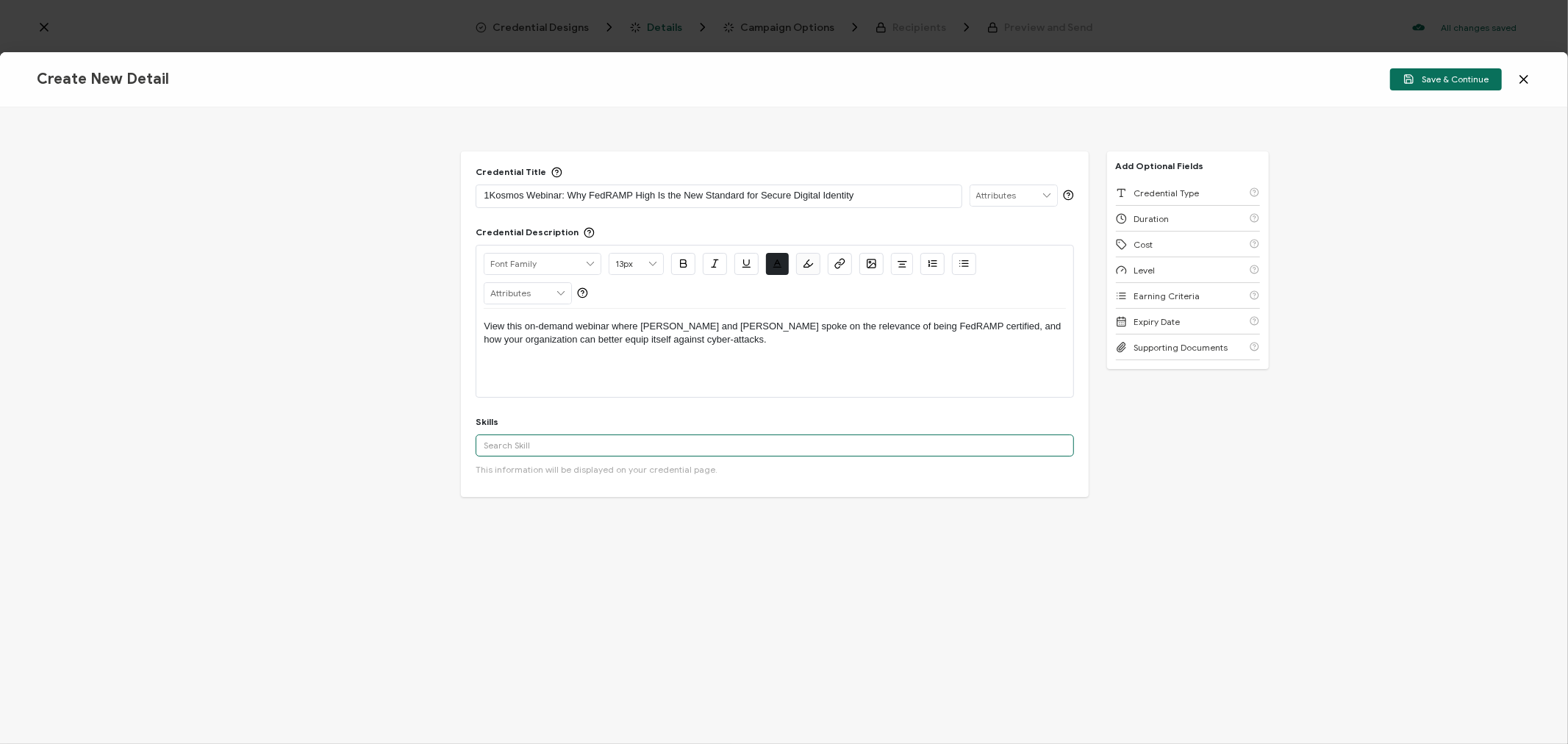
click at [631, 436] on input "text" at bounding box center [774, 445] width 598 height 22
click at [525, 554] on div "Cyber Security" at bounding box center [774, 551] width 598 height 25
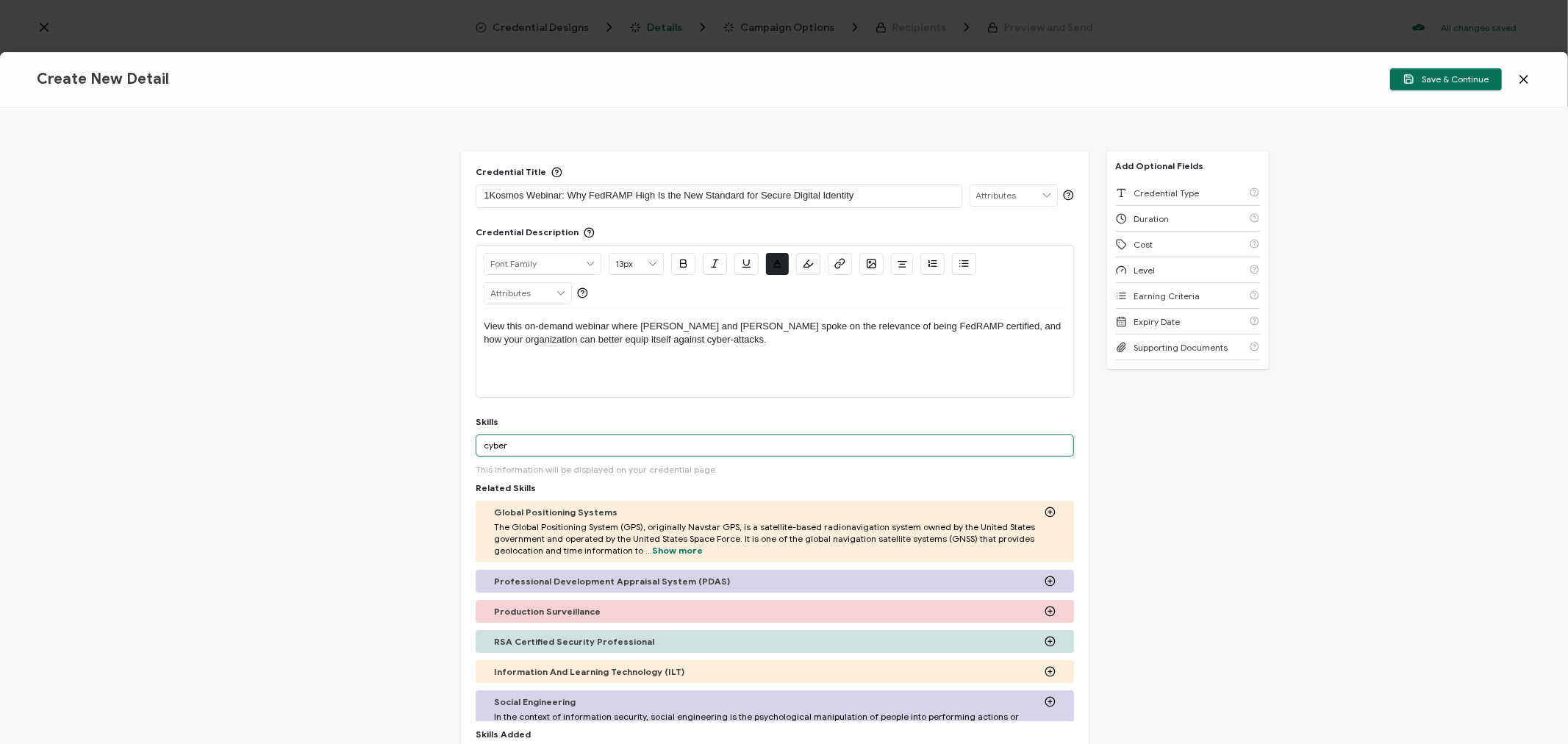
drag, startPoint x: 513, startPoint y: 446, endPoint x: 443, endPoint y: 447, distance: 70.0
click at [443, 447] on div "Credential Title 1Kosmos Webinar: Why FedRAMP High Is the New Standard for Secu…" at bounding box center [784, 425] width 1568 height 637
paste input "Identity Solutions"
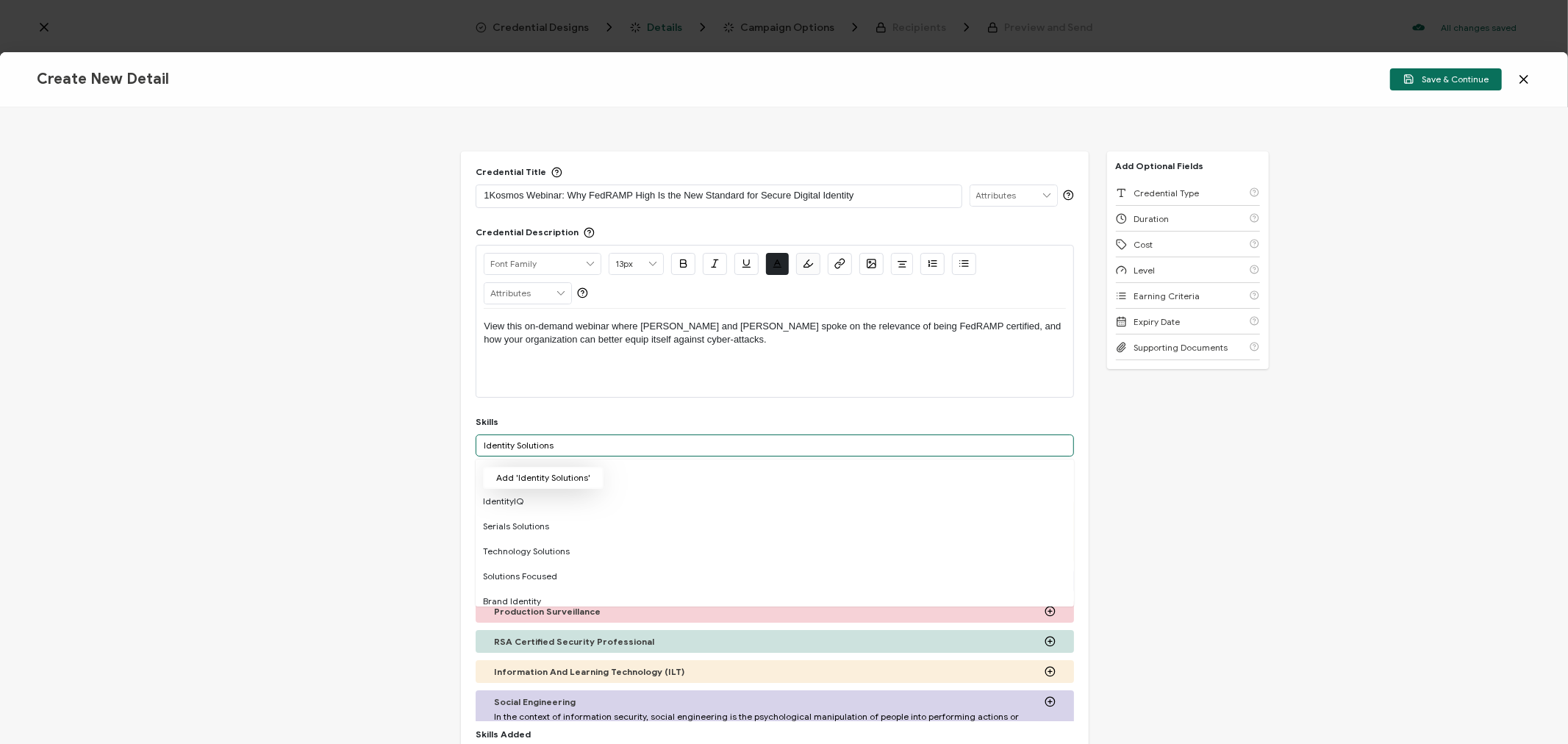
type input "Identity Solutions"
click at [548, 473] on button "Add 'Identity Solutions'" at bounding box center [544, 477] width 121 height 22
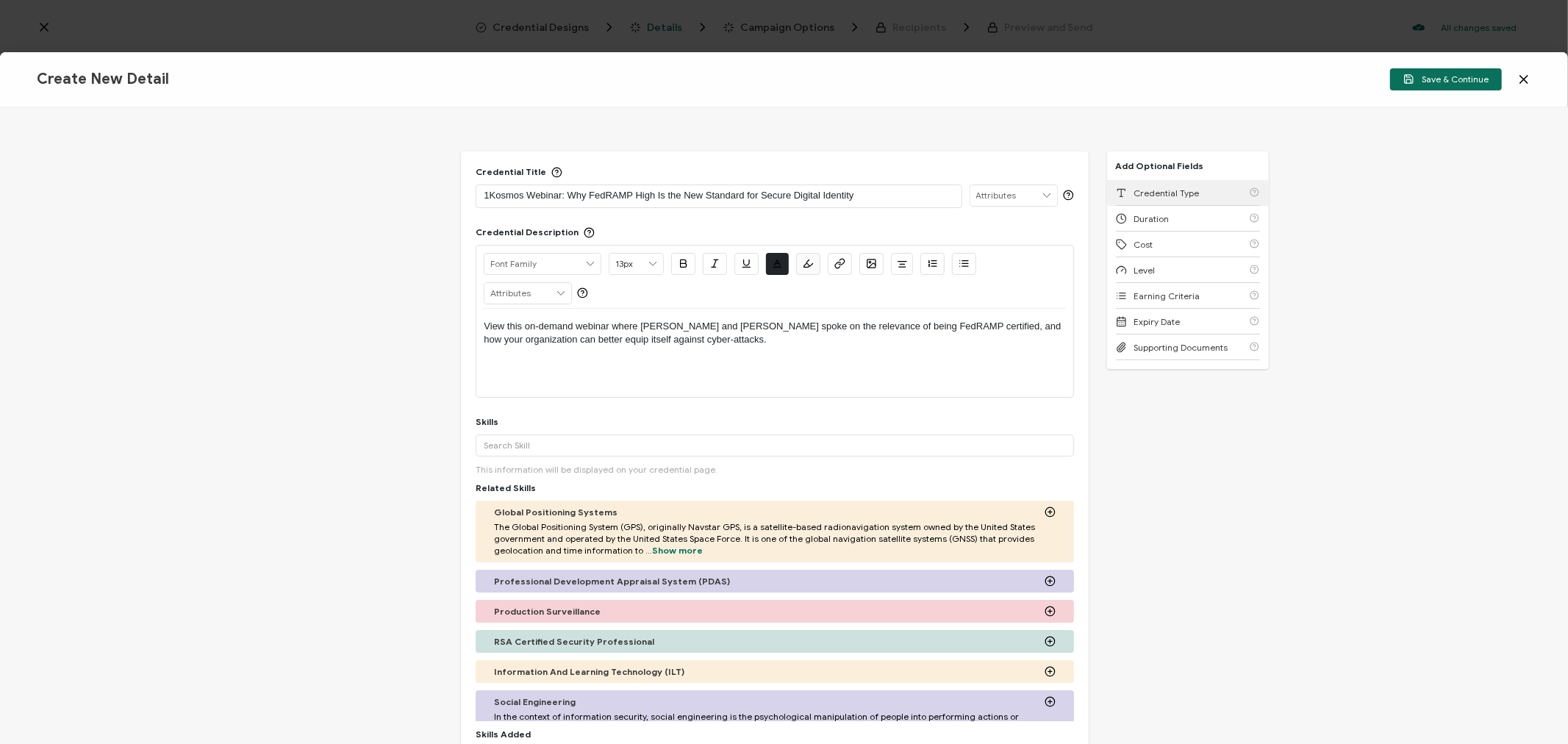
click at [1177, 191] on span "Credential Type" at bounding box center [1167, 193] width 66 height 11
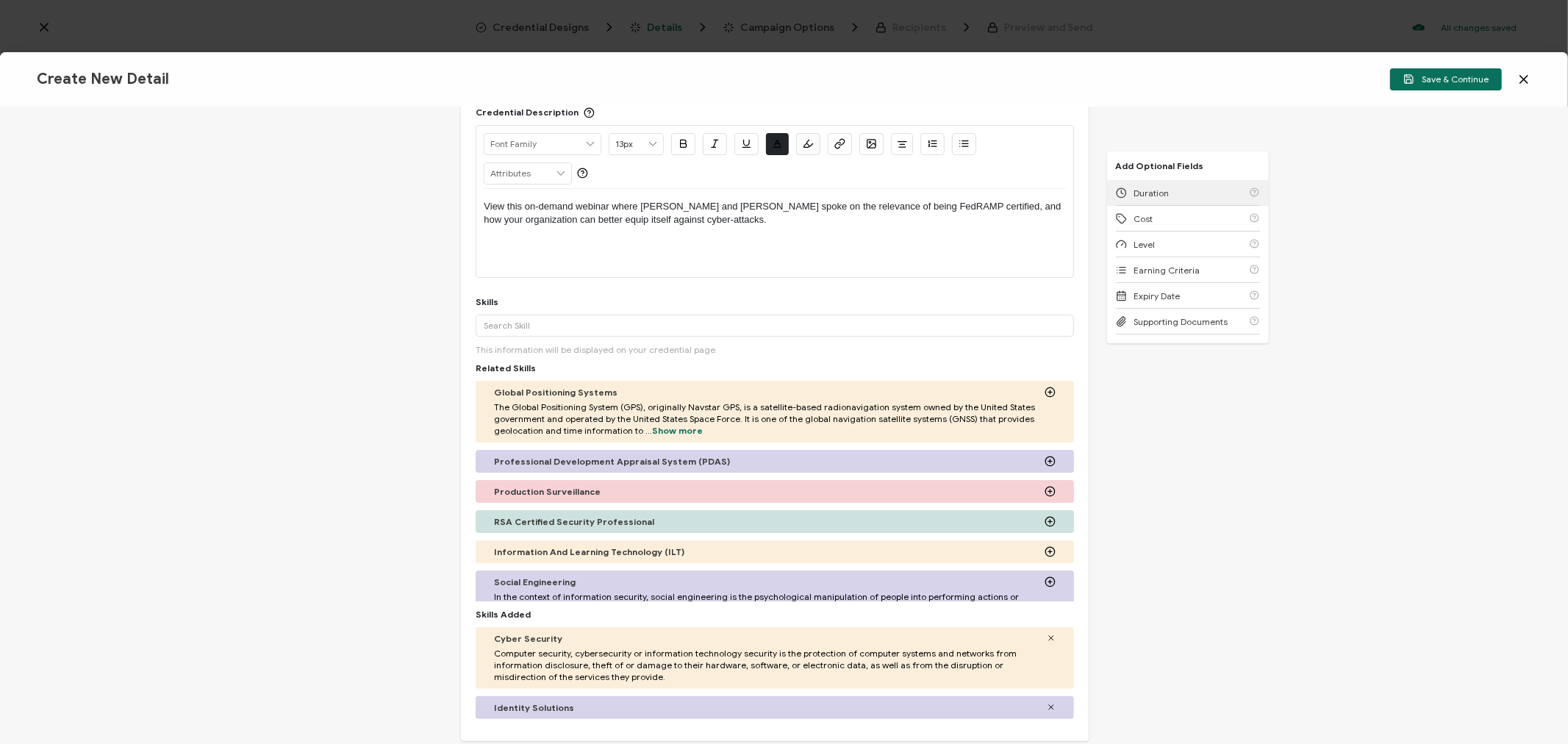
click at [1177, 191] on div "Duration" at bounding box center [1187, 193] width 144 height 26
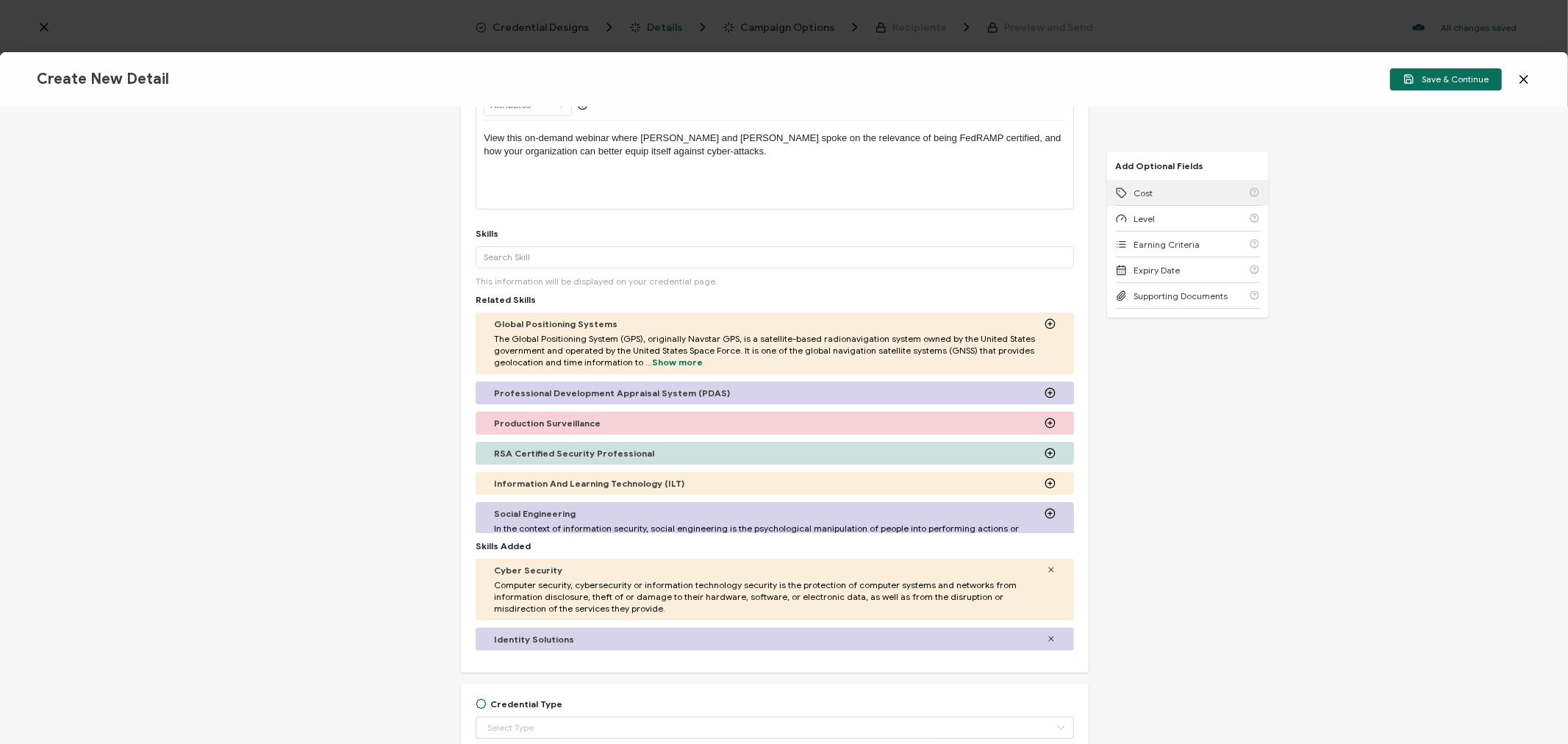
click at [1177, 191] on div "Cost" at bounding box center [1187, 193] width 144 height 26
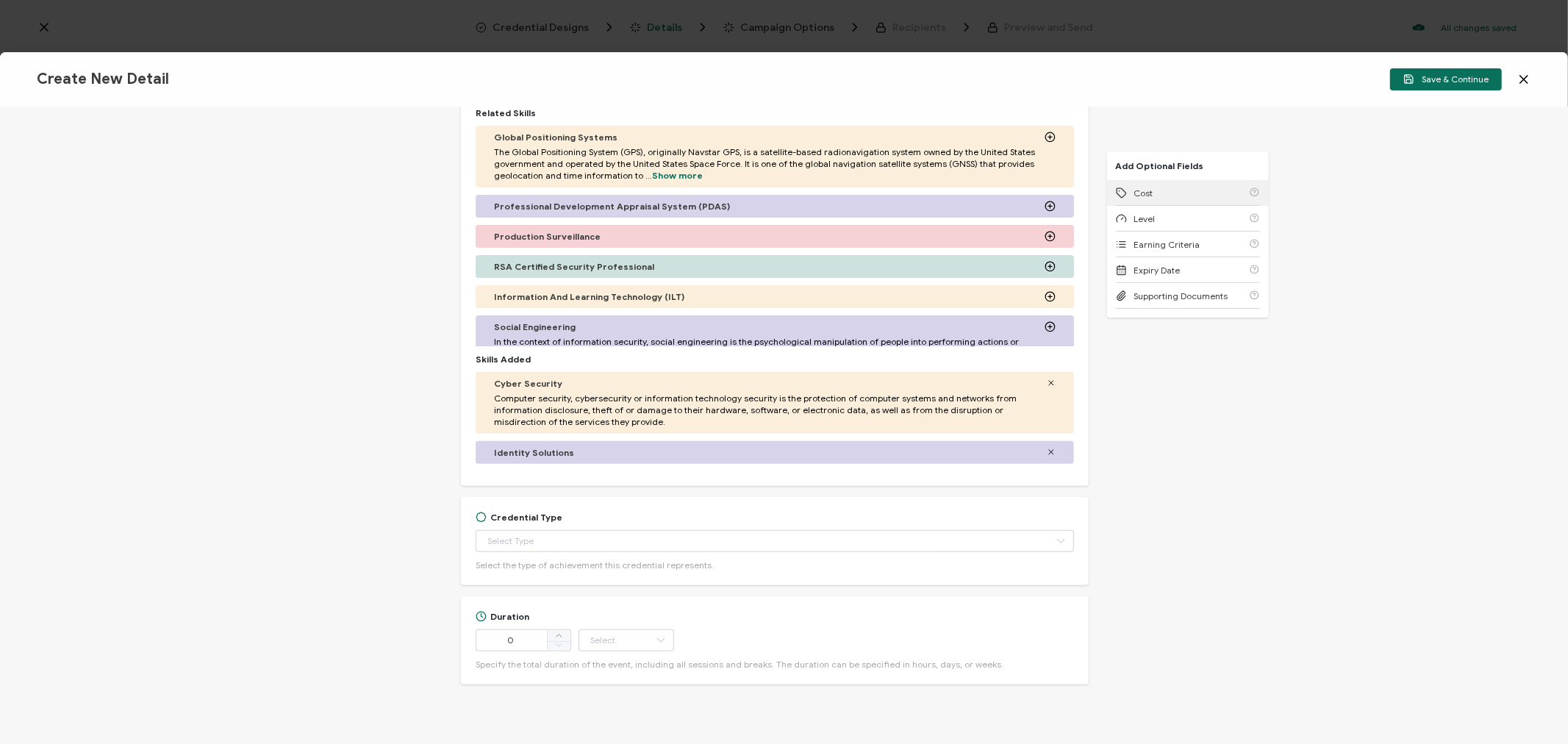
click at [1177, 191] on div "Cost" at bounding box center [1187, 193] width 144 height 26
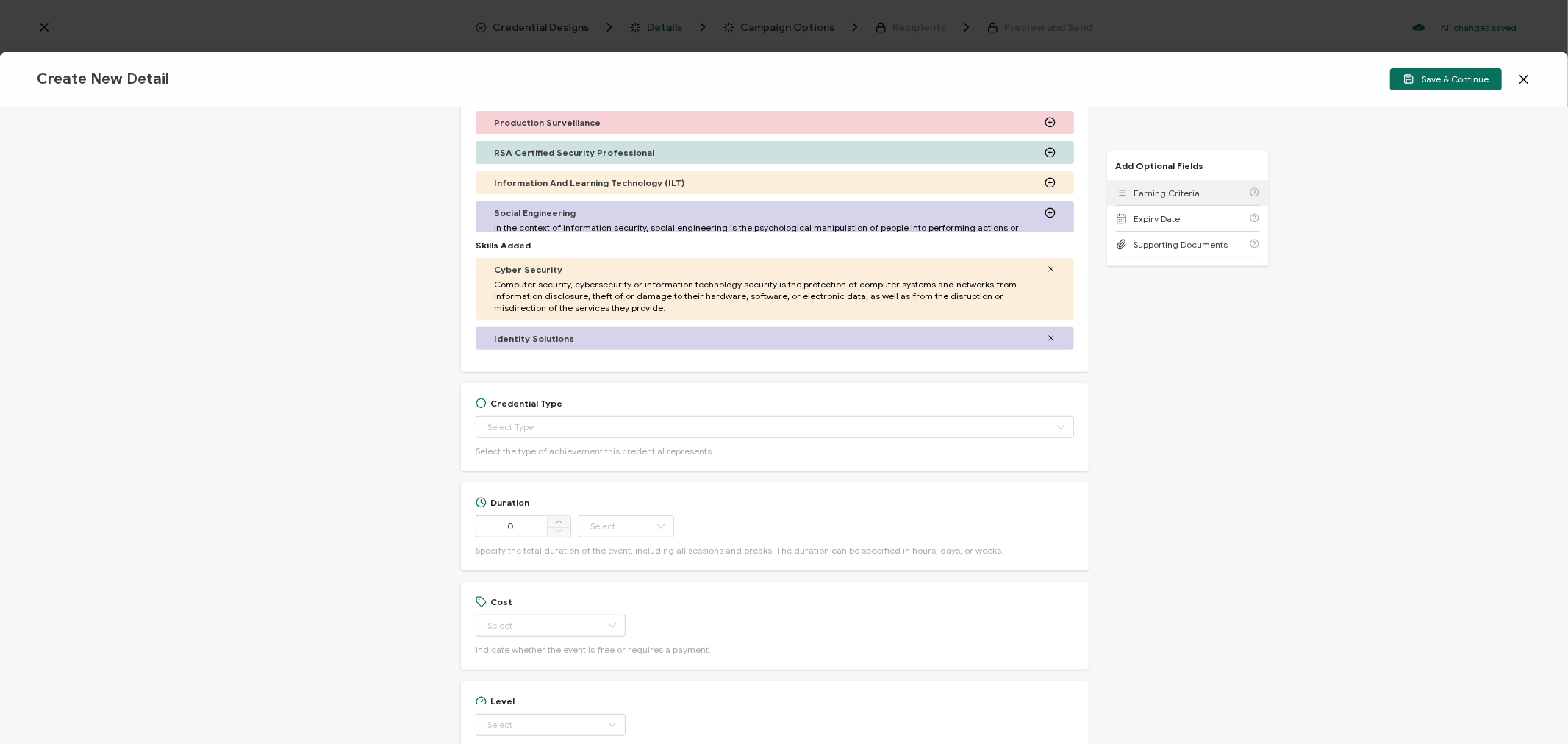
click at [1177, 191] on span "Earning Criteria" at bounding box center [1168, 193] width 66 height 11
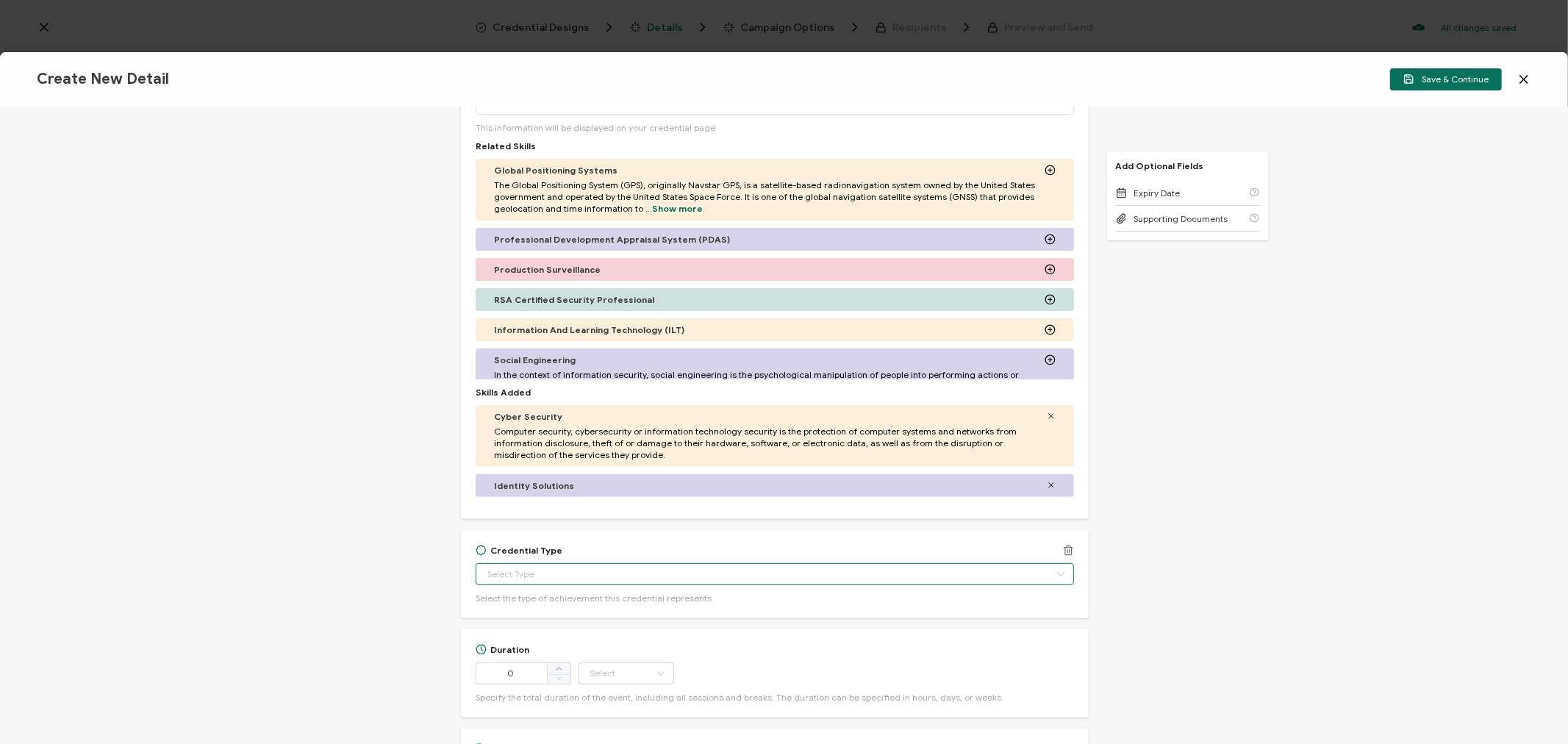
click at [527, 571] on input "text" at bounding box center [774, 574] width 598 height 22
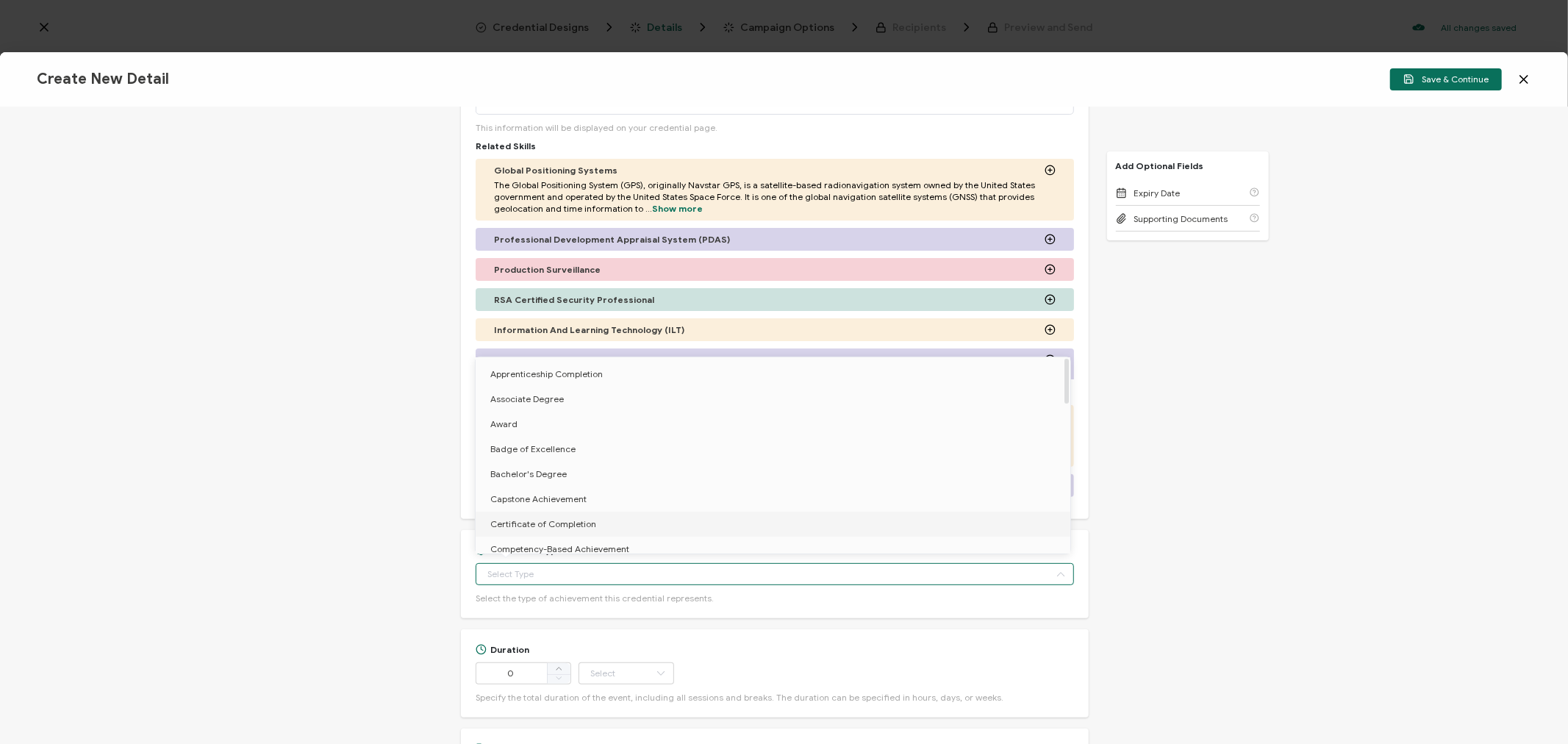
click at [523, 523] on span "Certificate of Completion" at bounding box center [543, 523] width 106 height 11
type input "Certificate of Completion"
click at [312, 506] on div "Credential Title 1Kosmos Webinar: Why FedRAMP High Is the New Standard for Secu…" at bounding box center [784, 425] width 1568 height 637
type input "Certificate of Completion"
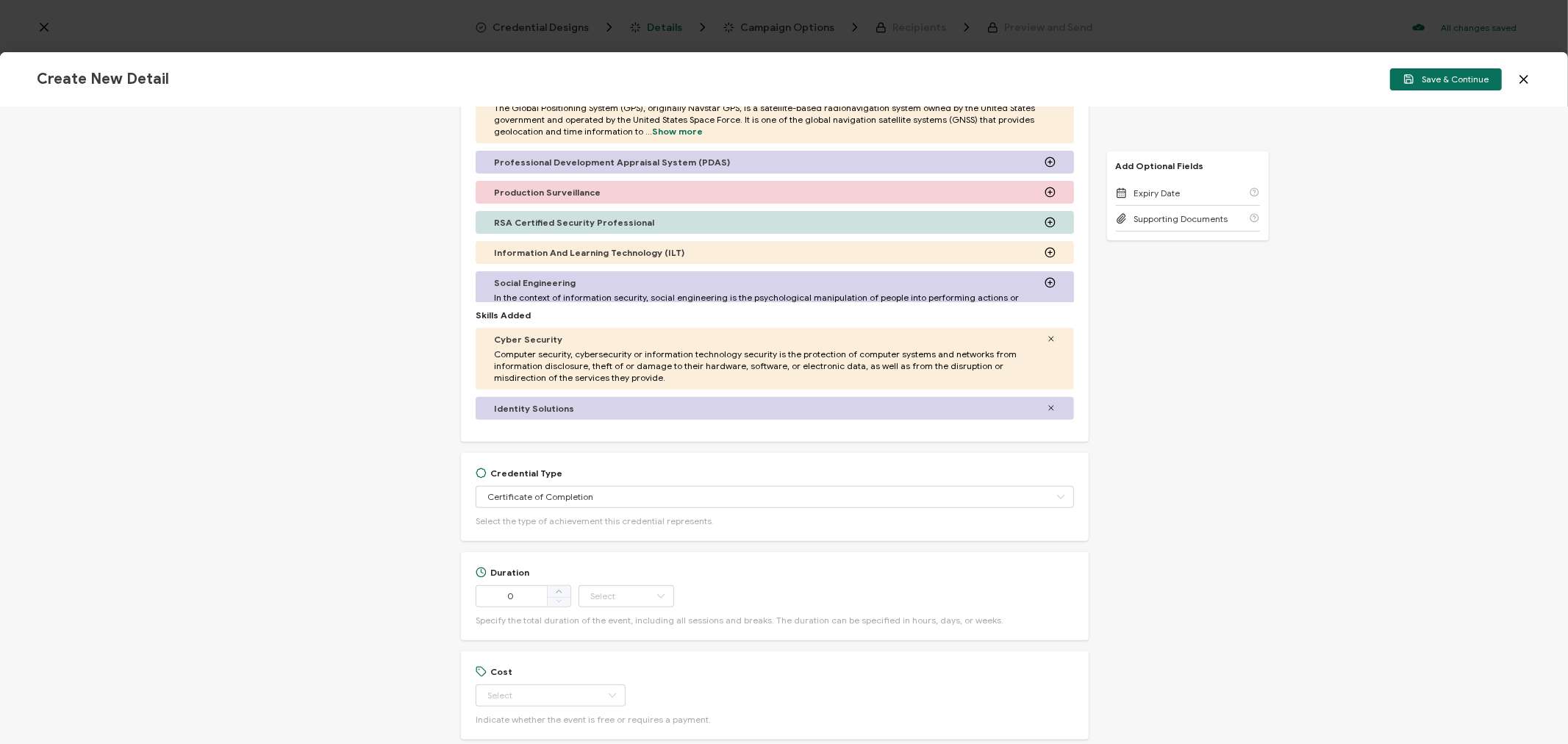
scroll to position [751, 0]
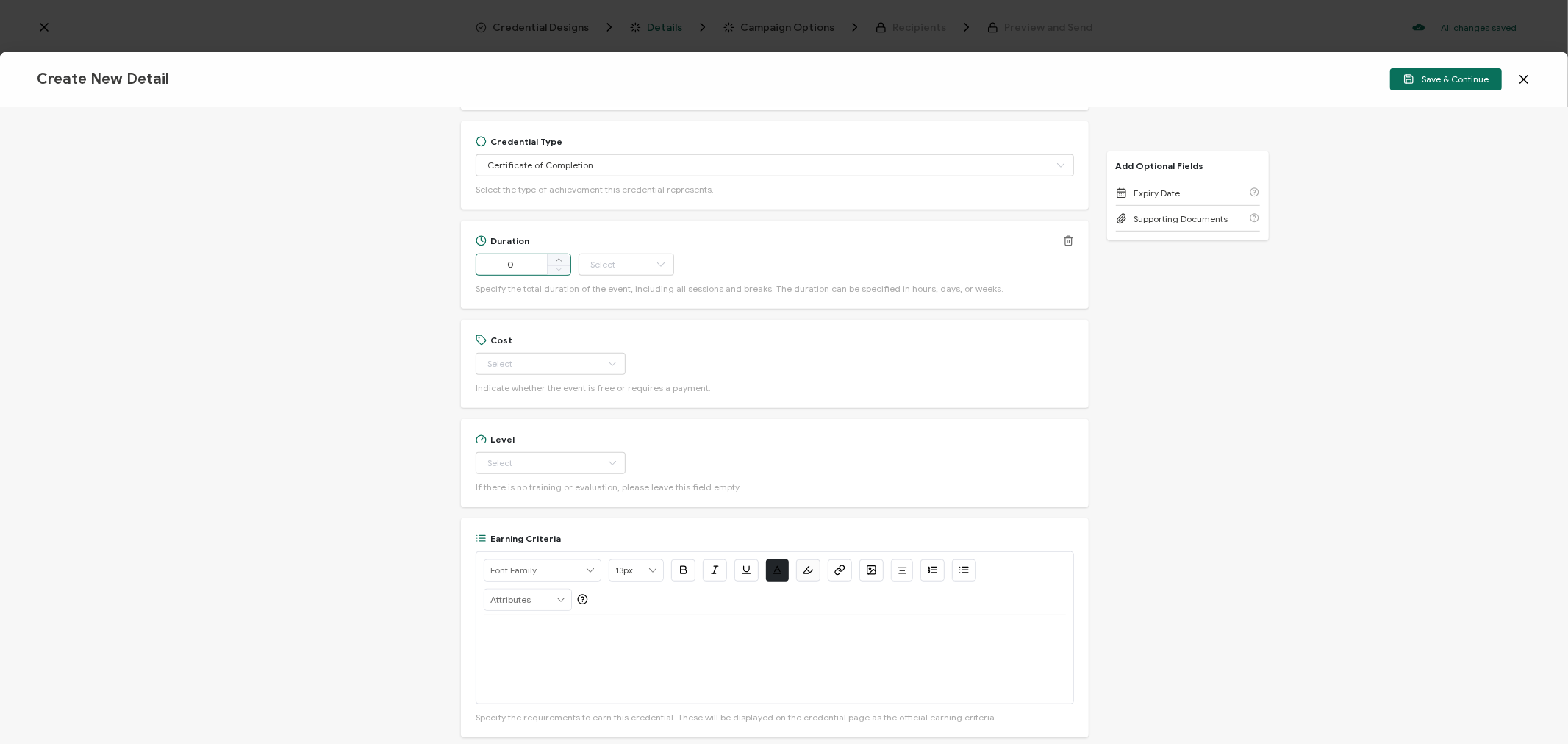
click at [518, 265] on input "0" at bounding box center [523, 264] width 96 height 22
type input "56"
click at [627, 267] on input "text" at bounding box center [626, 264] width 96 height 22
click at [610, 427] on span "Minute" at bounding box center [607, 427] width 28 height 11
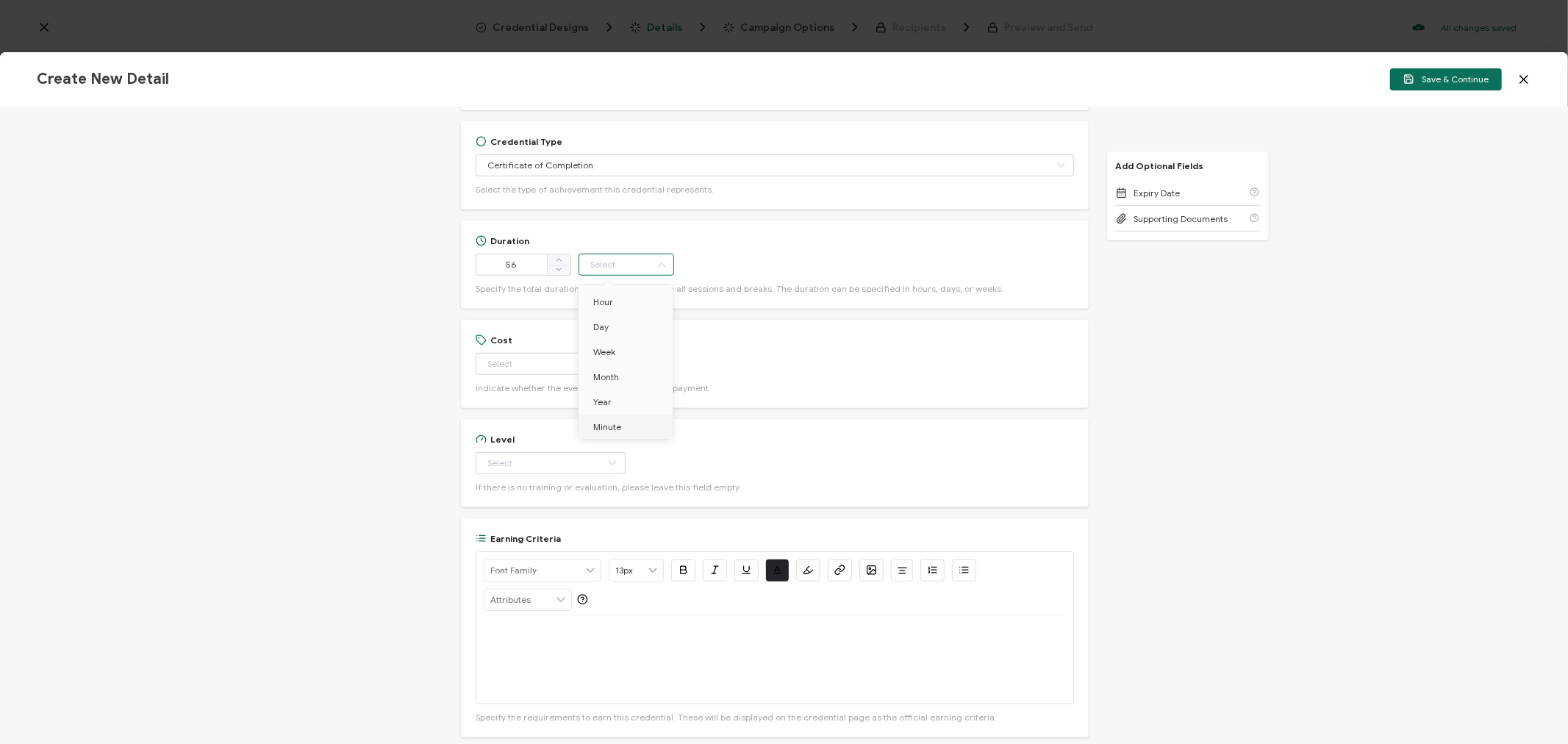
type input "Minute"
click at [486, 364] on input "text" at bounding box center [550, 363] width 150 height 22
click at [523, 396] on li "Free" at bounding box center [544, 401] width 136 height 25
type input "Free"
click at [529, 455] on input "text" at bounding box center [550, 463] width 150 height 22
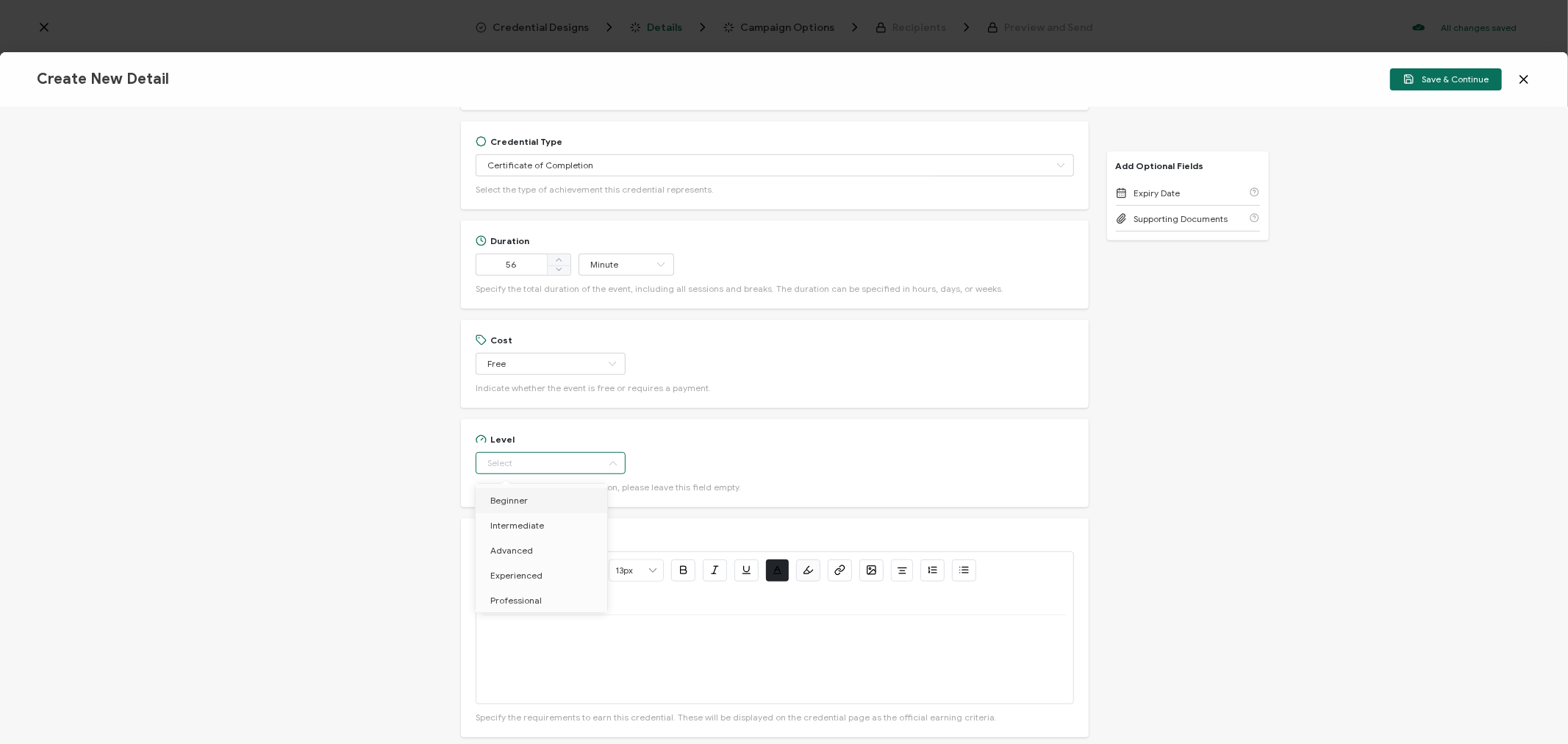
click at [530, 494] on li "Beginner" at bounding box center [544, 501] width 136 height 25
type input "Beginner"
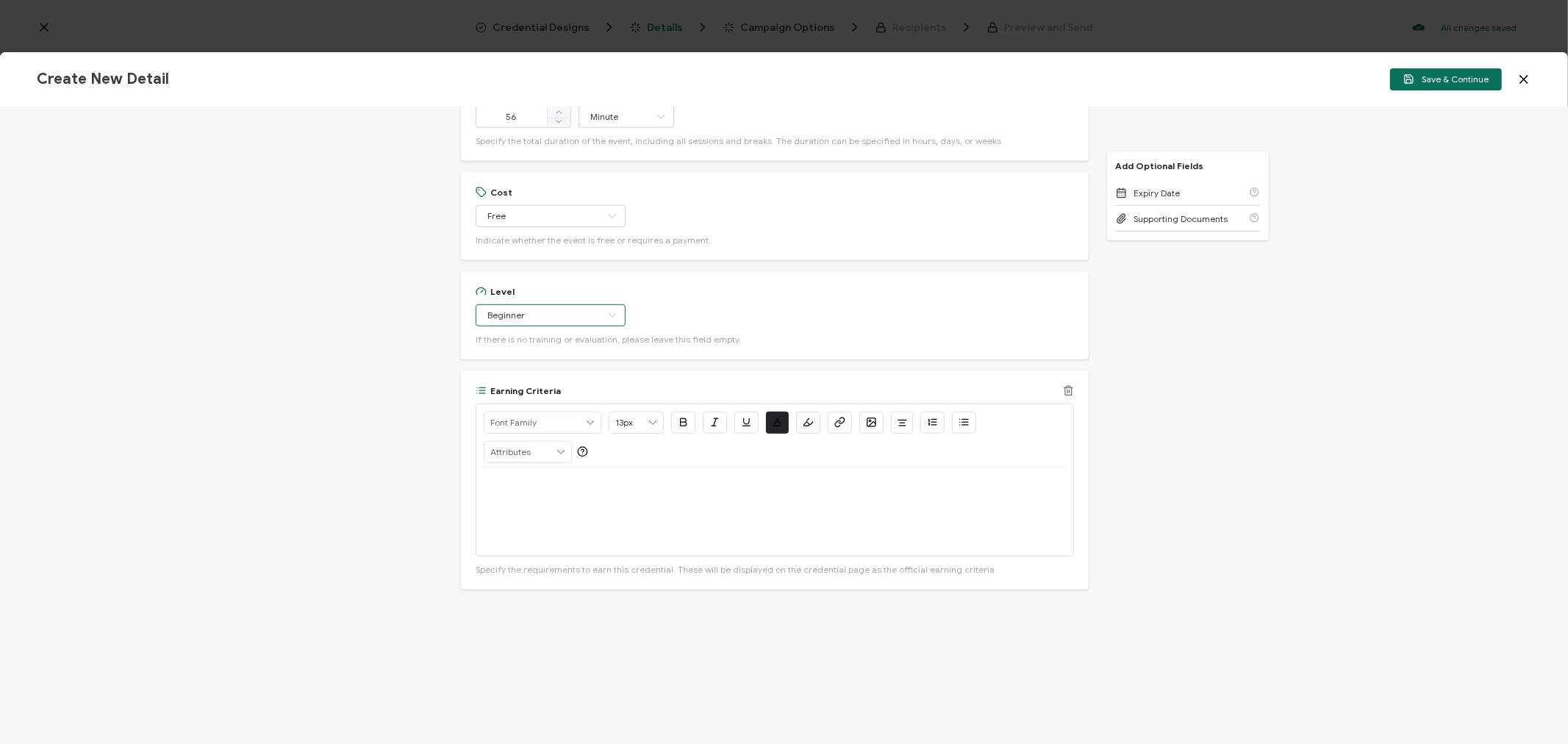
scroll to position [914, 0]
click at [507, 473] on p at bounding box center [774, 470] width 581 height 14
drag, startPoint x: 782, startPoint y: 469, endPoint x: 569, endPoint y: 463, distance: 213.1
click at [569, 463] on p "Watch On-Demand: [URL][DOMAIN_NAME]" at bounding box center [774, 470] width 581 height 14
click at [840, 405] on icon "button" at bounding box center [840, 406] width 11 height 11
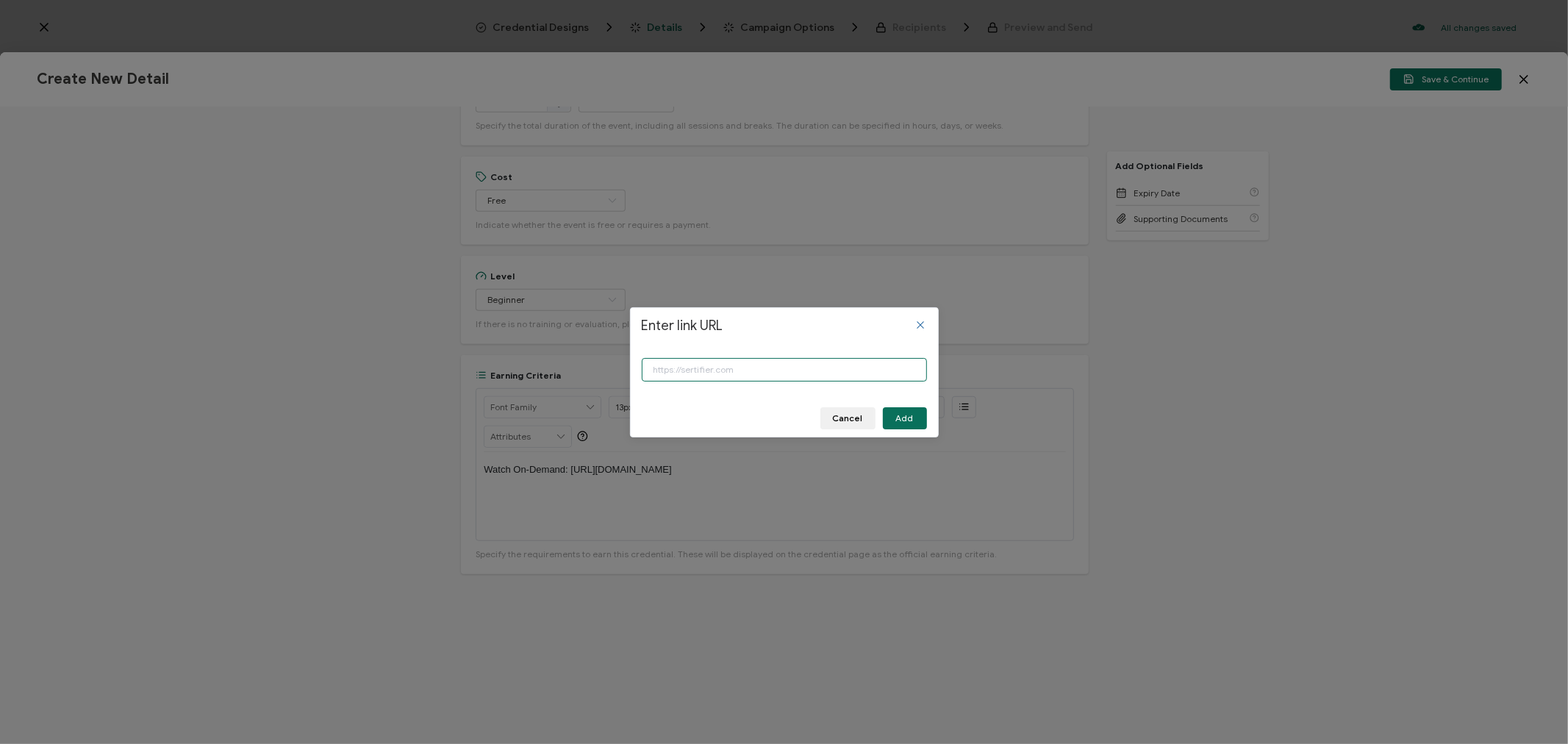
click at [811, 364] on input "Enter link URL" at bounding box center [784, 369] width 285 height 23
paste input "[URL][DOMAIN_NAME]"
type input "[URL][DOMAIN_NAME]"
click at [896, 409] on button "Add" at bounding box center [905, 418] width 44 height 22
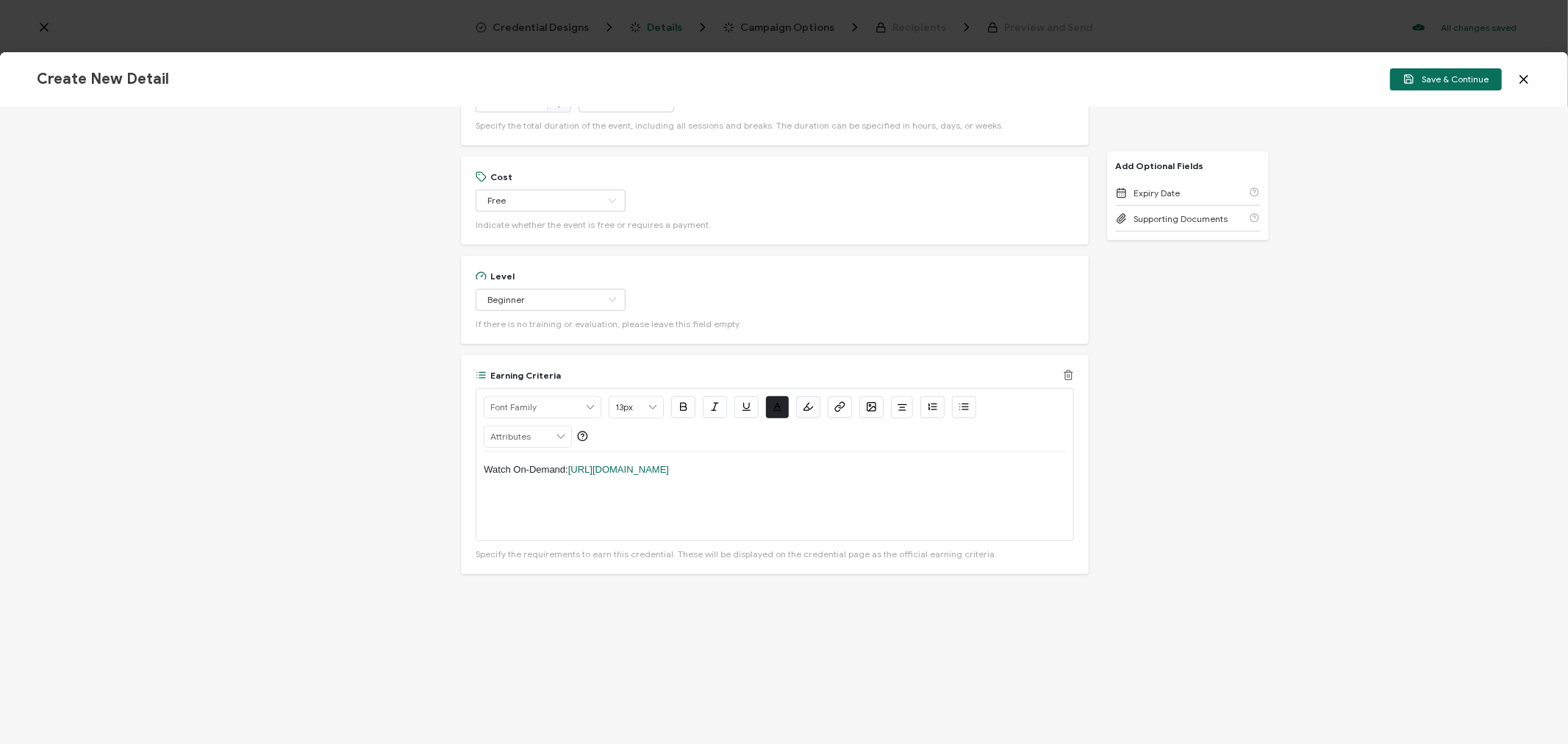
click at [964, 458] on div "Watch On-Demand: [URL][DOMAIN_NAME]" at bounding box center [774, 496] width 581 height 88
click at [1463, 81] on span "Save & Continue" at bounding box center [1446, 79] width 85 height 11
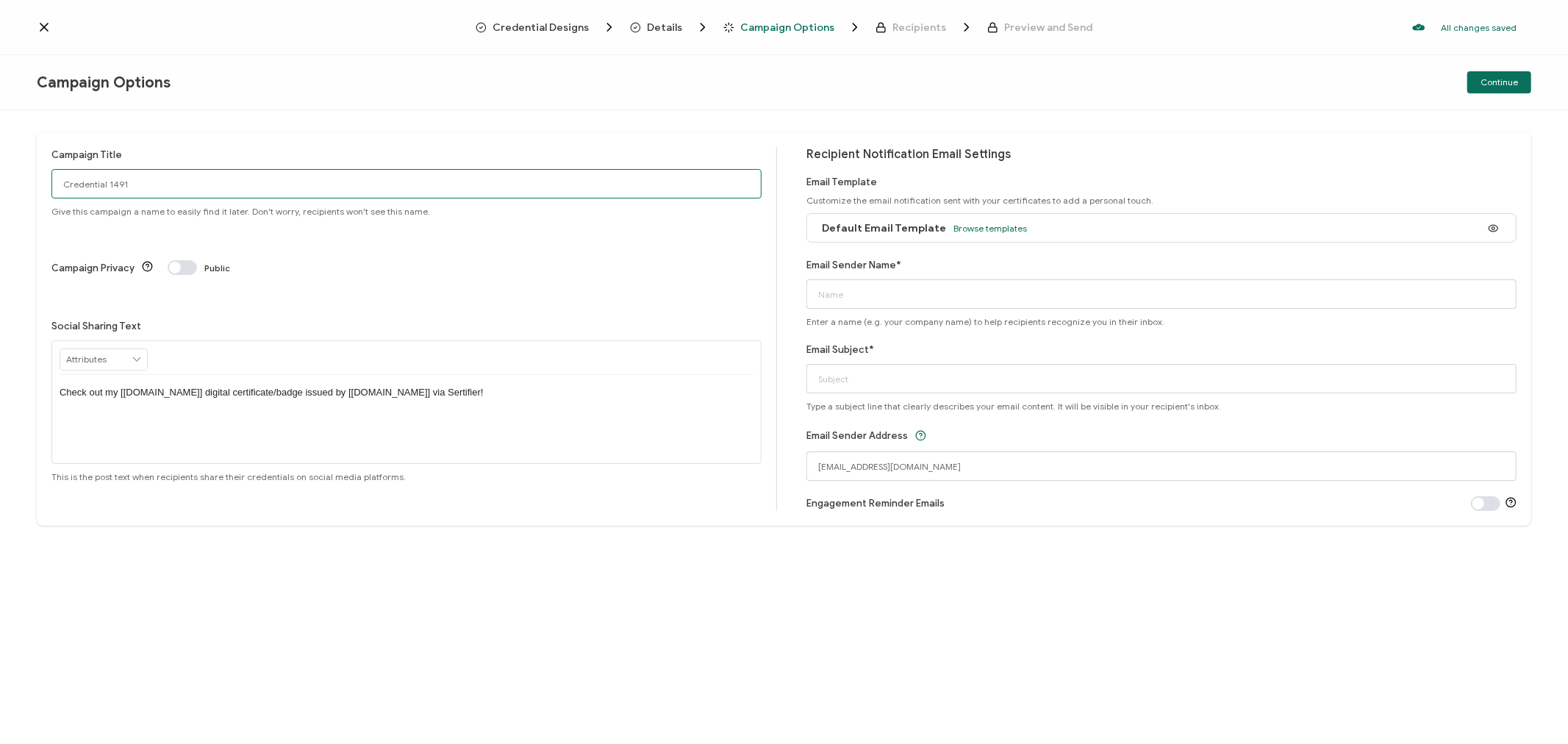
click at [173, 191] on input "Credential 1491" at bounding box center [406, 183] width 710 height 29
drag, startPoint x: 225, startPoint y: 182, endPoint x: 0, endPoint y: 171, distance: 225.3
click at [0, 171] on div "Campaign Title 7-31-25_70689_1Kosmos Webinar Give this campaign a name to easil…" at bounding box center [784, 427] width 1568 height 634
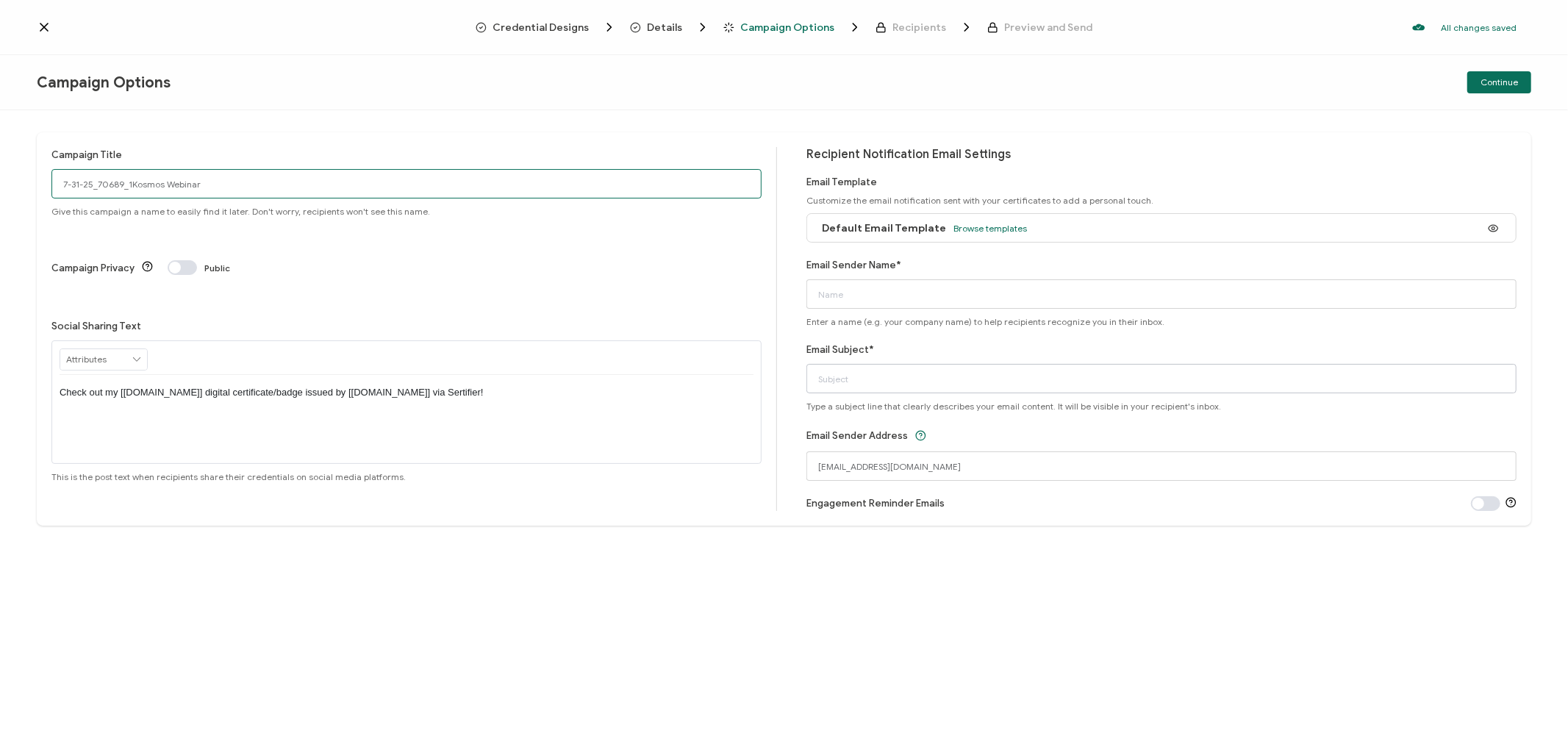
type input "7-31-25_70689_1Kosmos Webinar"
click at [849, 388] on input "Email Subject*" at bounding box center [1162, 378] width 710 height 29
paste input "7-31-25_70689_1Kosmos Webinar"
type input "7-31-25_70689_1Kosmos Webinar"
click at [868, 302] on input "Email Sender Name*" at bounding box center [1162, 294] width 710 height 29
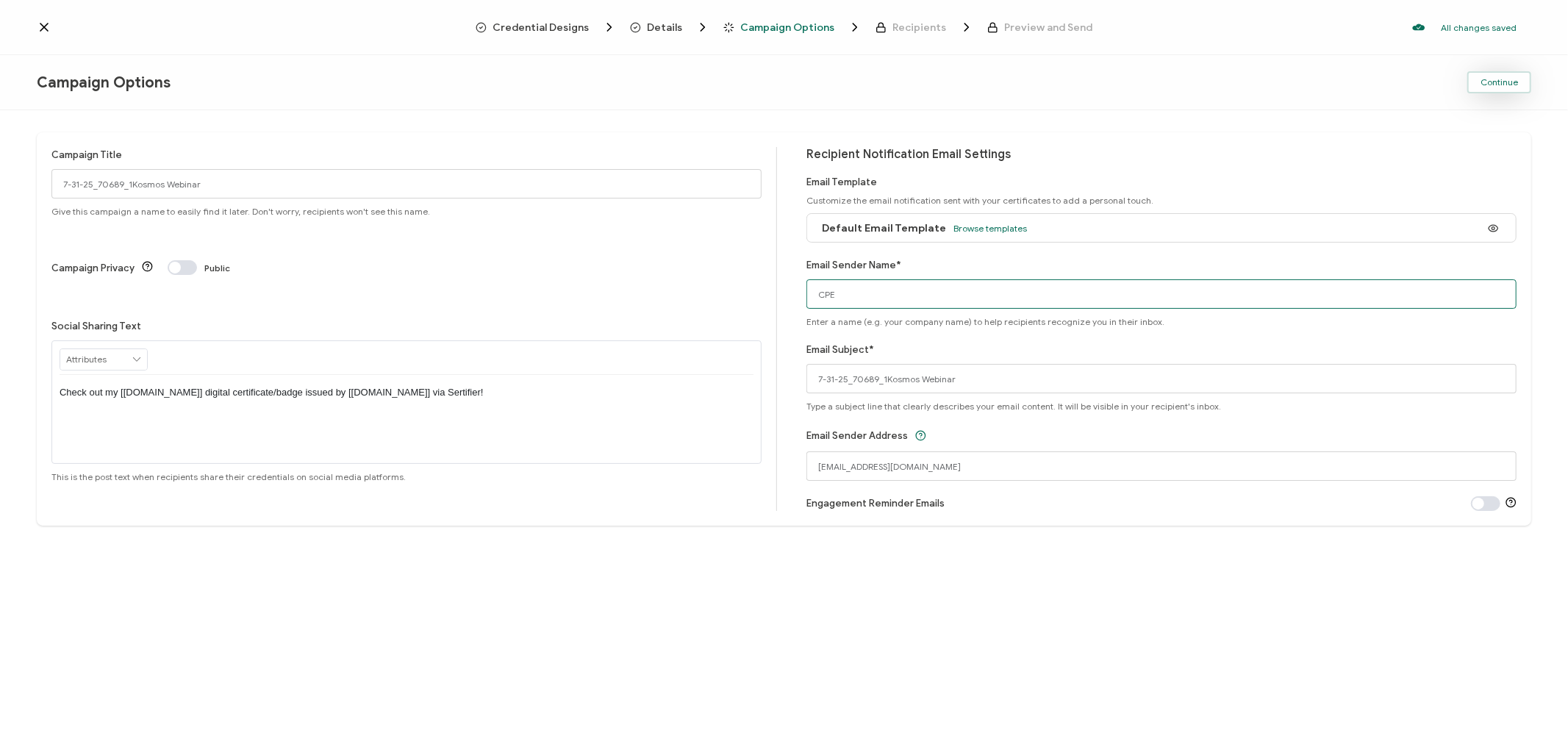
type input "CPE"
click at [1508, 84] on span "Continue" at bounding box center [1499, 82] width 38 height 9
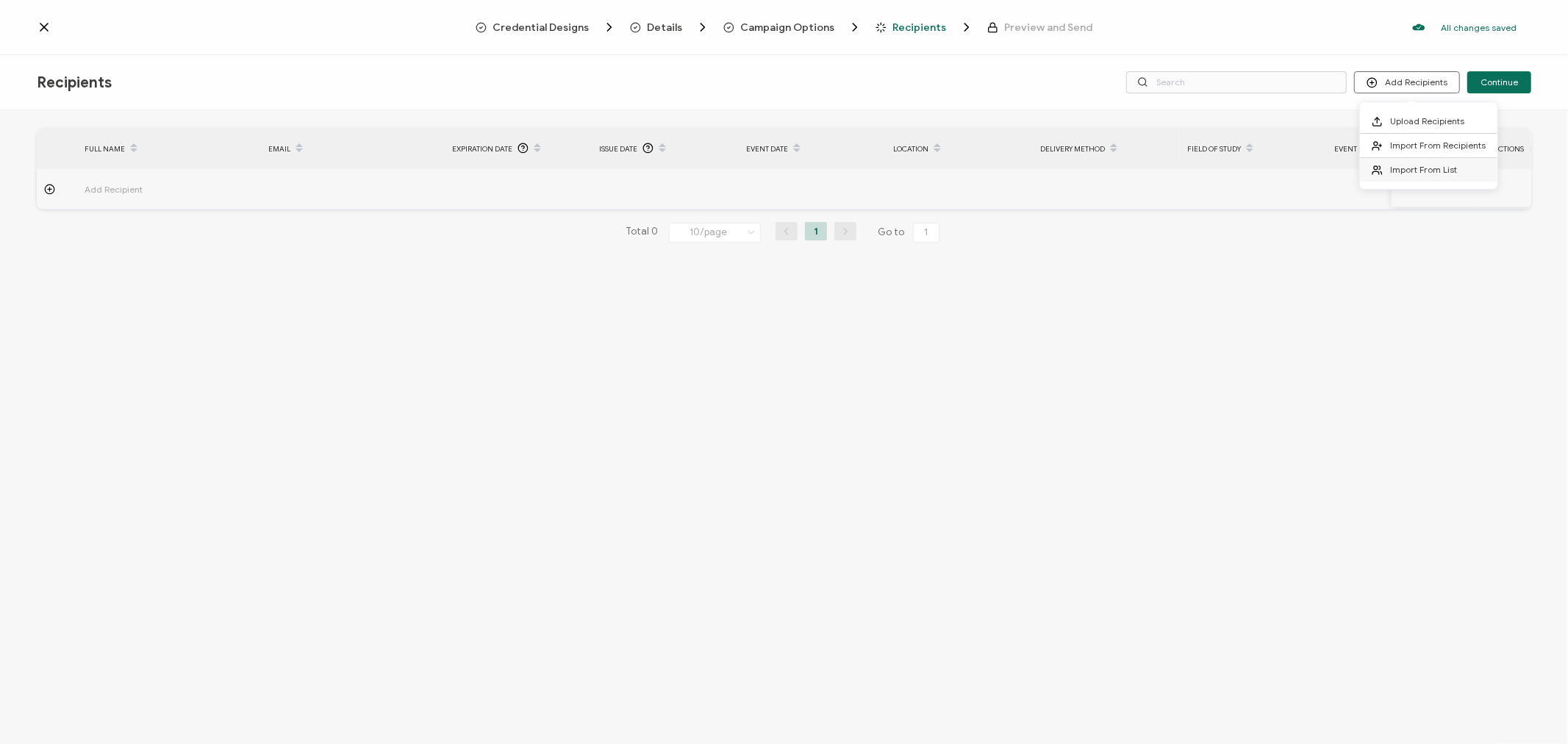
click at [1413, 170] on span "Import From List" at bounding box center [1423, 169] width 67 height 11
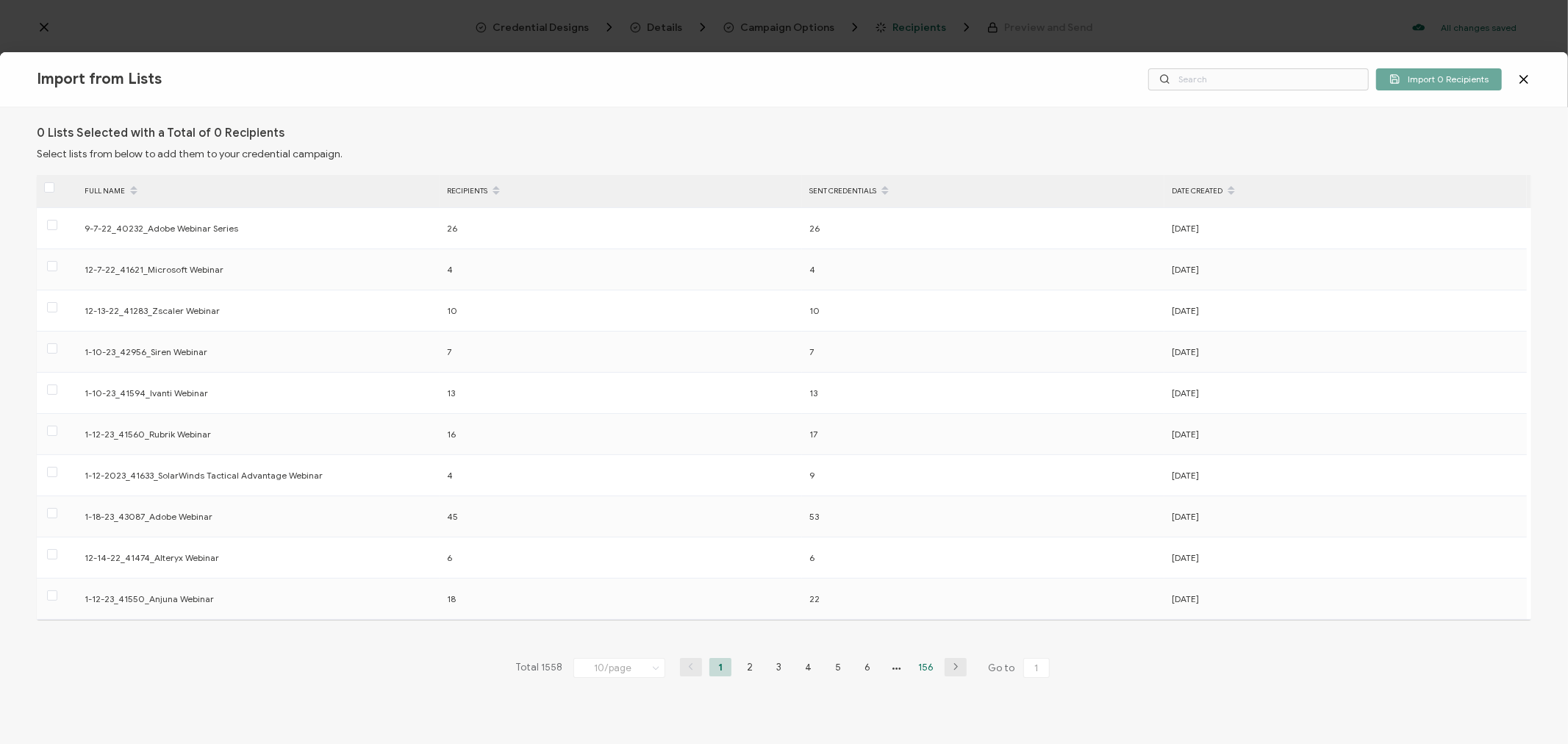
click at [925, 671] on li "156" at bounding box center [926, 667] width 22 height 18
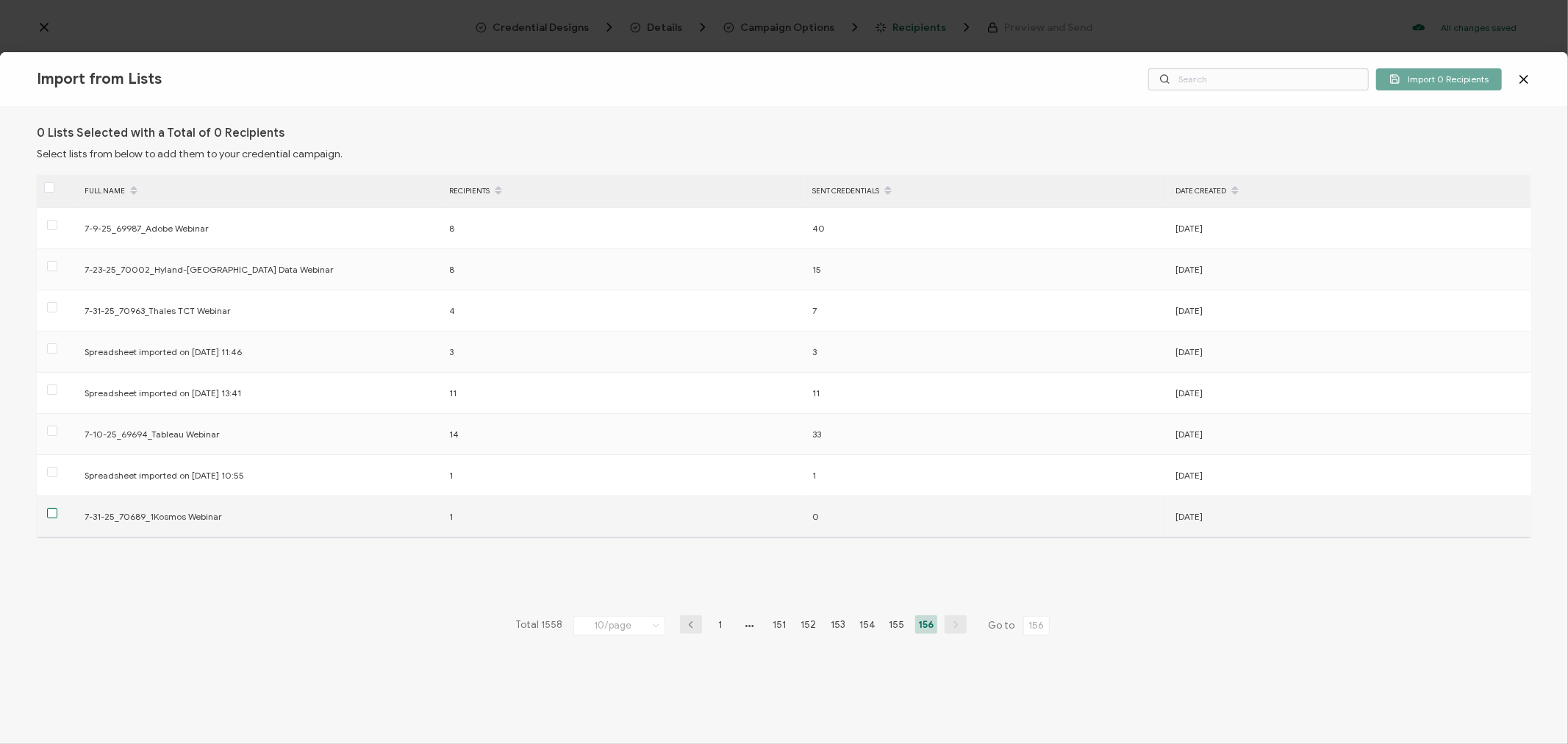
click at [49, 515] on span at bounding box center [52, 513] width 11 height 11
click at [57, 508] on input "checkbox" at bounding box center [57, 508] width 0 height 0
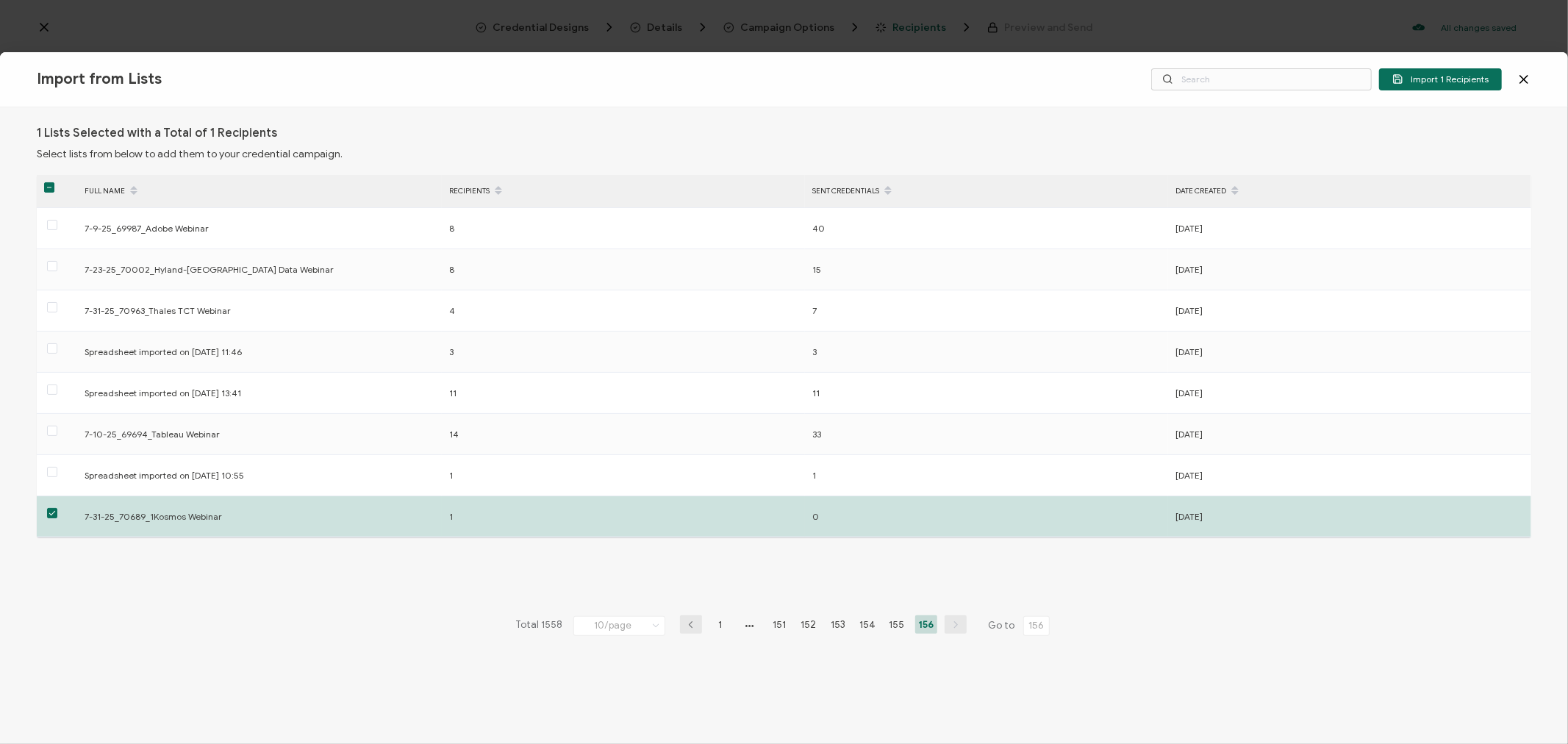
click at [1464, 66] on div "Import from Lists Import 1 Recipients" at bounding box center [784, 79] width 1568 height 55
click at [1465, 76] on span "Import 1 Recipients" at bounding box center [1441, 79] width 96 height 11
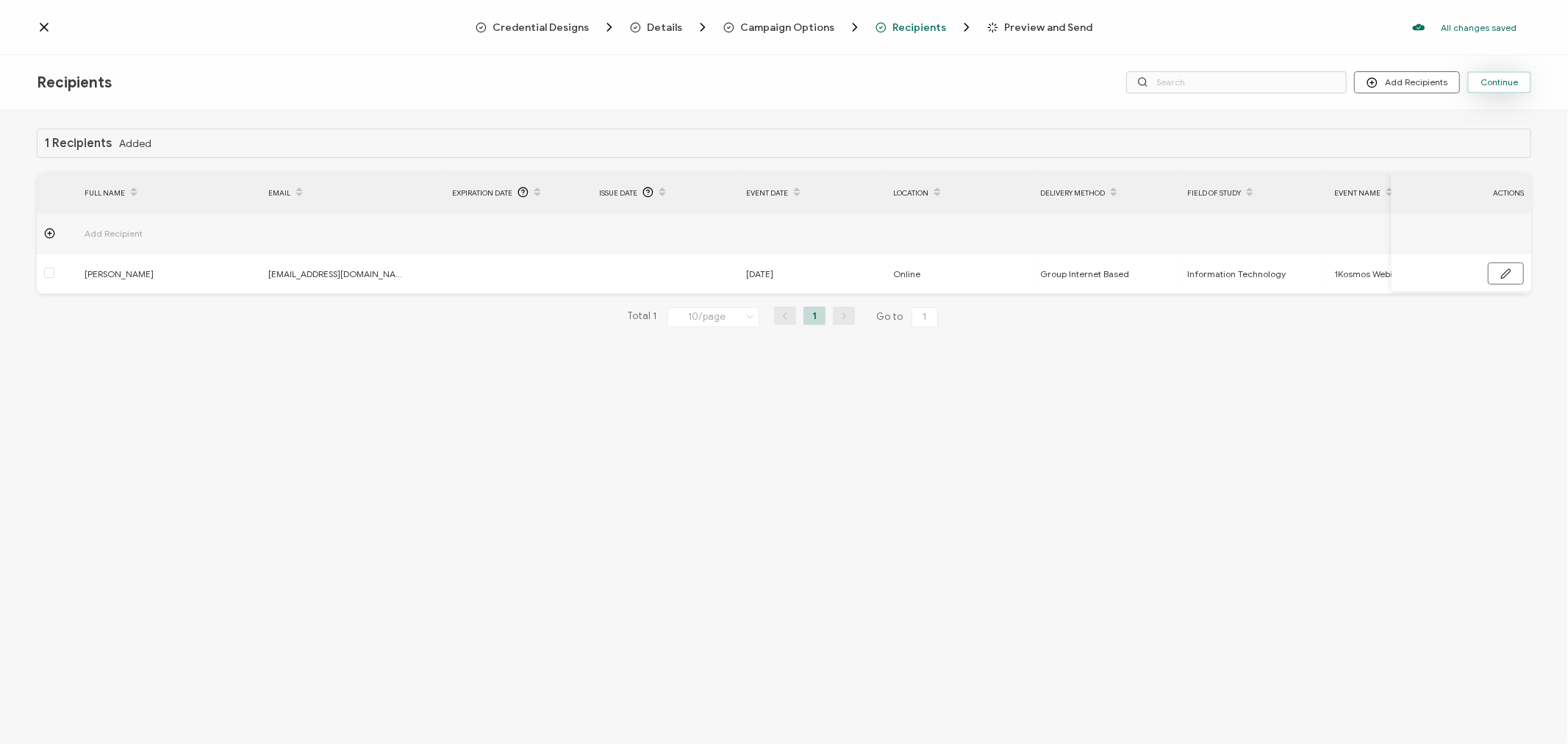
click at [1527, 84] on button "Continue" at bounding box center [1499, 82] width 64 height 22
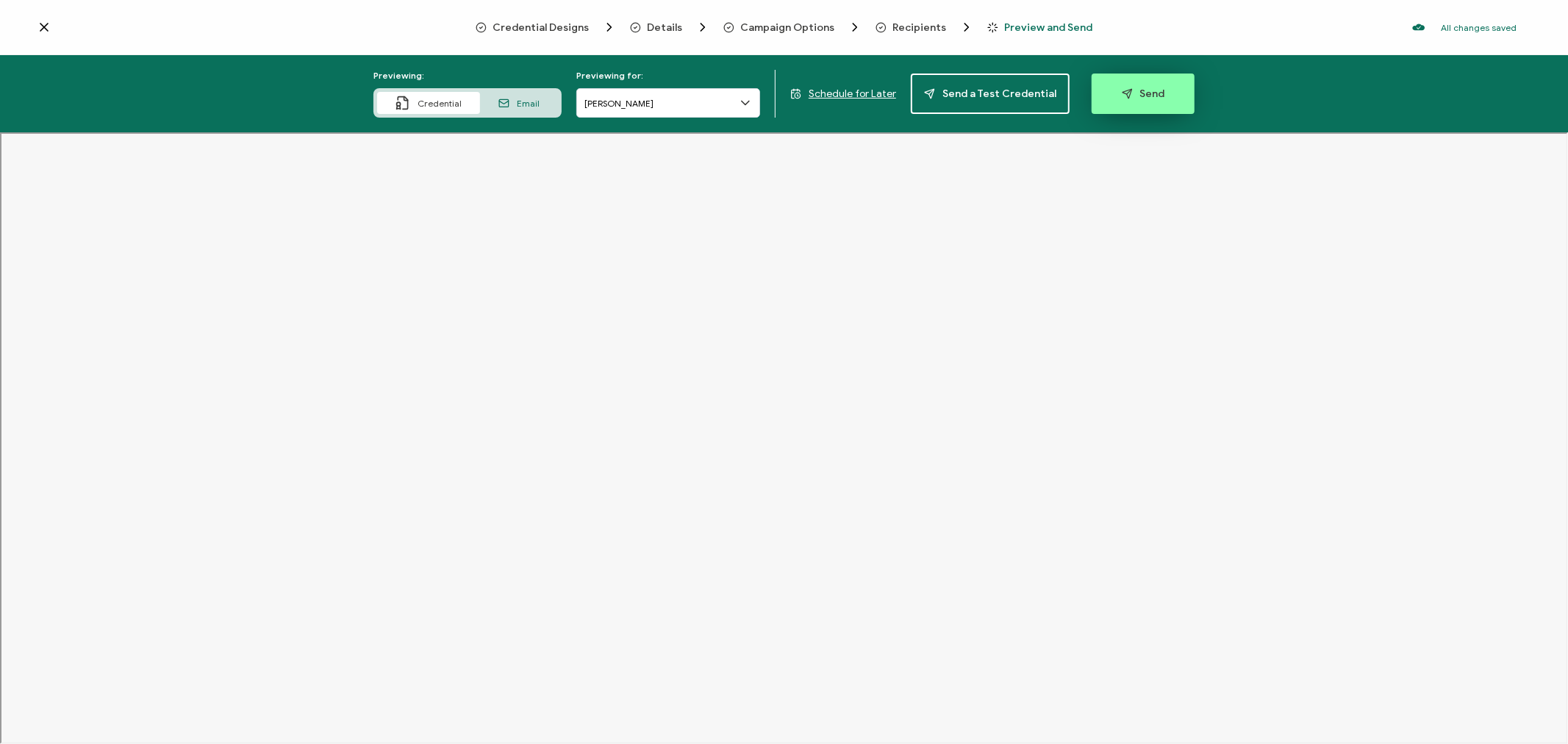
click at [1122, 93] on icon "button" at bounding box center [1127, 93] width 11 height 11
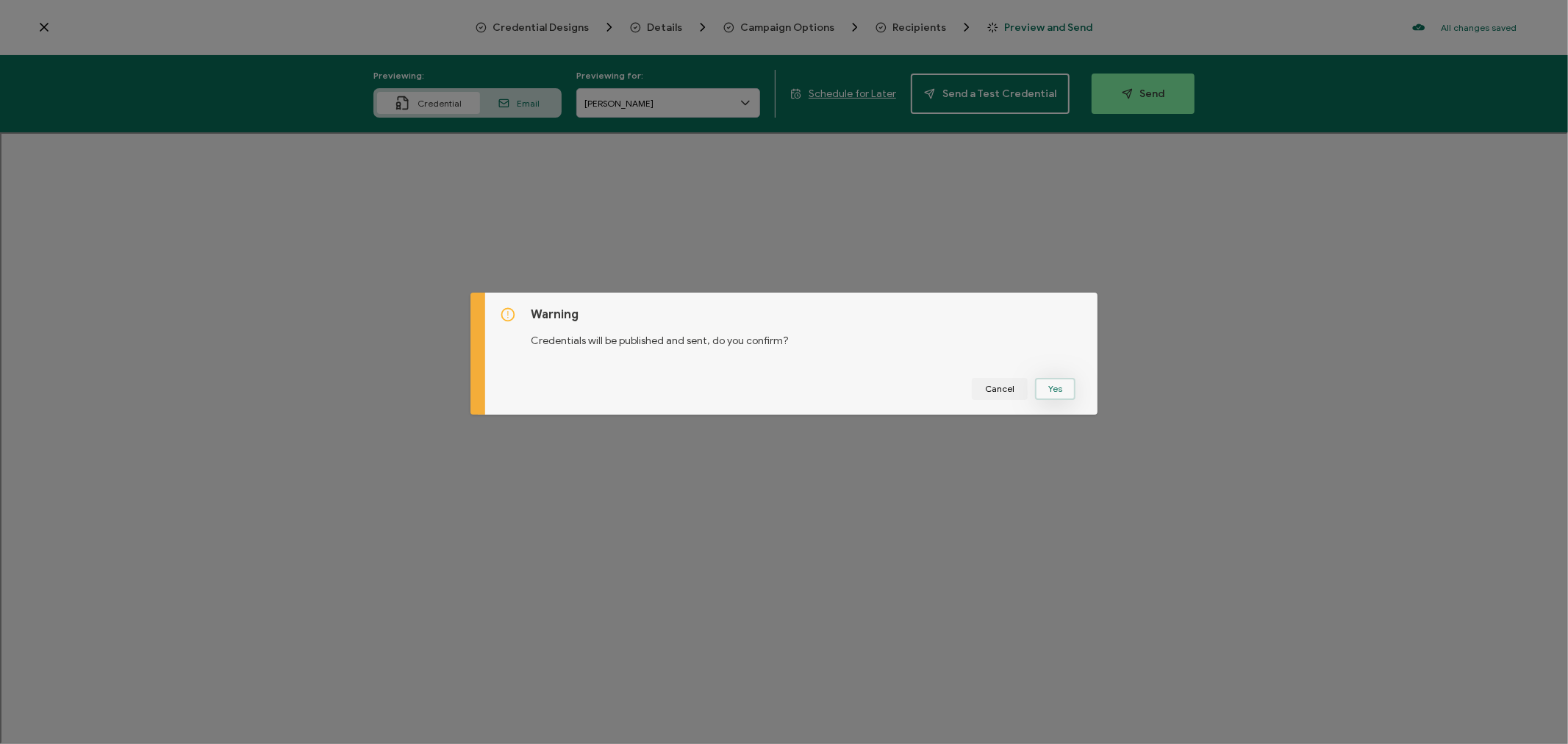
click at [1052, 387] on button "Yes" at bounding box center [1055, 388] width 41 height 22
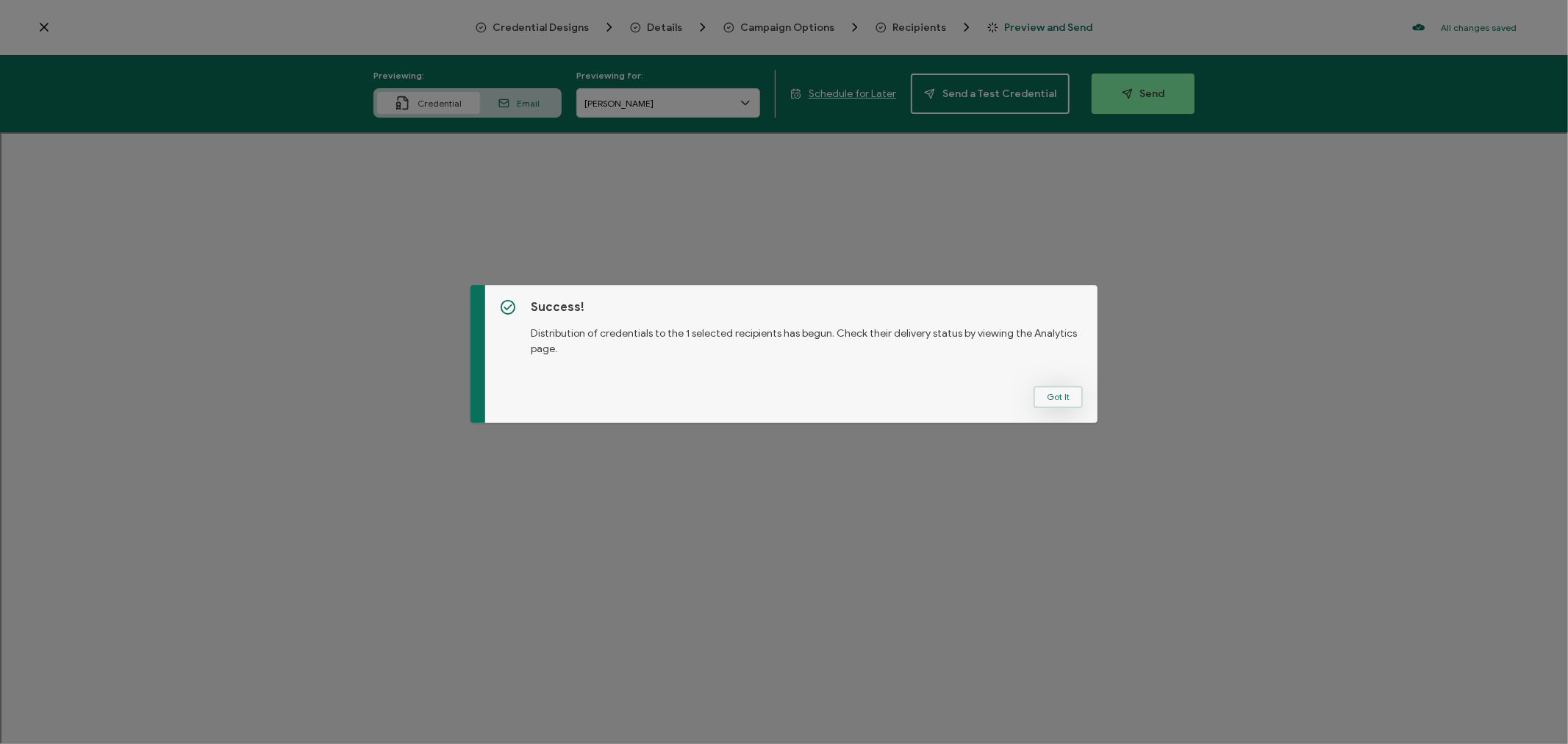
click at [1052, 391] on button "Got It" at bounding box center [1058, 396] width 49 height 22
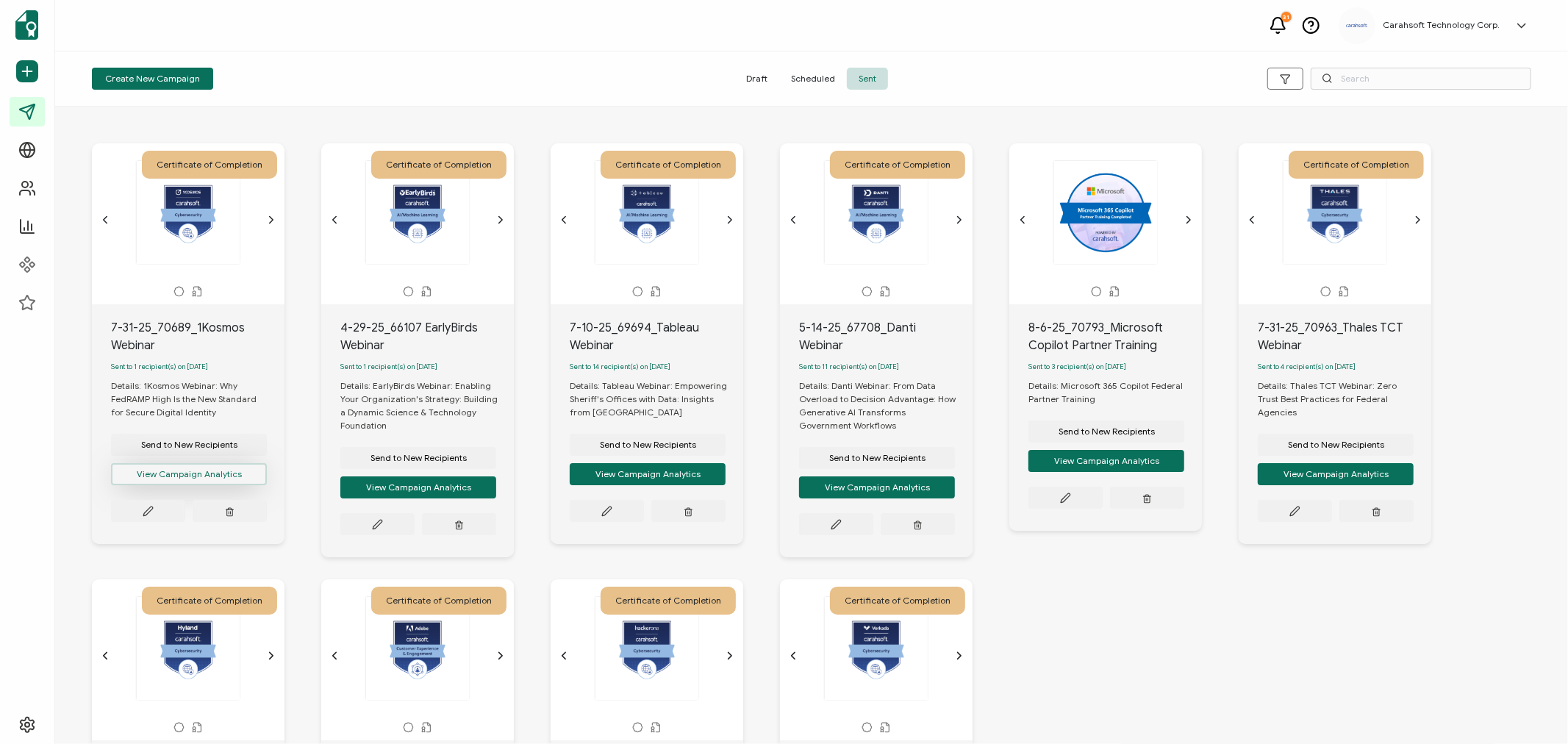
click at [184, 476] on button "View Campaign Analytics" at bounding box center [188, 473] width 156 height 22
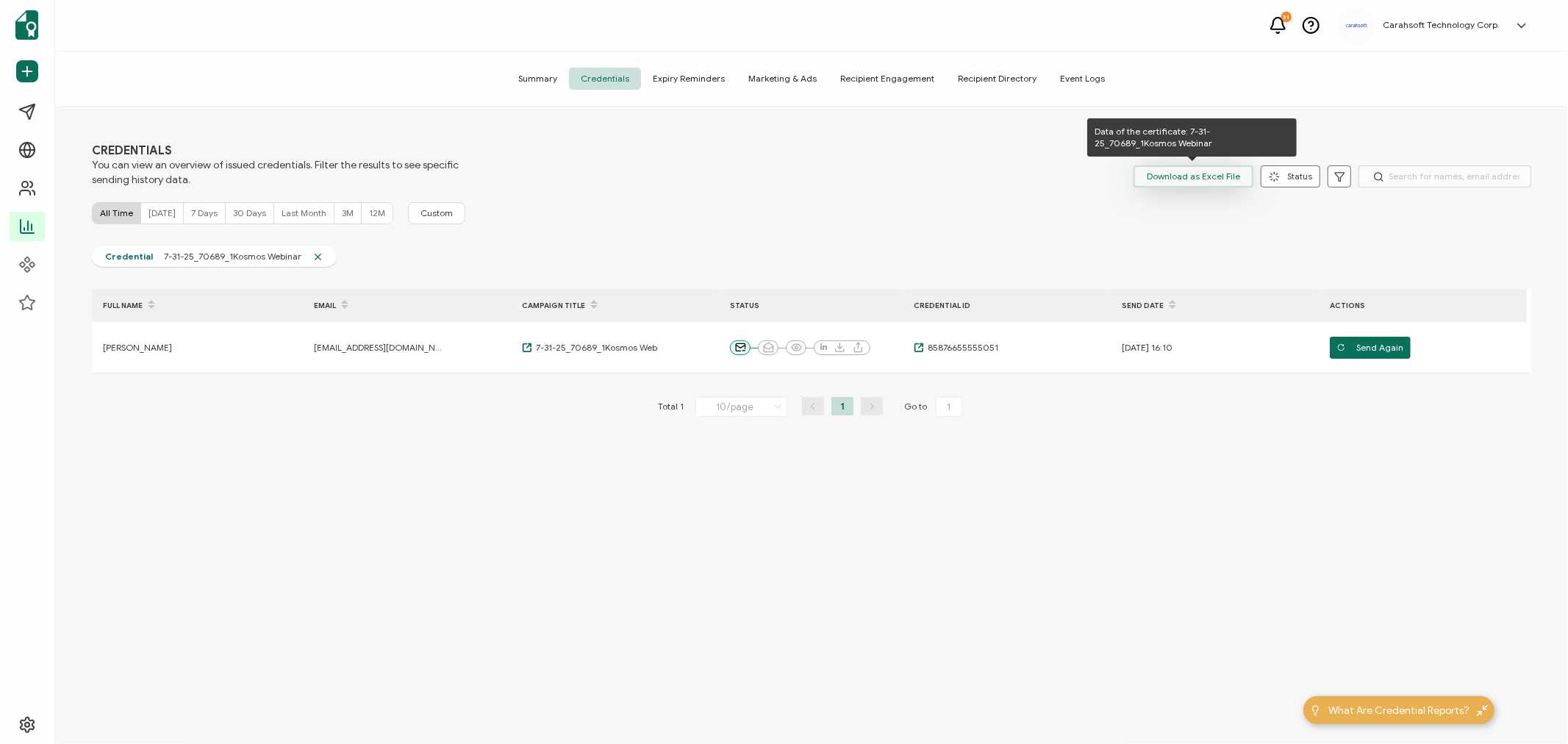
click at [1182, 180] on span "Download as Excel File" at bounding box center [1193, 176] width 93 height 22
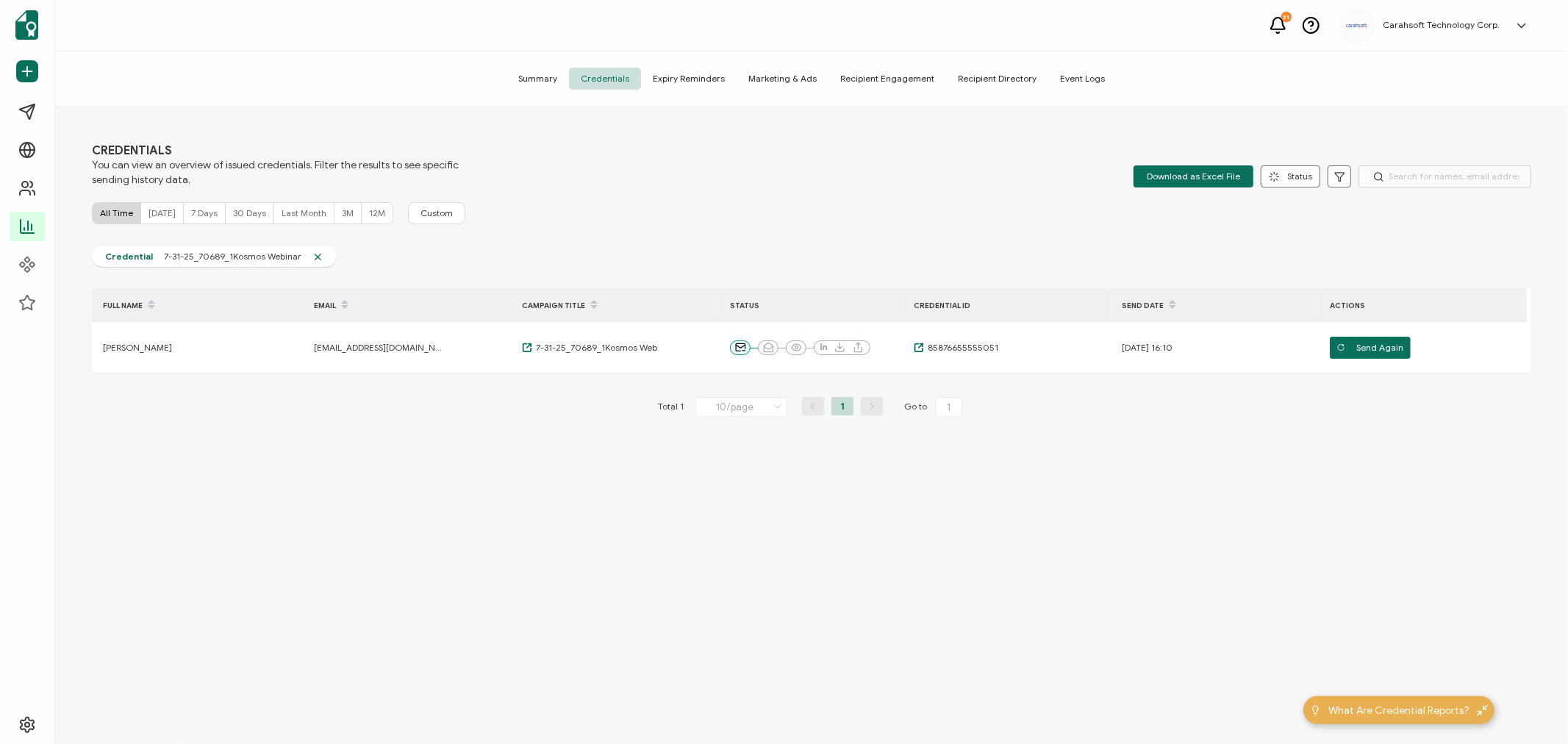
click at [1128, 433] on div "FULL NAME EMAIL CAMPAIGN TITLE STATUS CREDENTIAL ID Send Date ACTIONS [PERSON_N…" at bounding box center [811, 383] width 1439 height 189
